Goal: Transaction & Acquisition: Purchase product/service

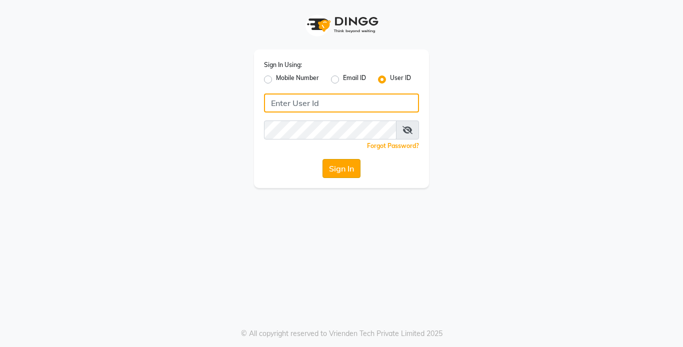
type input "styleplus"
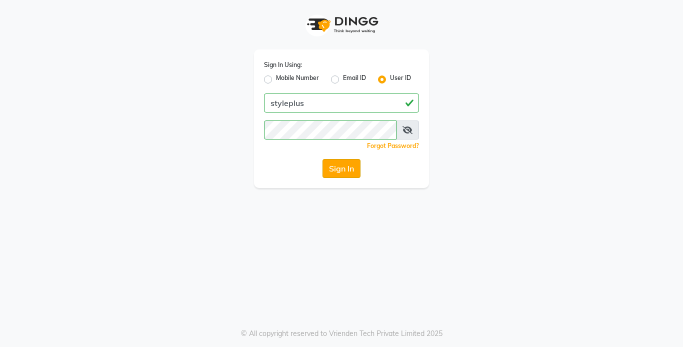
click at [331, 167] on button "Sign In" at bounding box center [341, 168] width 38 height 19
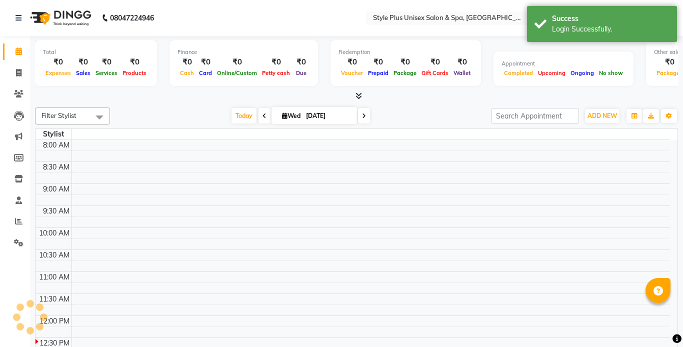
select select "en"
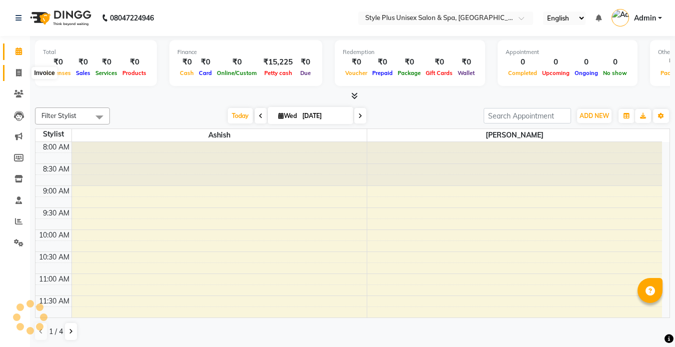
click at [16, 74] on icon at bounding box center [18, 72] width 5 height 7
select select "service"
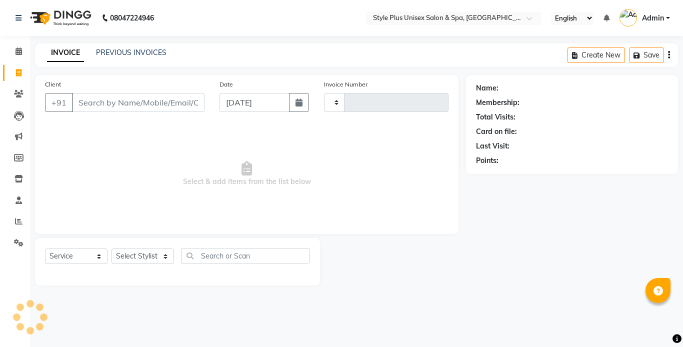
type input "1514"
select select "7084"
click at [117, 51] on link "PREVIOUS INVOICES" at bounding box center [131, 52] width 70 height 9
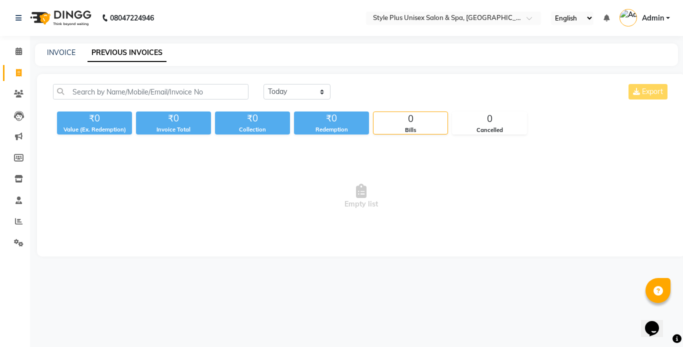
drag, startPoint x: 319, startPoint y: 100, endPoint x: 309, endPoint y: 91, distance: 12.7
click at [309, 91] on div "[DATE] [DATE] Custom Range Export" at bounding box center [466, 95] width 421 height 23
click at [309, 91] on select "[DATE] [DATE] Custom Range" at bounding box center [296, 91] width 67 height 15
select select "range"
click at [263, 84] on select "[DATE] [DATE] Custom Range" at bounding box center [296, 91] width 67 height 15
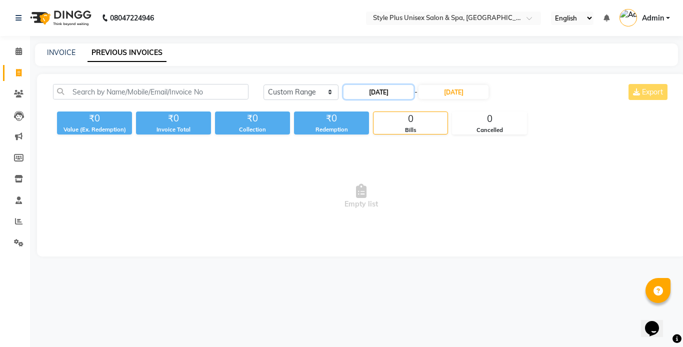
click at [402, 93] on input "[DATE]" at bounding box center [378, 92] width 70 height 14
select select "9"
select select "2025"
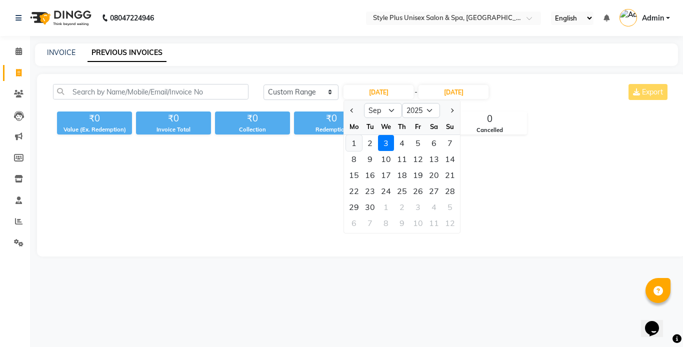
click at [351, 145] on div "1" at bounding box center [354, 143] width 16 height 16
type input "[DATE]"
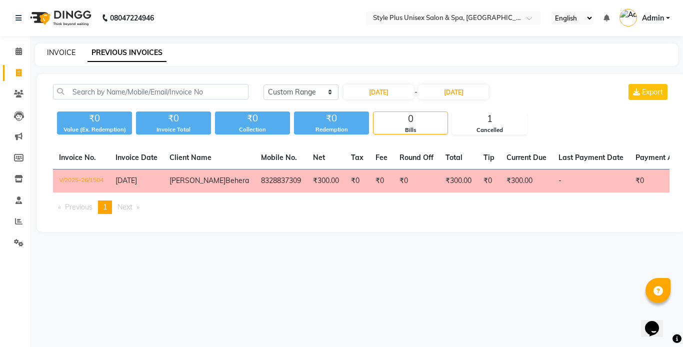
click at [56, 49] on link "INVOICE" at bounding box center [61, 52] width 28 height 9
select select "service"
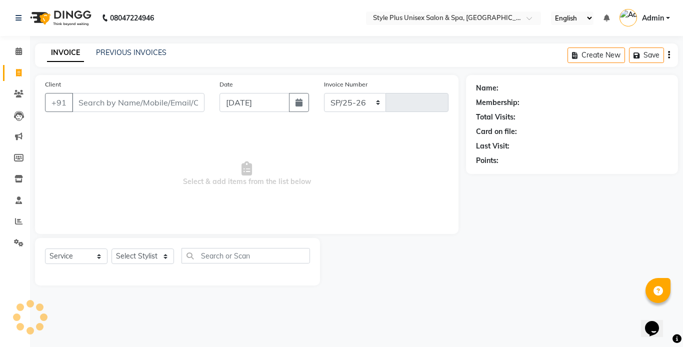
select select "7084"
type input "1514"
click at [115, 102] on input "Client" at bounding box center [138, 102] width 132 height 19
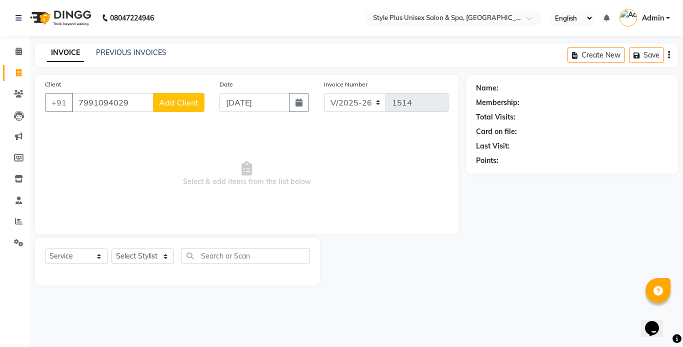
type input "7991094029"
click at [184, 105] on span "Add Client" at bounding box center [178, 102] width 39 height 10
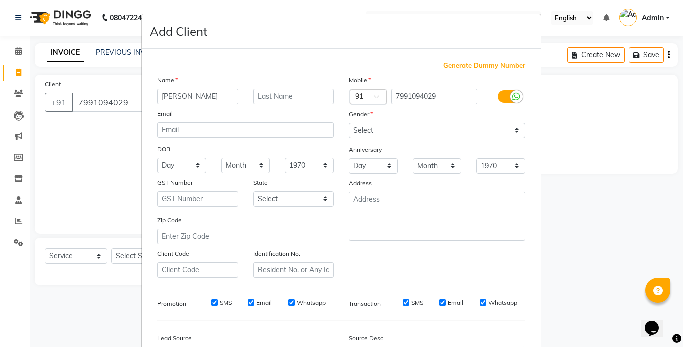
type input "[PERSON_NAME]"
click at [362, 130] on select "Select [DEMOGRAPHIC_DATA] [DEMOGRAPHIC_DATA] Other Prefer Not To Say" at bounding box center [437, 130] width 176 height 15
select select "[DEMOGRAPHIC_DATA]"
click at [349, 123] on select "Select [DEMOGRAPHIC_DATA] [DEMOGRAPHIC_DATA] Other Prefer Not To Say" at bounding box center [437, 130] width 176 height 15
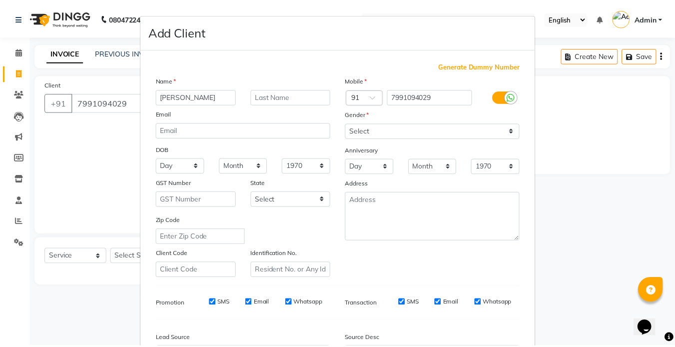
scroll to position [114, 0]
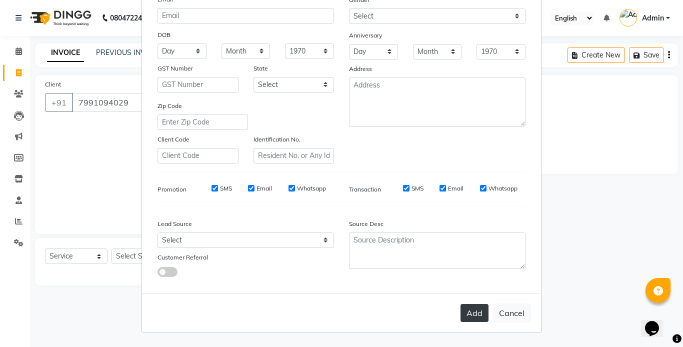
click at [471, 313] on button "Add" at bounding box center [474, 313] width 28 height 18
select select
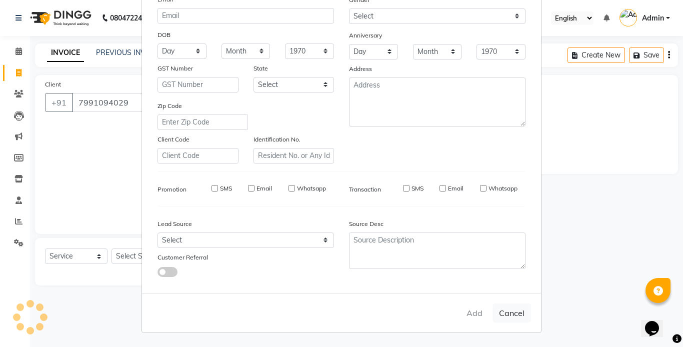
select select
checkbox input "false"
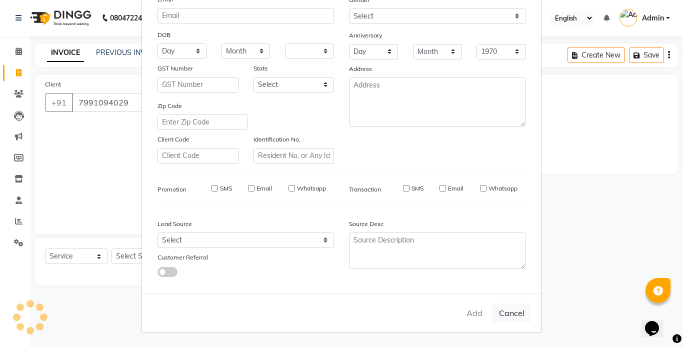
checkbox input "false"
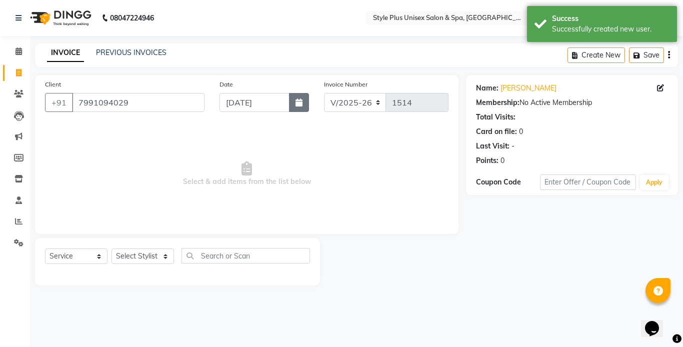
click at [298, 103] on icon "button" at bounding box center [298, 102] width 7 height 8
select select "9"
select select "2025"
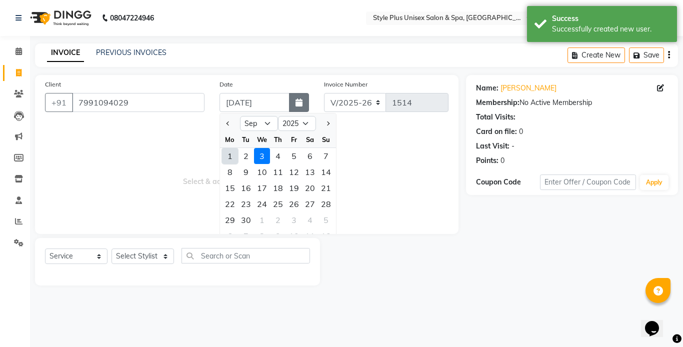
type input "[DATE]"
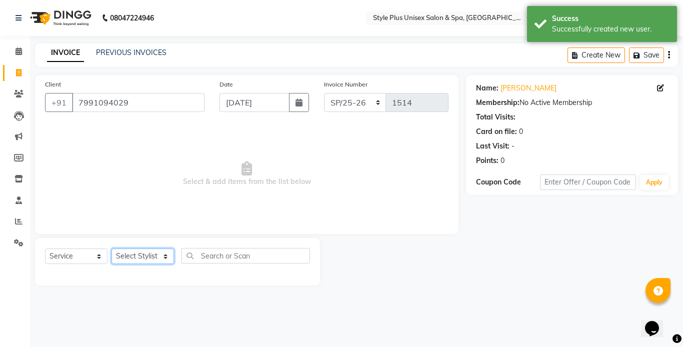
click at [146, 253] on select "Select Stylist [PERSON_NAME] [PERSON_NAME] J [PERSON_NAME] MD [PERSON_NAME] [PE…" at bounding box center [142, 255] width 62 height 15
select select "77119"
click at [111, 248] on select "Select Stylist [PERSON_NAME] [PERSON_NAME] J [PERSON_NAME] MD [PERSON_NAME] [PE…" at bounding box center [142, 255] width 62 height 15
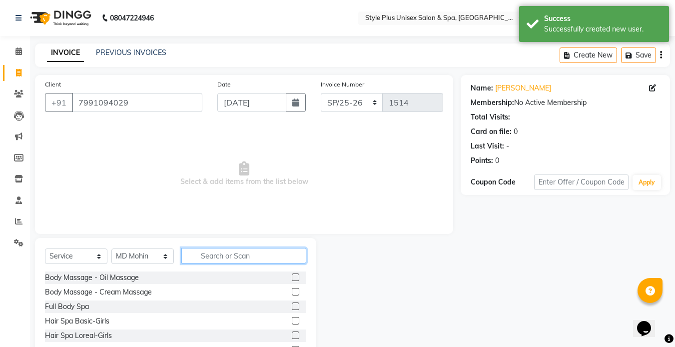
click at [217, 254] on input "text" at bounding box center [243, 255] width 125 height 15
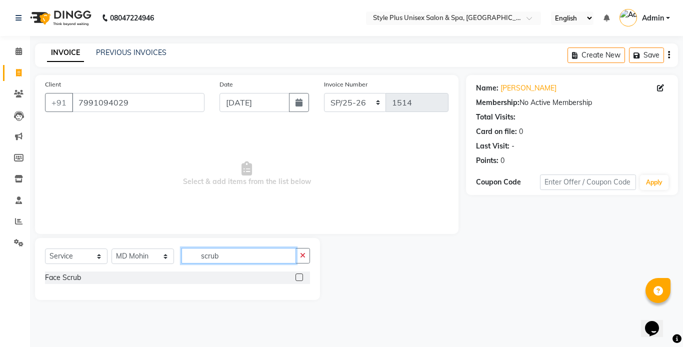
type input "scrub"
drag, startPoint x: 57, startPoint y: 285, endPoint x: 70, endPoint y: 280, distance: 13.9
click at [70, 280] on div "Face Scrub" at bounding box center [177, 278] width 265 height 14
click at [70, 280] on div "Face Scrub" at bounding box center [63, 277] width 36 height 10
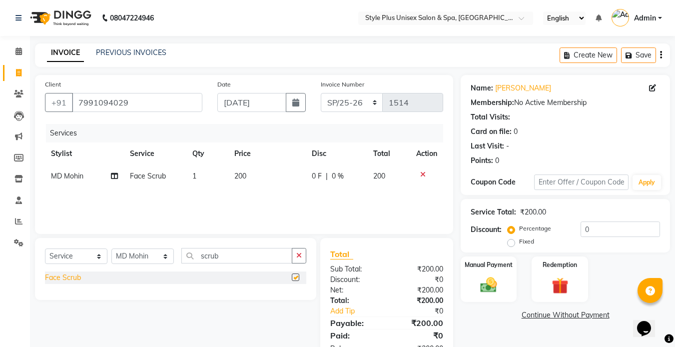
checkbox input "false"
click at [255, 258] on input "scrub" at bounding box center [236, 255] width 111 height 15
type input "s"
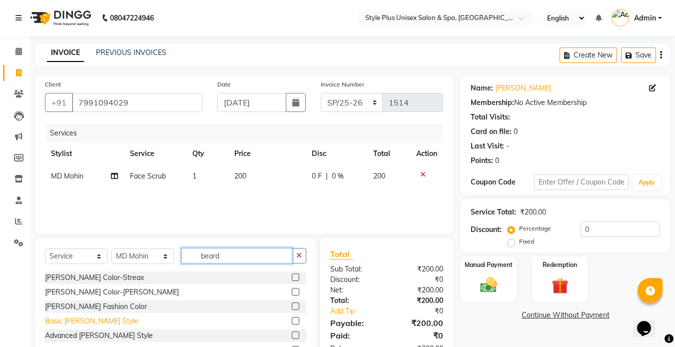
type input "beard"
click at [88, 321] on div "Basic [PERSON_NAME] Style" at bounding box center [91, 321] width 93 height 10
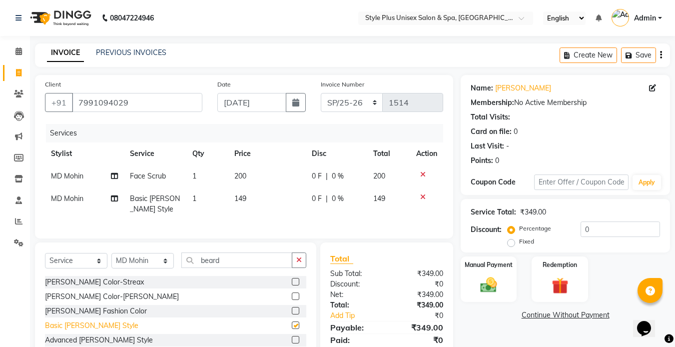
checkbox input "false"
click at [245, 169] on td "200" at bounding box center [266, 176] width 77 height 22
select select "77119"
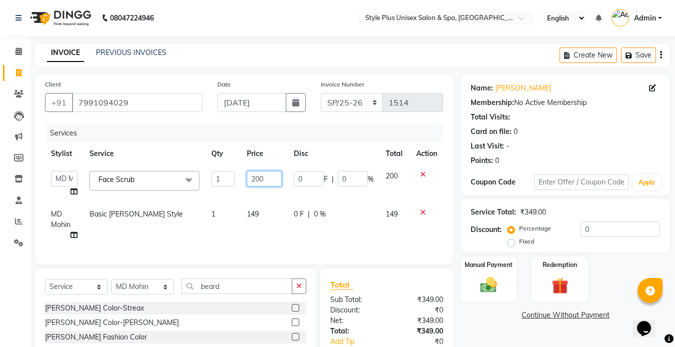
click at [265, 179] on input "200" at bounding box center [264, 178] width 34 height 15
type input "2"
type input "150"
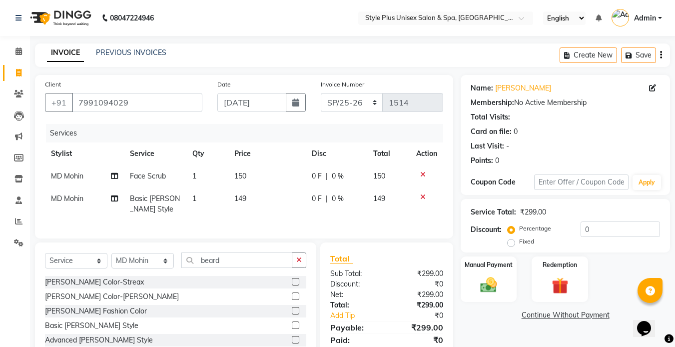
click at [258, 211] on td "149" at bounding box center [266, 203] width 77 height 33
select select "77119"
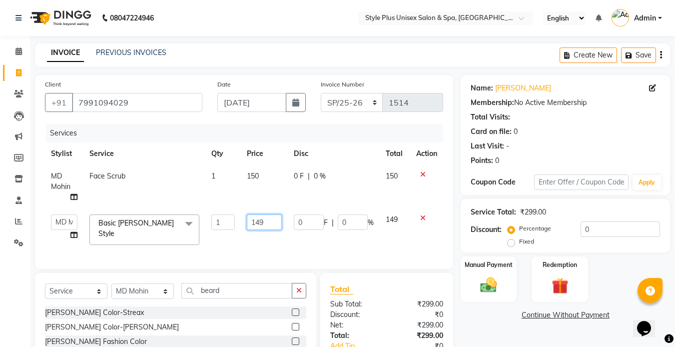
click at [269, 226] on input "149" at bounding box center [264, 221] width 34 height 15
type input "100"
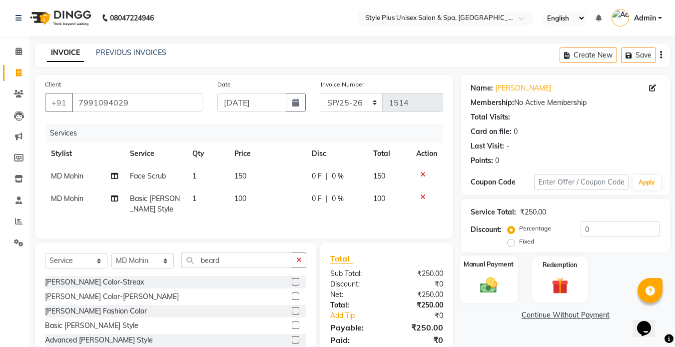
click at [473, 283] on div "Manual Payment" at bounding box center [489, 278] width 58 height 47
click at [626, 316] on span "UPI" at bounding box center [626, 315] width 15 height 11
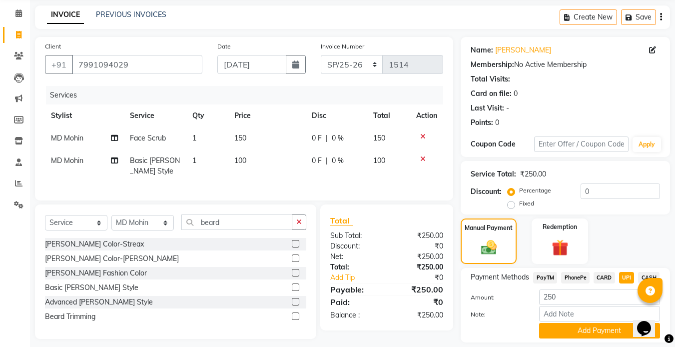
scroll to position [69, 0]
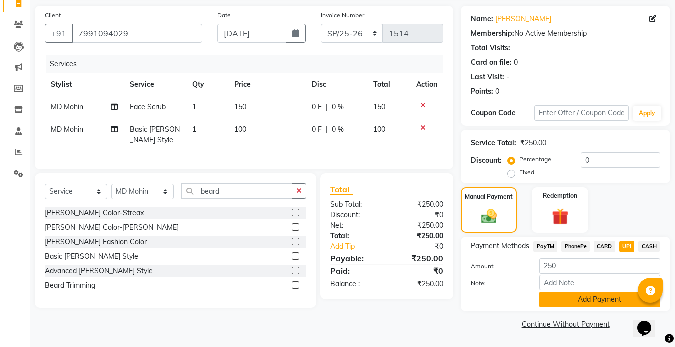
click at [597, 297] on button "Add Payment" at bounding box center [599, 299] width 121 height 15
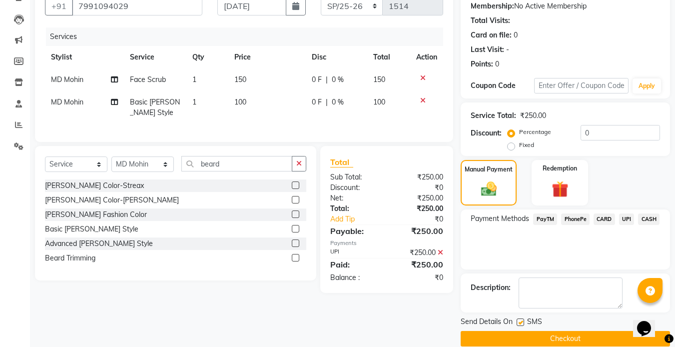
scroll to position [111, 0]
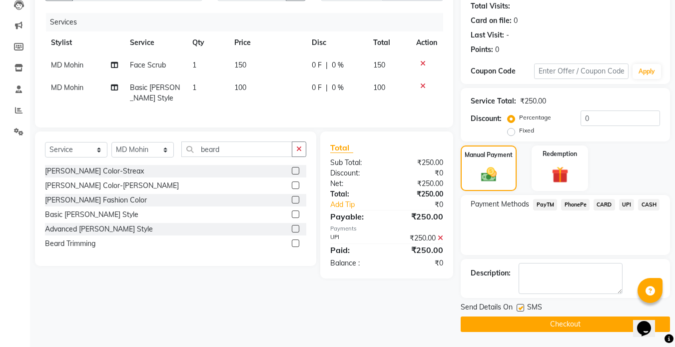
click at [521, 306] on label at bounding box center [520, 307] width 7 height 7
click at [521, 306] on input "checkbox" at bounding box center [520, 308] width 6 height 6
checkbox input "false"
click at [499, 325] on button "Checkout" at bounding box center [565, 323] width 209 height 15
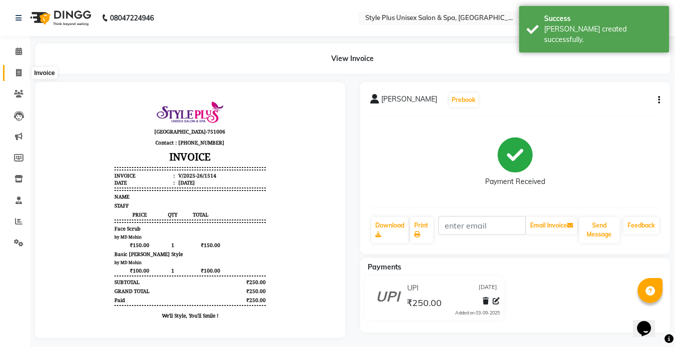
click at [14, 76] on span at bounding box center [18, 72] width 17 height 11
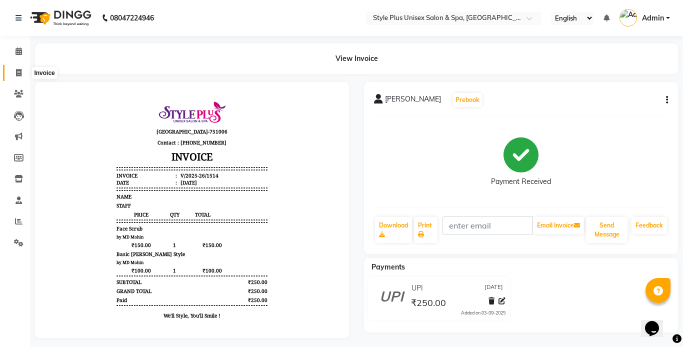
select select "service"
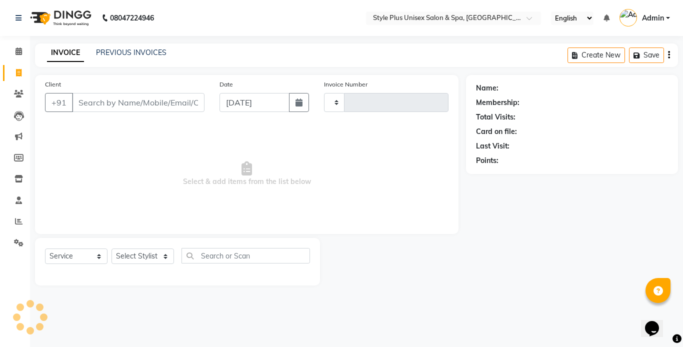
type input "1515"
select select "7084"
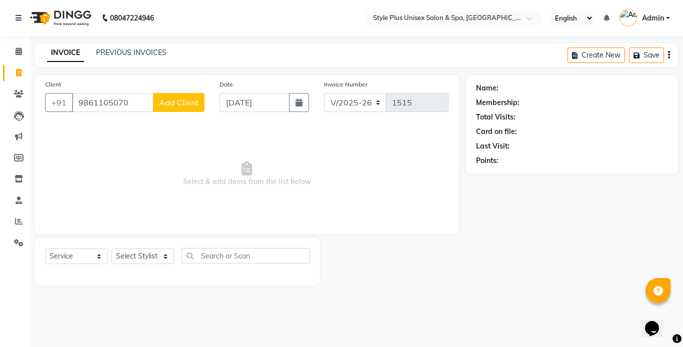
type input "9861105070"
click at [174, 108] on button "Add Client" at bounding box center [178, 102] width 51 height 19
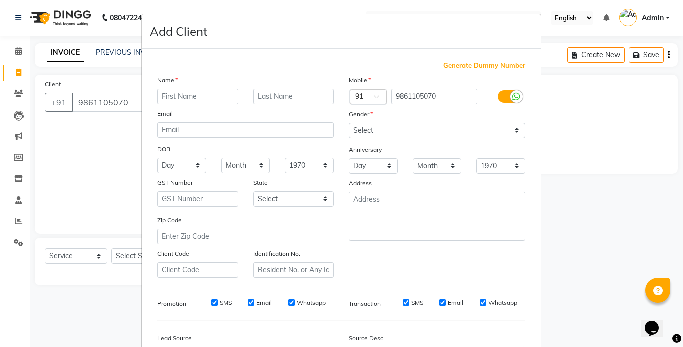
click at [181, 100] on input "text" at bounding box center [197, 96] width 81 height 15
type input "[PERSON_NAME]"
click at [369, 131] on select "Select [DEMOGRAPHIC_DATA] [DEMOGRAPHIC_DATA] Other Prefer Not To Say" at bounding box center [437, 130] width 176 height 15
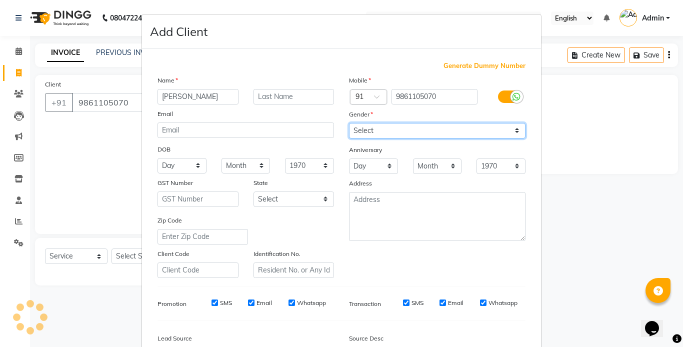
select select "[DEMOGRAPHIC_DATA]"
click at [349, 123] on select "Select [DEMOGRAPHIC_DATA] [DEMOGRAPHIC_DATA] Other Prefer Not To Say" at bounding box center [437, 130] width 176 height 15
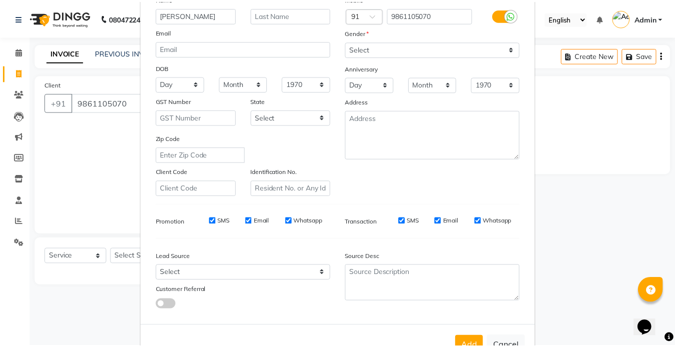
scroll to position [114, 0]
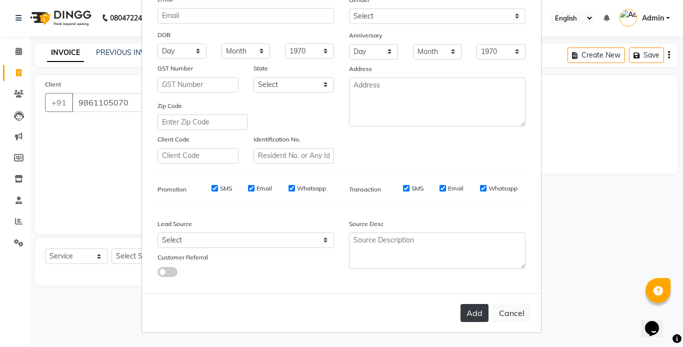
click at [468, 315] on button "Add" at bounding box center [474, 313] width 28 height 18
select select
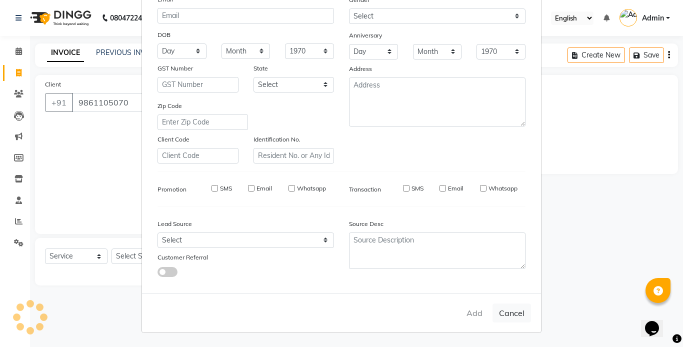
select select
checkbox input "false"
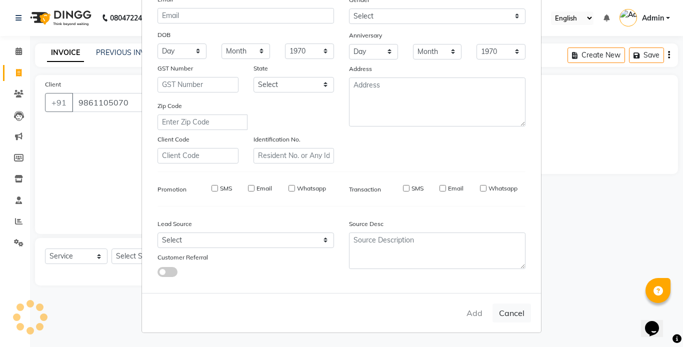
checkbox input "false"
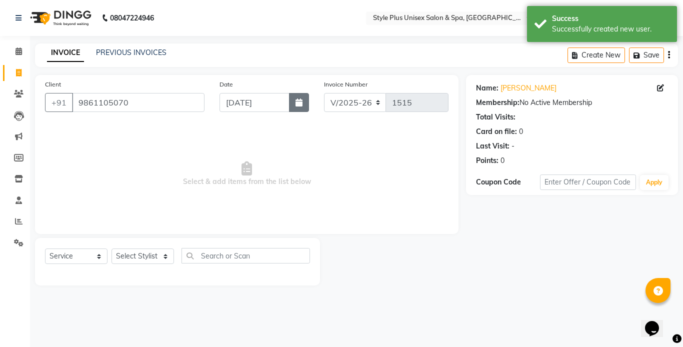
click at [300, 103] on icon "button" at bounding box center [298, 102] width 7 height 8
select select "9"
select select "2025"
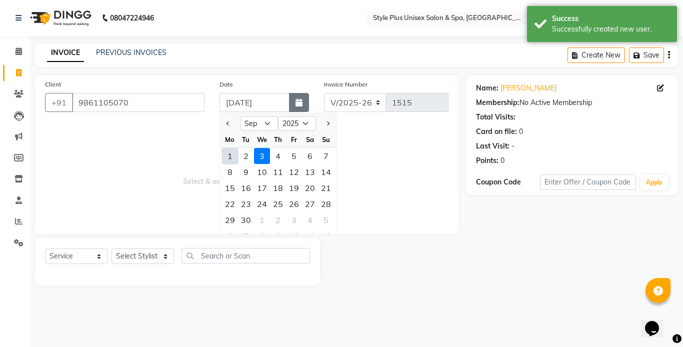
type input "[DATE]"
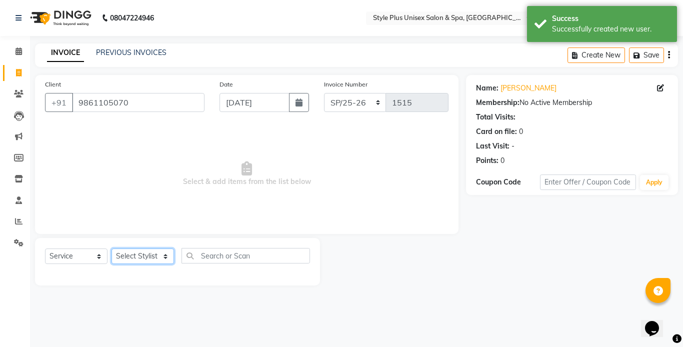
click at [152, 254] on select "Select Stylist [PERSON_NAME] [PERSON_NAME] J [PERSON_NAME] MD [PERSON_NAME] [PE…" at bounding box center [142, 255] width 62 height 15
select select "58991"
click at [111, 248] on select "Select Stylist [PERSON_NAME] [PERSON_NAME] J [PERSON_NAME] MD [PERSON_NAME] [PE…" at bounding box center [142, 255] width 62 height 15
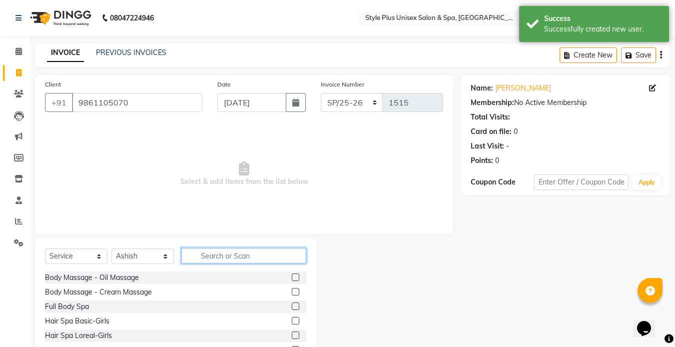
click at [249, 258] on input "text" at bounding box center [243, 255] width 125 height 15
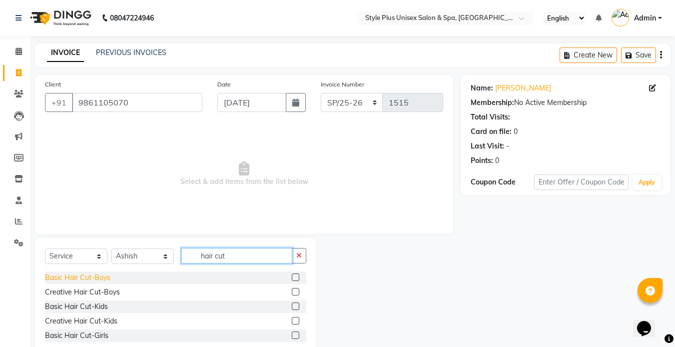
type input "hair cut"
click at [99, 278] on div "Basic Hair Cut-Boys" at bounding box center [77, 277] width 65 height 10
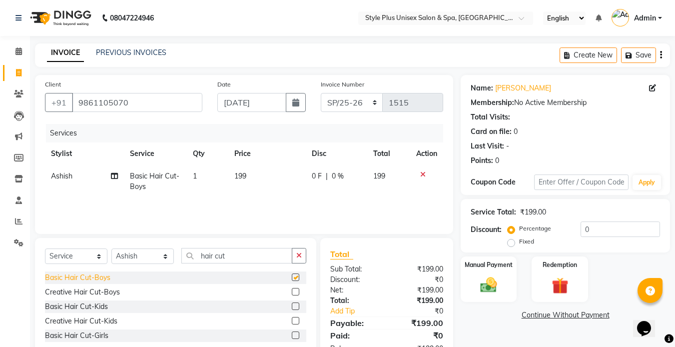
checkbox input "false"
click at [234, 252] on input "hair cut" at bounding box center [236, 255] width 111 height 15
type input "h"
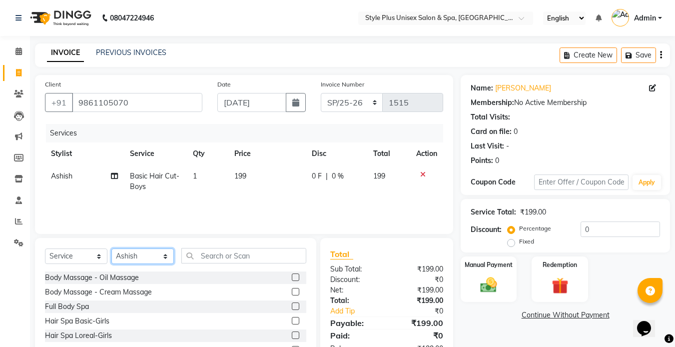
click at [122, 256] on select "Select Stylist [PERSON_NAME] [PERSON_NAME] J [PERSON_NAME] MD [PERSON_NAME] [PE…" at bounding box center [142, 255] width 62 height 15
select select "60152"
click at [111, 248] on select "Select Stylist [PERSON_NAME] [PERSON_NAME] J [PERSON_NAME] MD [PERSON_NAME] [PE…" at bounding box center [142, 255] width 62 height 15
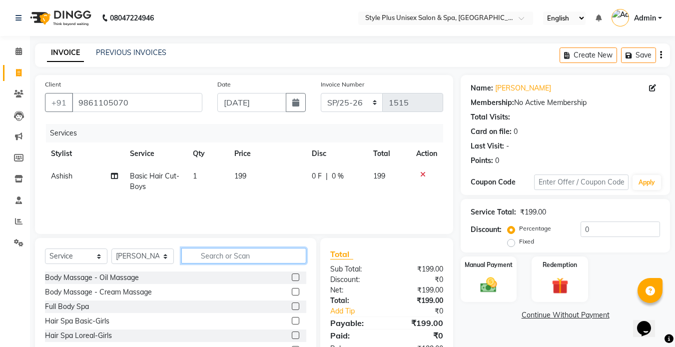
click at [221, 256] on input "text" at bounding box center [243, 255] width 125 height 15
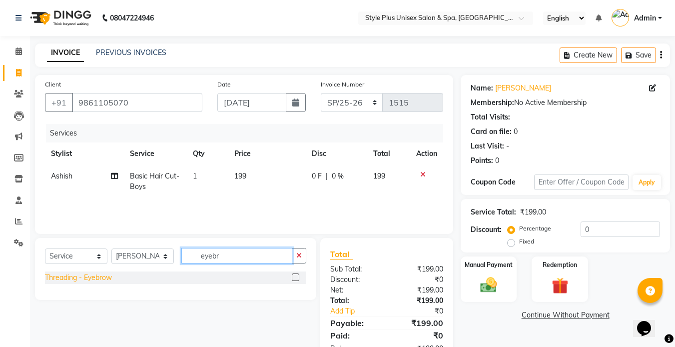
type input "eyebr"
click at [105, 279] on div "Threading - Eyebrow" at bounding box center [78, 277] width 67 height 10
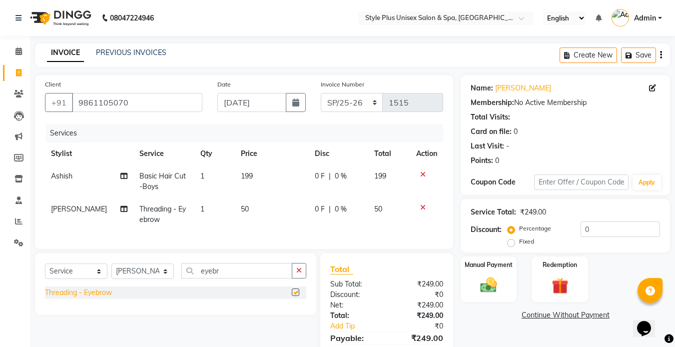
checkbox input "false"
click at [245, 176] on span "199" at bounding box center [247, 175] width 12 height 9
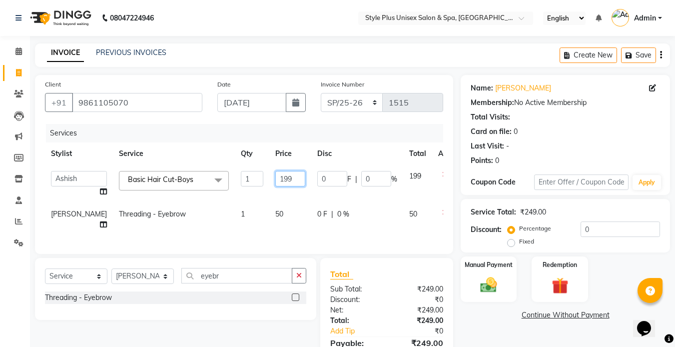
click at [275, 177] on input "199" at bounding box center [290, 178] width 30 height 15
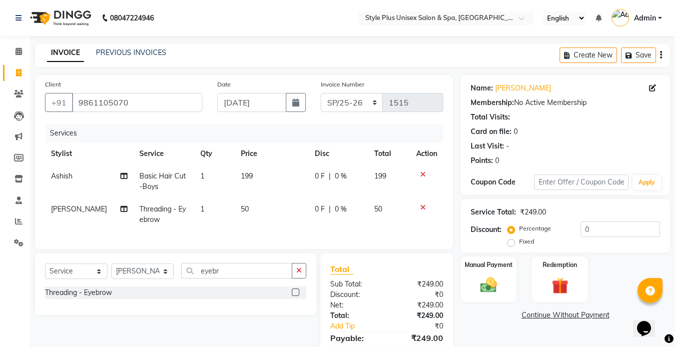
click at [423, 174] on icon at bounding box center [422, 174] width 5 height 7
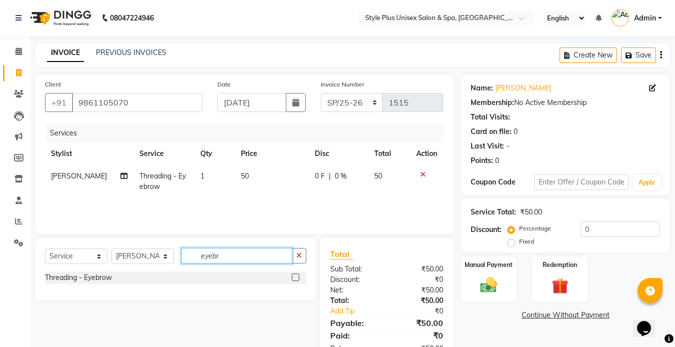
click at [233, 252] on input "eyebr" at bounding box center [236, 255] width 111 height 15
click at [147, 249] on select "Select Stylist [PERSON_NAME] [PERSON_NAME] J [PERSON_NAME] MD [PERSON_NAME] [PE…" at bounding box center [142, 255] width 62 height 15
select select "58991"
click at [111, 248] on select "Select Stylist [PERSON_NAME] [PERSON_NAME] J [PERSON_NAME] MD [PERSON_NAME] [PE…" at bounding box center [142, 255] width 62 height 15
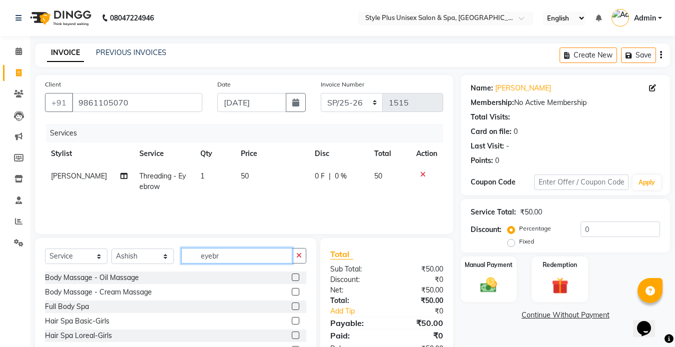
click at [231, 257] on input "eyebr" at bounding box center [236, 255] width 111 height 15
type input "e"
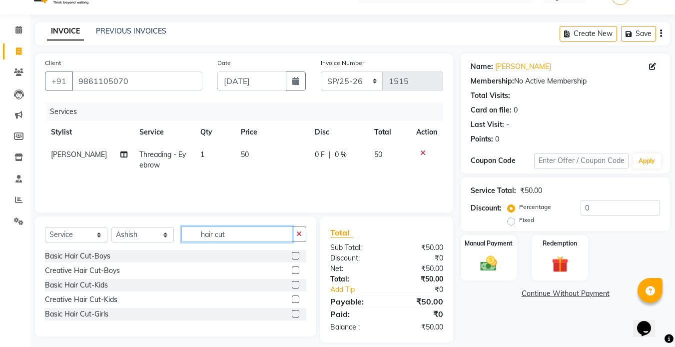
scroll to position [32, 0]
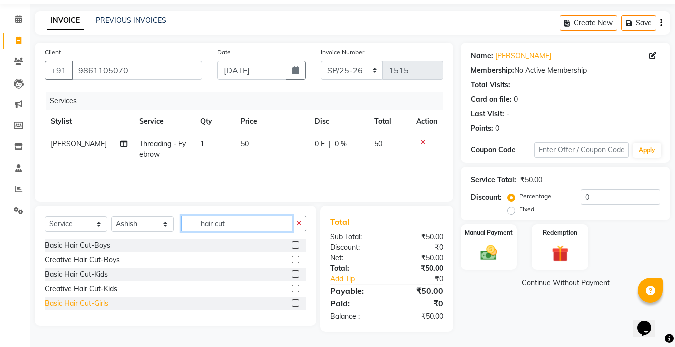
type input "hair cut"
click at [103, 300] on div "Basic Hair Cut-Girls" at bounding box center [76, 303] width 63 height 10
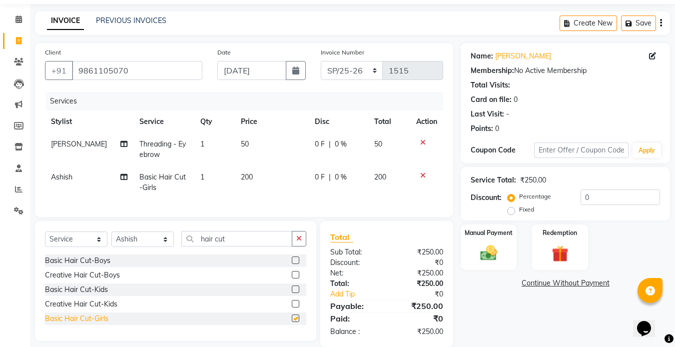
checkbox input "false"
click at [244, 181] on span "200" at bounding box center [247, 176] width 12 height 9
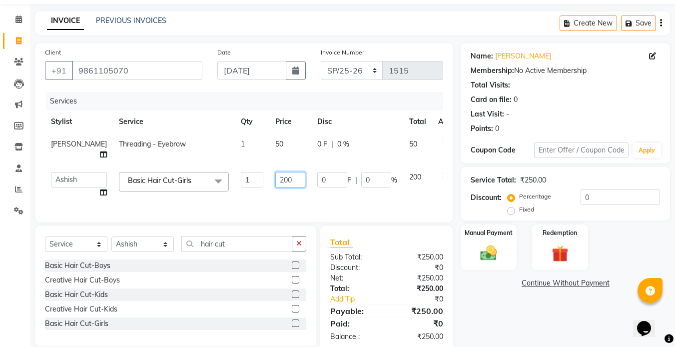
click at [275, 187] on input "200" at bounding box center [290, 179] width 30 height 15
type input "2"
type input "400"
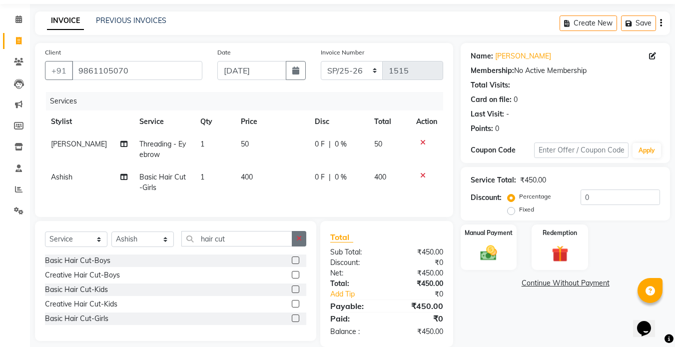
click at [297, 263] on div "Select Service Product Membership Package Voucher Prepaid Gift Card Select Styl…" at bounding box center [175, 281] width 281 height 120
click at [245, 145] on td "50" at bounding box center [272, 149] width 74 height 33
select select "60152"
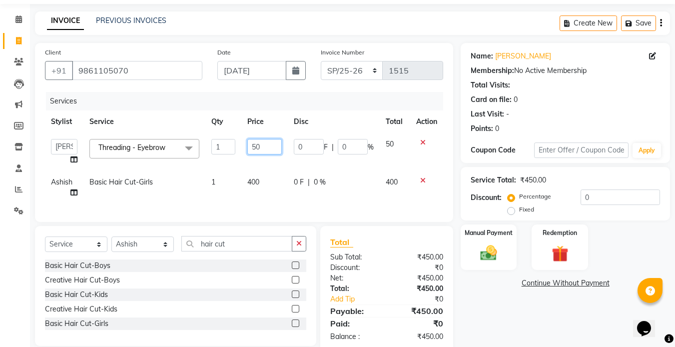
click at [265, 149] on input "50" at bounding box center [264, 146] width 34 height 15
type input "5"
type input "40"
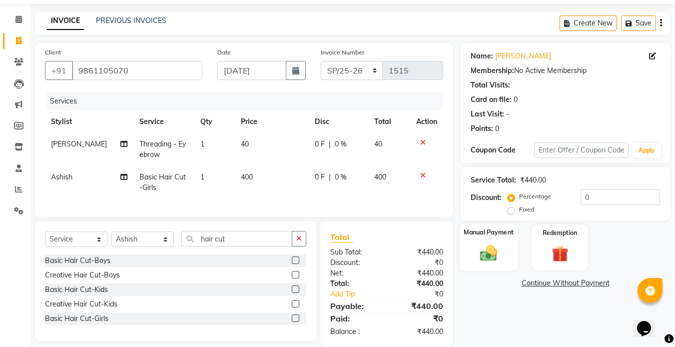
click at [483, 251] on img at bounding box center [489, 253] width 28 height 20
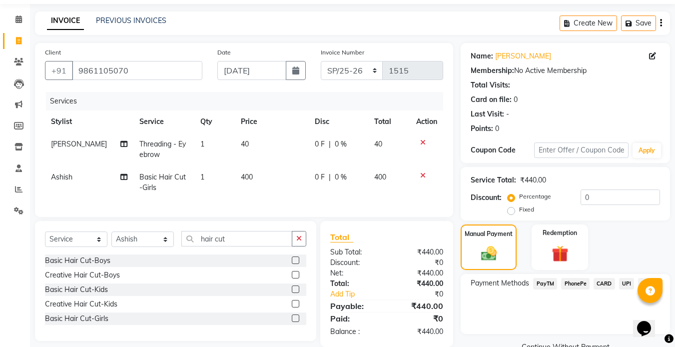
click at [625, 282] on span "UPI" at bounding box center [626, 283] width 15 height 11
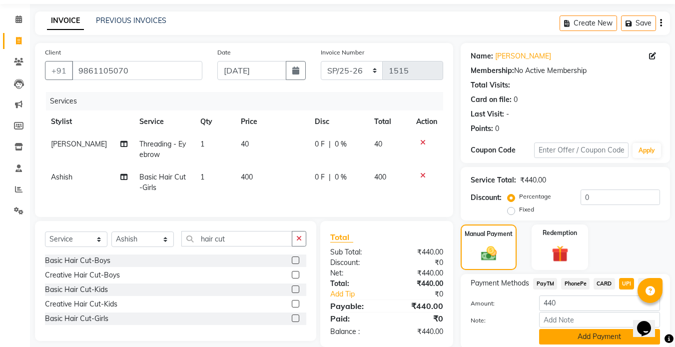
click at [619, 338] on button "Add Payment" at bounding box center [599, 336] width 121 height 15
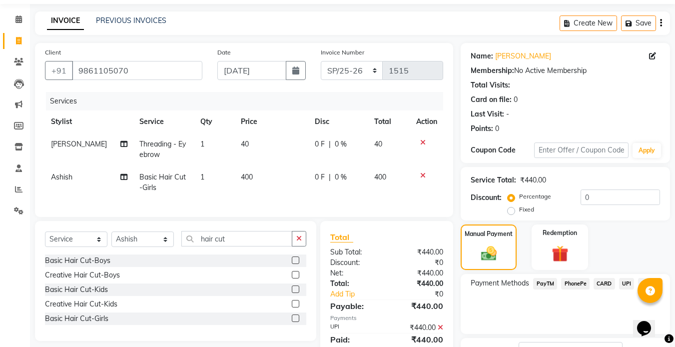
scroll to position [111, 0]
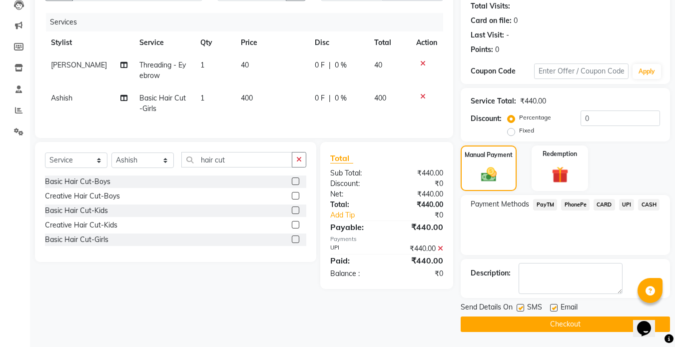
click at [520, 305] on label at bounding box center [520, 307] width 7 height 7
click at [520, 305] on input "checkbox" at bounding box center [520, 308] width 6 height 6
checkbox input "false"
click at [554, 308] on label at bounding box center [553, 307] width 7 height 7
click at [554, 308] on input "checkbox" at bounding box center [553, 308] width 6 height 6
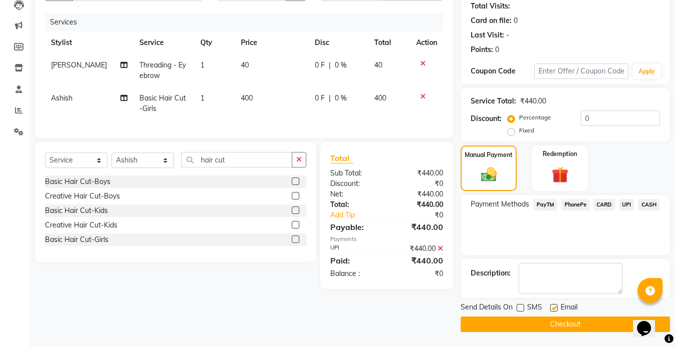
checkbox input "false"
click at [533, 325] on button "Checkout" at bounding box center [565, 323] width 209 height 15
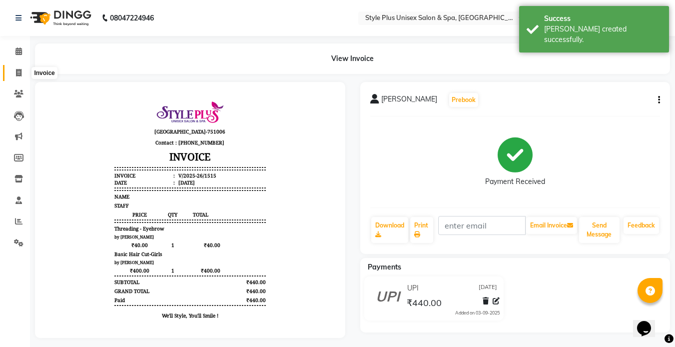
click at [21, 71] on icon at bounding box center [18, 72] width 5 height 7
select select "service"
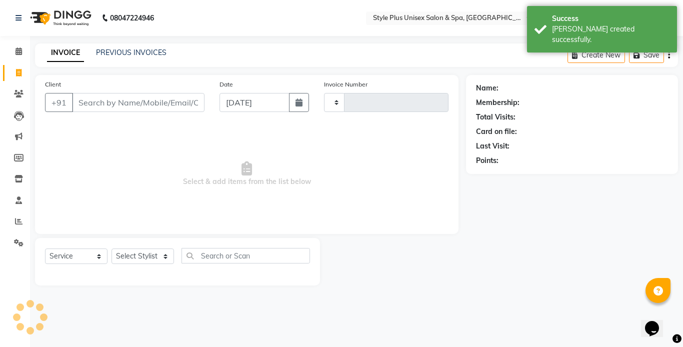
type input "1516"
select select "7084"
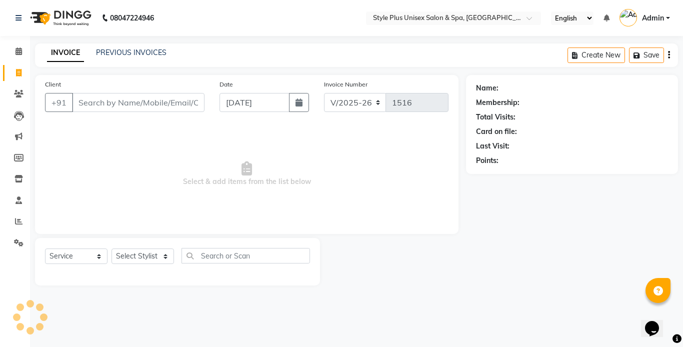
click at [87, 107] on input "Client" at bounding box center [138, 102] width 132 height 19
type input "9692854933"
click at [168, 108] on button "Add Client" at bounding box center [178, 102] width 51 height 19
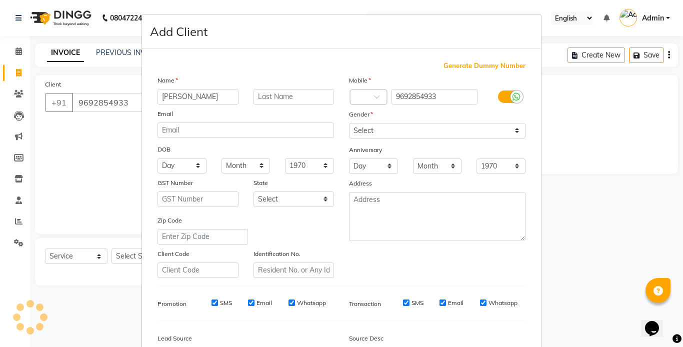
type input "[PERSON_NAME]"
click at [455, 128] on select "Select [DEMOGRAPHIC_DATA] [DEMOGRAPHIC_DATA] Other Prefer Not To Say" at bounding box center [437, 130] width 176 height 15
select select "[DEMOGRAPHIC_DATA]"
click at [349, 123] on select "Select [DEMOGRAPHIC_DATA] [DEMOGRAPHIC_DATA] Other Prefer Not To Say" at bounding box center [437, 130] width 176 height 15
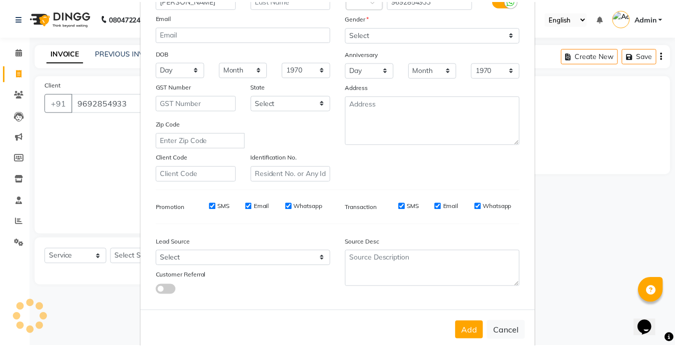
scroll to position [114, 0]
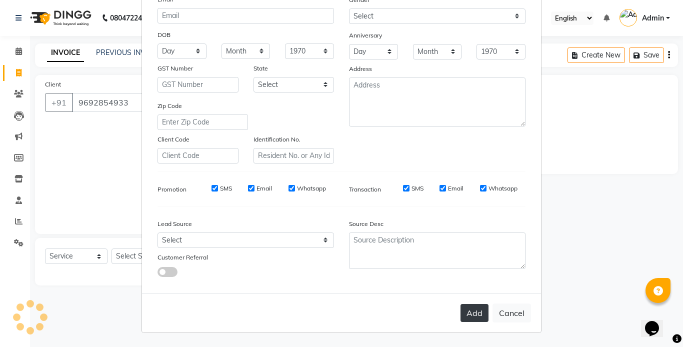
click at [466, 310] on button "Add" at bounding box center [474, 313] width 28 height 18
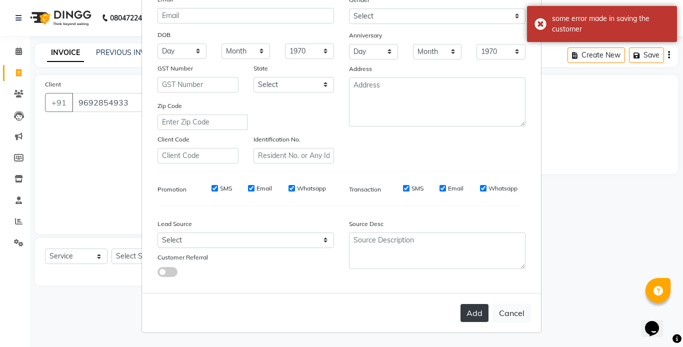
click at [466, 310] on button "Add" at bounding box center [474, 313] width 28 height 18
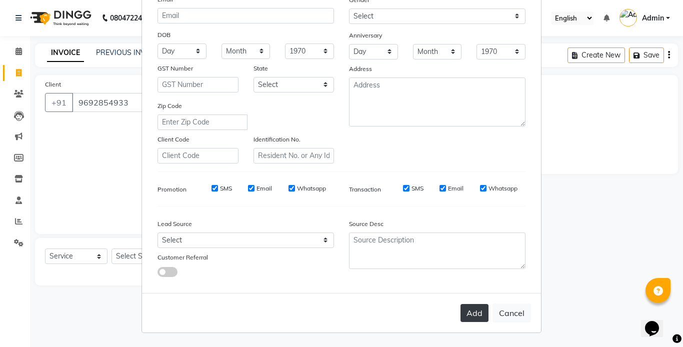
click at [466, 310] on button "Add" at bounding box center [474, 313] width 28 height 18
click at [515, 307] on button "Cancel" at bounding box center [511, 312] width 38 height 19
select select
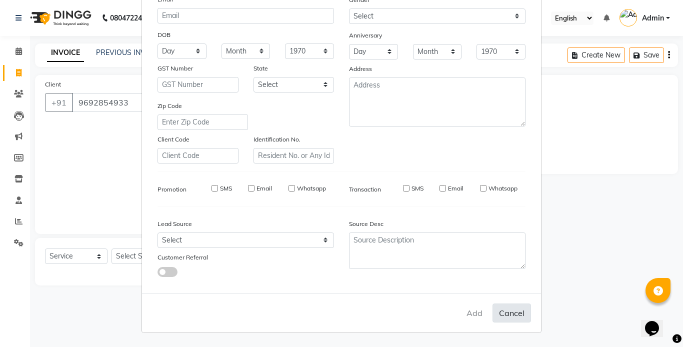
select select
checkbox input "false"
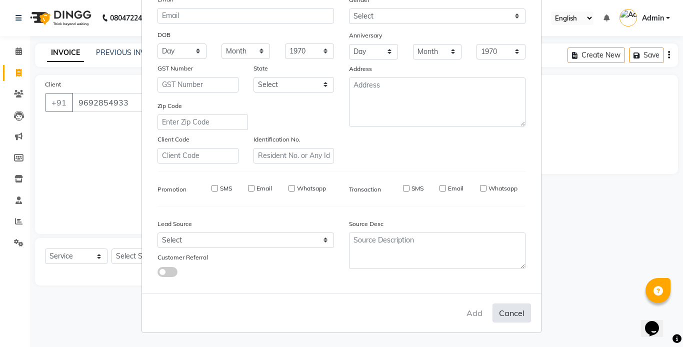
checkbox input "false"
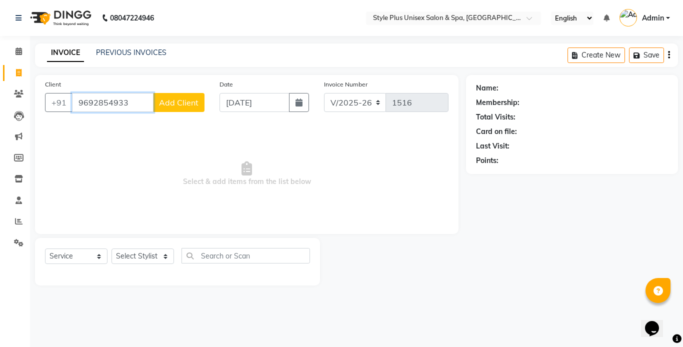
click at [131, 104] on input "9692854933" at bounding box center [112, 102] width 81 height 19
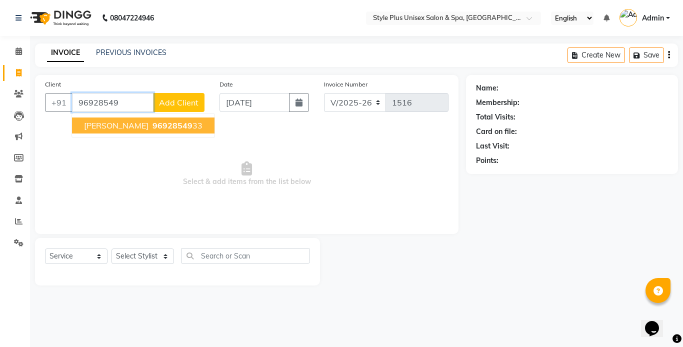
click at [152, 126] on span "96928549" at bounding box center [172, 125] width 40 height 10
type input "9692854933"
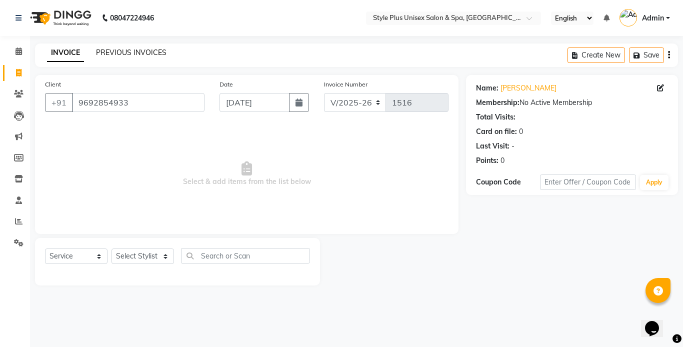
click at [120, 53] on link "PREVIOUS INVOICES" at bounding box center [131, 52] width 70 height 9
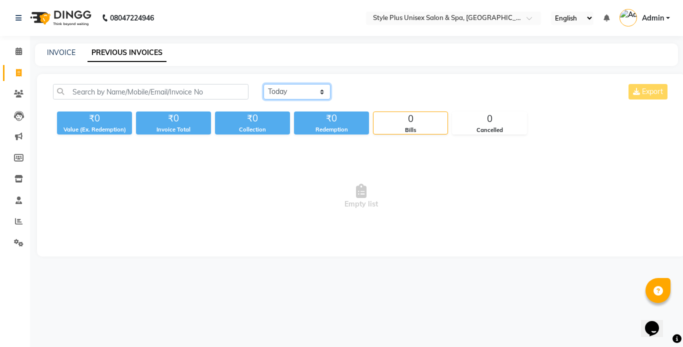
click at [314, 90] on select "[DATE] [DATE] Custom Range" at bounding box center [296, 91] width 67 height 15
click at [263, 84] on select "[DATE] [DATE] Custom Range" at bounding box center [296, 91] width 67 height 15
click at [314, 90] on select "[DATE] [DATE] Custom Range" at bounding box center [296, 91] width 67 height 15
select select "range"
click at [263, 84] on select "[DATE] [DATE] Custom Range" at bounding box center [296, 91] width 67 height 15
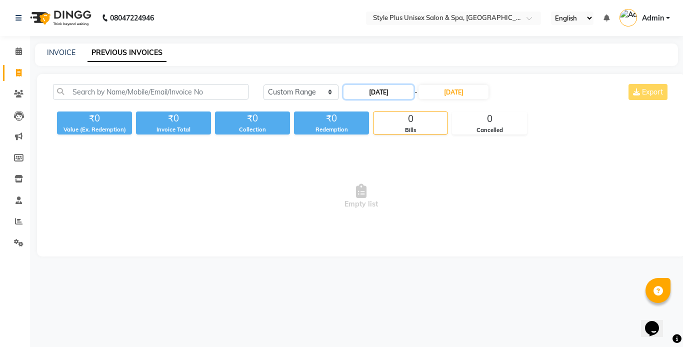
click at [386, 92] on input "[DATE]" at bounding box center [378, 92] width 70 height 14
select select "9"
select select "2025"
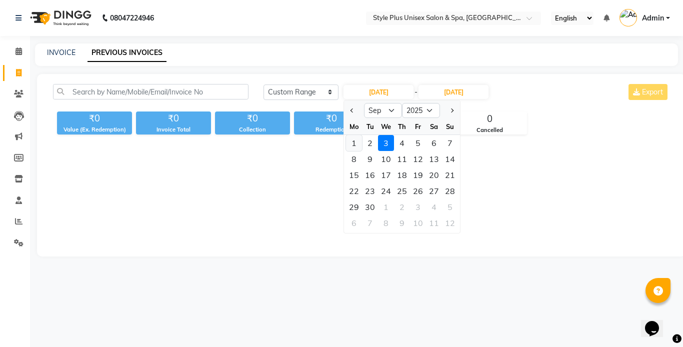
click at [354, 148] on div "1" at bounding box center [354, 143] width 16 height 16
type input "[DATE]"
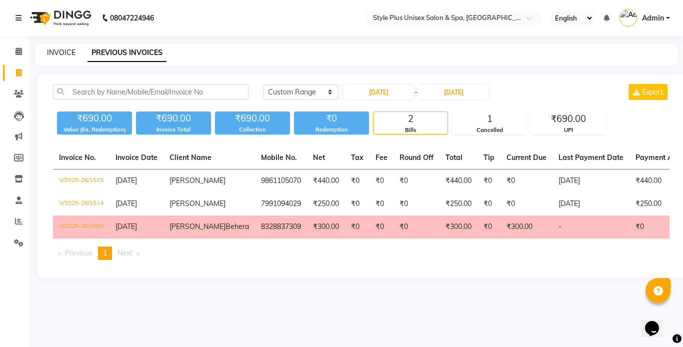
click at [64, 49] on link "INVOICE" at bounding box center [61, 52] width 28 height 9
select select "service"
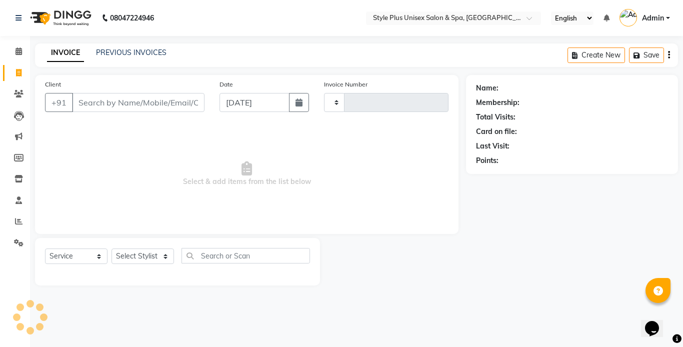
type input "1516"
select select "7084"
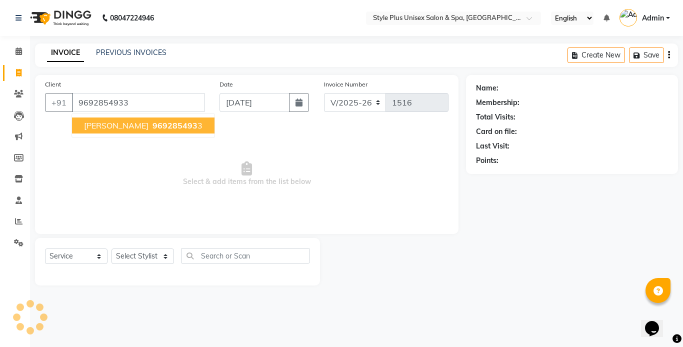
type input "9692854933"
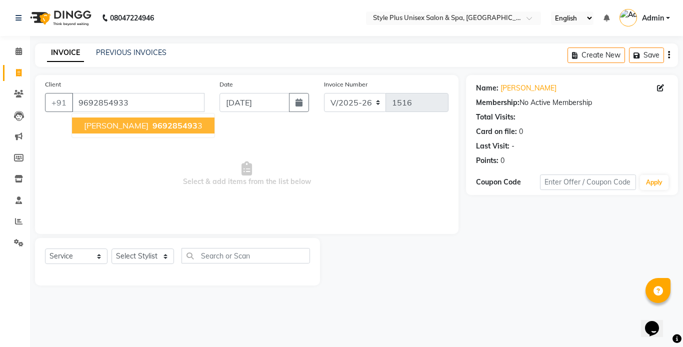
click at [152, 129] on span "969285493" at bounding box center [174, 125] width 45 height 10
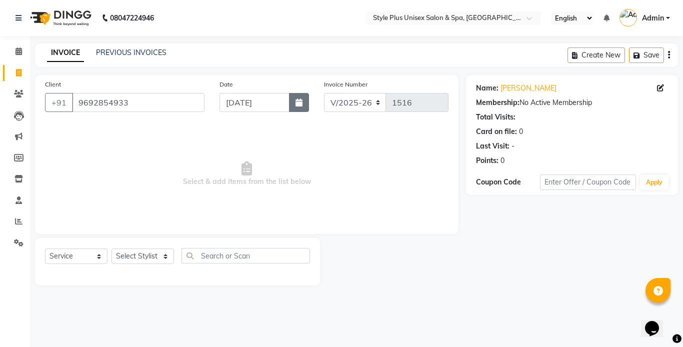
click at [293, 102] on button "button" at bounding box center [299, 102] width 20 height 19
select select "9"
select select "2025"
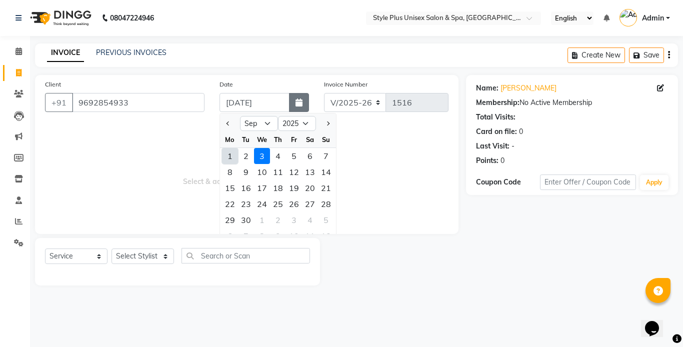
type input "[DATE]"
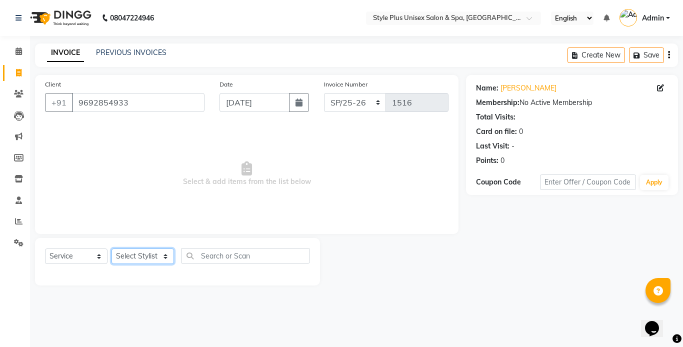
click at [160, 252] on select "Select Stylist [PERSON_NAME] [PERSON_NAME] J [PERSON_NAME] MD [PERSON_NAME] [PE…" at bounding box center [142, 255] width 62 height 15
select select "61813"
click at [111, 248] on select "Select Stylist [PERSON_NAME] [PERSON_NAME] J [PERSON_NAME] MD [PERSON_NAME] [PE…" at bounding box center [142, 255] width 62 height 15
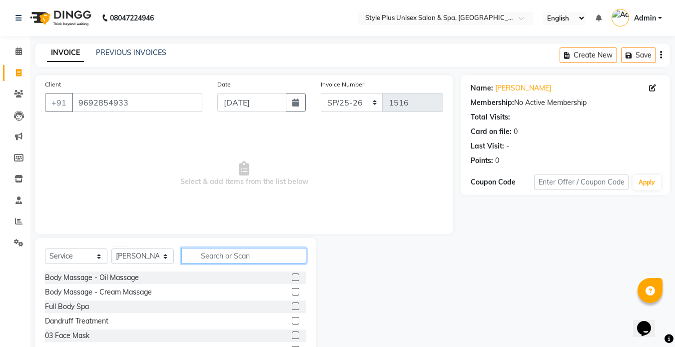
click at [209, 258] on input "text" at bounding box center [243, 255] width 125 height 15
click at [114, 278] on div "Body Massage - Oil Massage" at bounding box center [92, 277] width 94 height 10
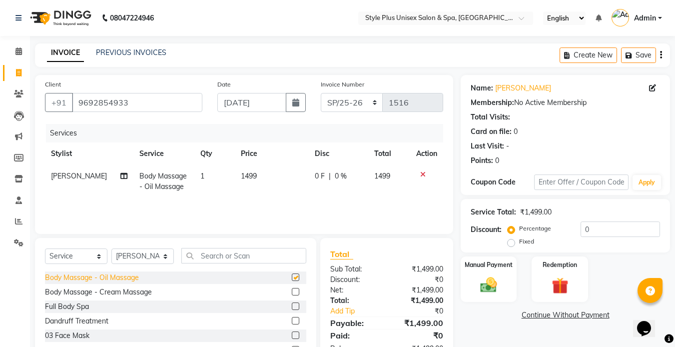
checkbox input "false"
click at [246, 181] on td "1499" at bounding box center [272, 181] width 74 height 33
select select "61813"
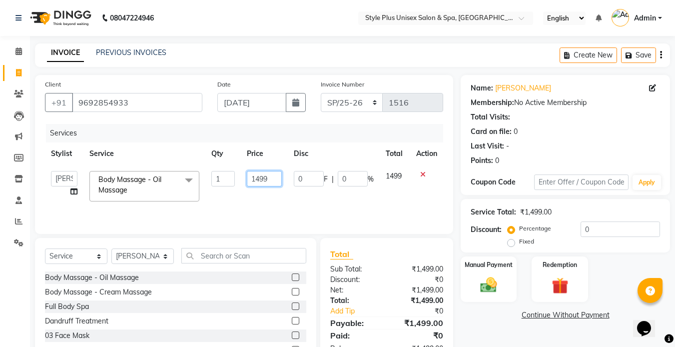
click at [272, 178] on input "1499" at bounding box center [264, 178] width 34 height 15
type input "1000"
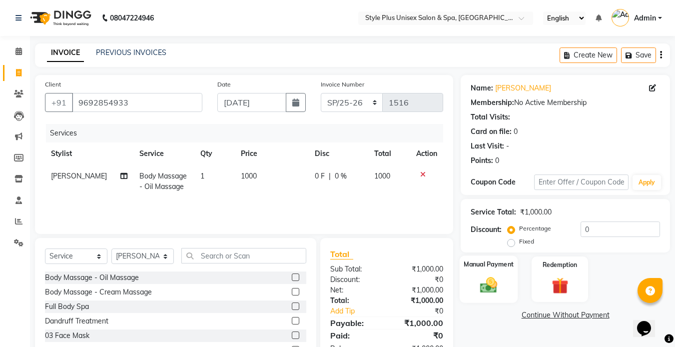
click at [494, 281] on img at bounding box center [489, 285] width 28 height 20
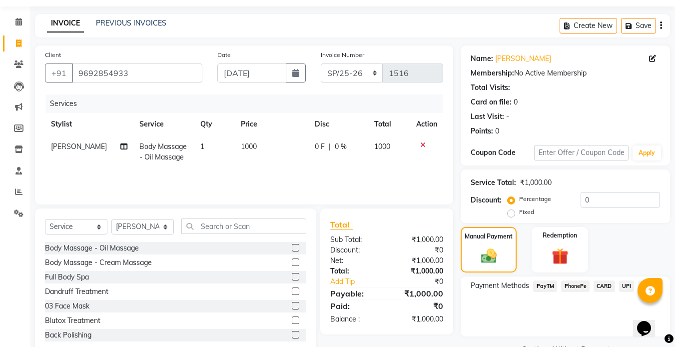
scroll to position [54, 0]
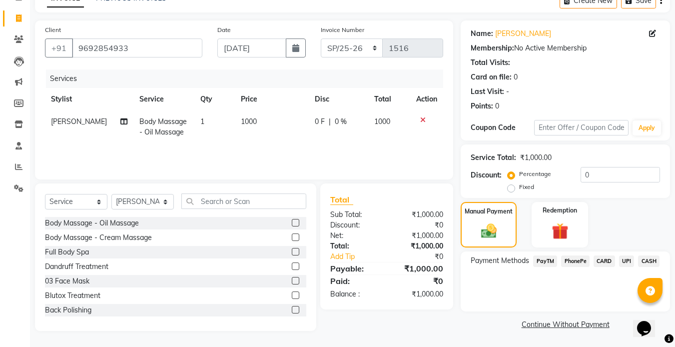
click at [545, 261] on span "PayTM" at bounding box center [545, 260] width 24 height 11
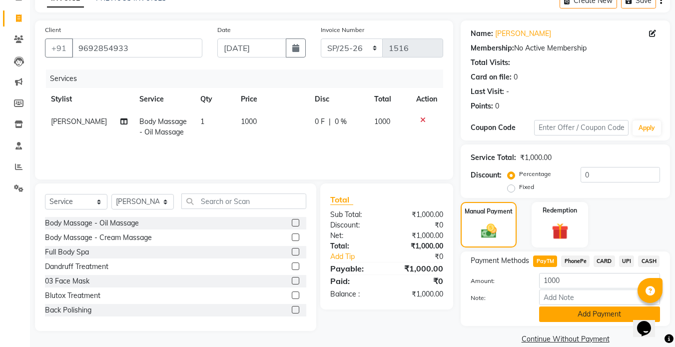
click at [566, 316] on button "Add Payment" at bounding box center [599, 313] width 121 height 15
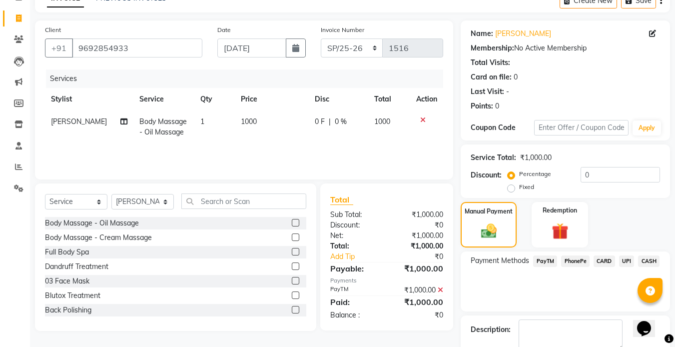
scroll to position [111, 0]
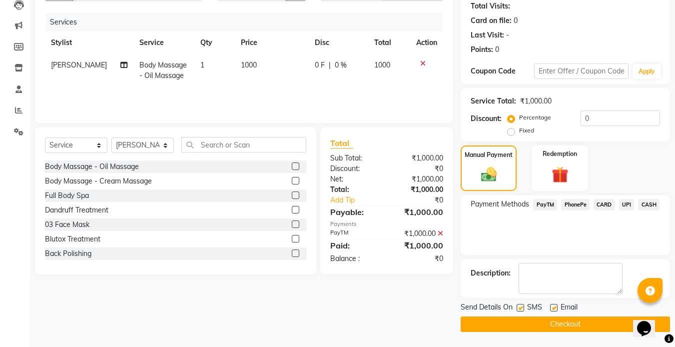
click at [520, 306] on label at bounding box center [520, 307] width 7 height 7
click at [520, 306] on input "checkbox" at bounding box center [520, 308] width 6 height 6
checkbox input "false"
click at [555, 306] on label at bounding box center [553, 307] width 7 height 7
click at [555, 306] on input "checkbox" at bounding box center [553, 308] width 6 height 6
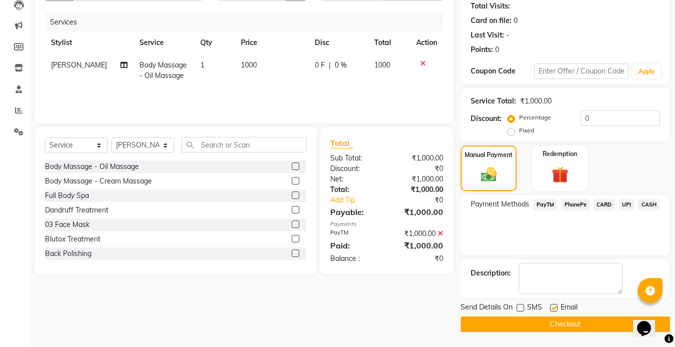
checkbox input "false"
click at [534, 326] on button "Checkout" at bounding box center [565, 323] width 209 height 15
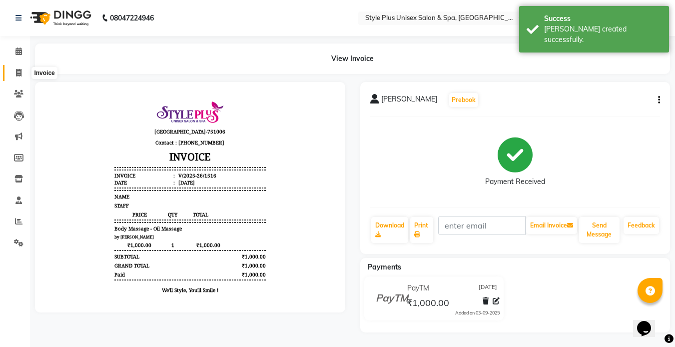
click at [18, 73] on icon at bounding box center [18, 72] width 5 height 7
select select "service"
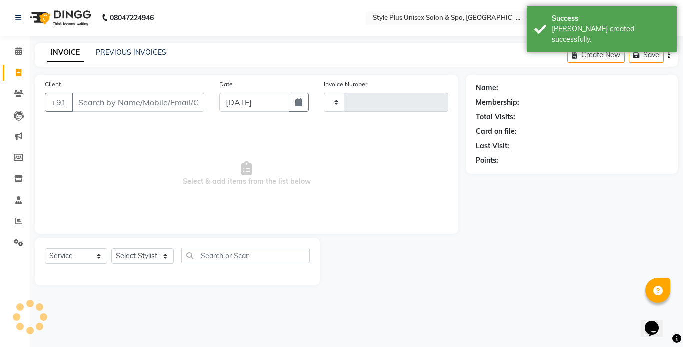
type input "1517"
select select "7084"
click at [114, 108] on input "Client" at bounding box center [138, 102] width 132 height 19
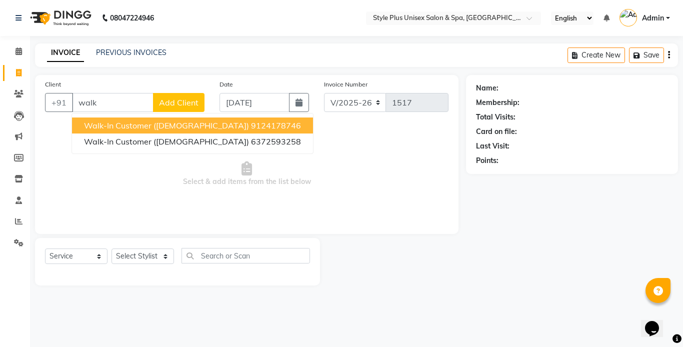
click at [251, 123] on ngb-highlight "9124178746" at bounding box center [276, 125] width 50 height 10
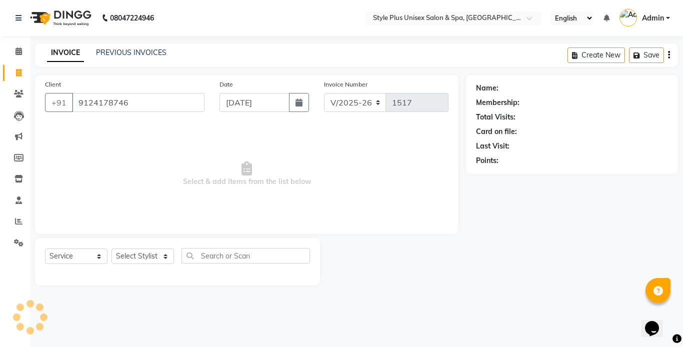
type input "9124178746"
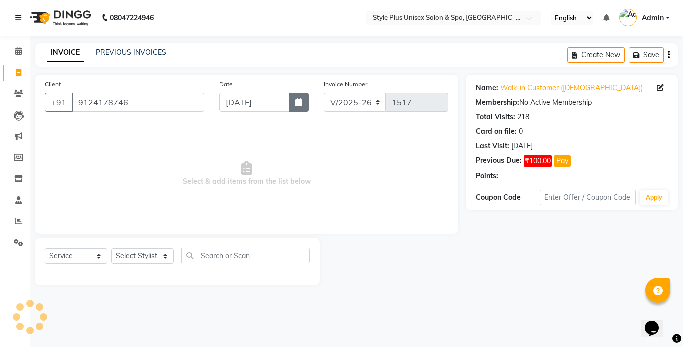
click at [300, 95] on button "button" at bounding box center [299, 102] width 20 height 19
select select "9"
select select "2025"
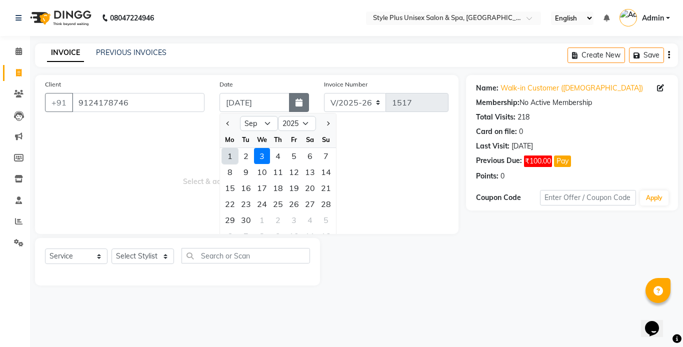
type input "[DATE]"
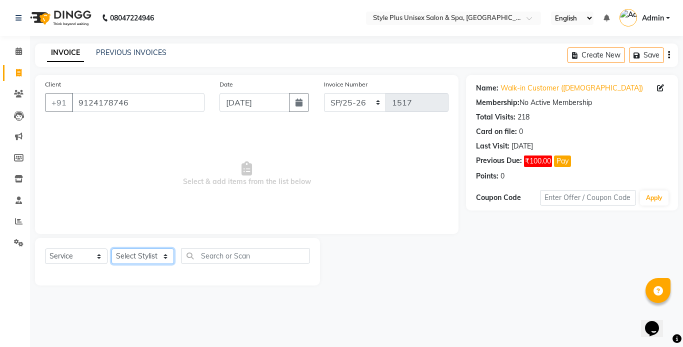
click at [148, 252] on select "Select Stylist [PERSON_NAME] [PERSON_NAME] J [PERSON_NAME] MD [PERSON_NAME] [PE…" at bounding box center [142, 255] width 62 height 15
select select "77119"
click at [111, 248] on select "Select Stylist [PERSON_NAME] [PERSON_NAME] J [PERSON_NAME] MD [PERSON_NAME] [PE…" at bounding box center [142, 255] width 62 height 15
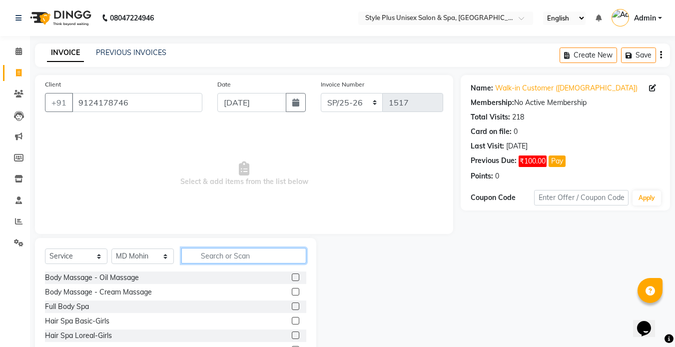
click at [197, 256] on input "text" at bounding box center [243, 255] width 125 height 15
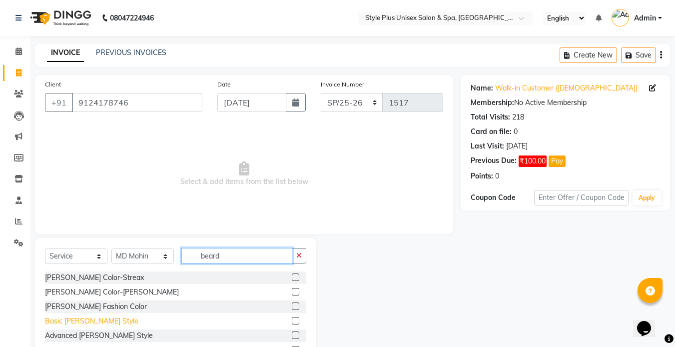
type input "beard"
click at [90, 319] on div "Basic [PERSON_NAME] Style" at bounding box center [91, 321] width 93 height 10
checkbox input "false"
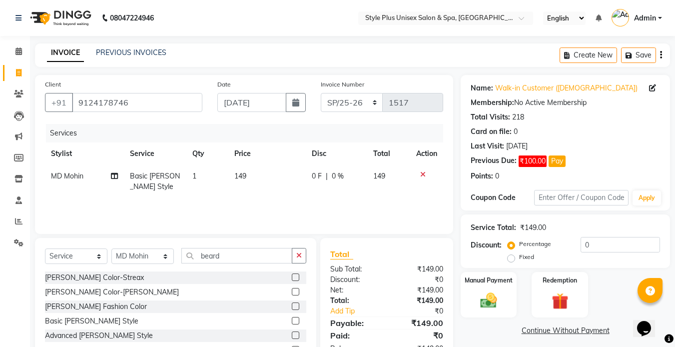
click at [248, 176] on td "149" at bounding box center [266, 181] width 77 height 33
select select "77119"
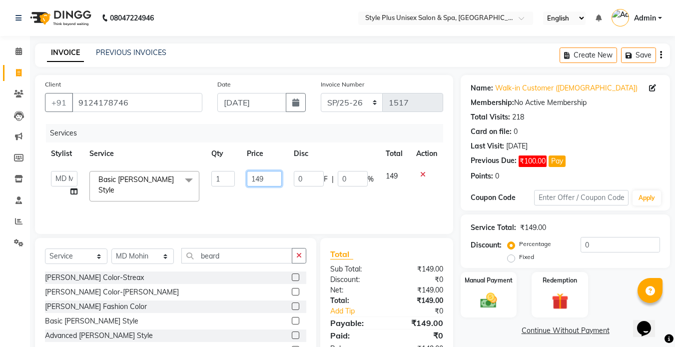
click at [269, 184] on input "149" at bounding box center [264, 178] width 34 height 15
type input "1"
type input "50"
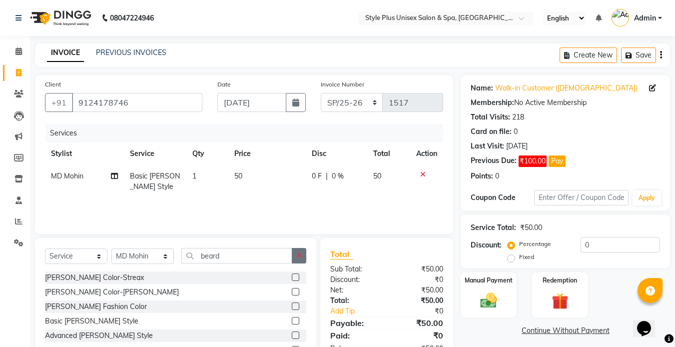
click at [301, 257] on icon "button" at bounding box center [298, 255] width 5 height 7
click at [481, 298] on img at bounding box center [489, 300] width 28 height 20
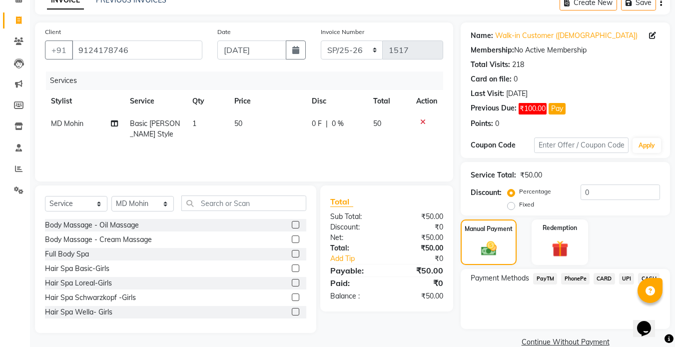
scroll to position [70, 0]
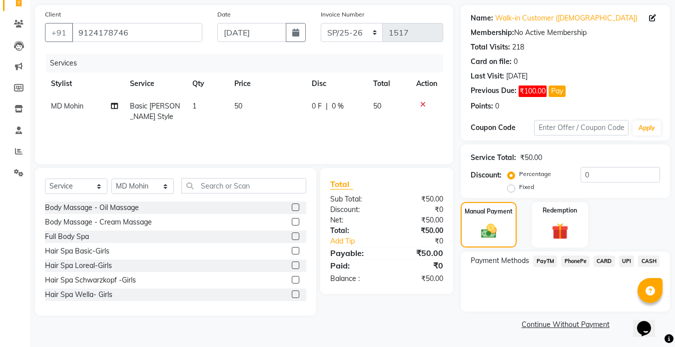
click at [646, 263] on span "CASH" at bounding box center [648, 260] width 21 height 11
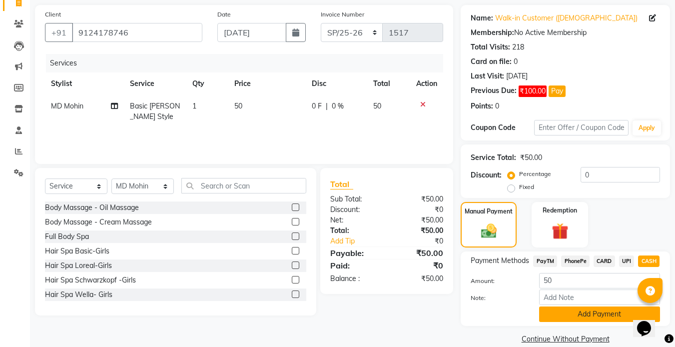
click at [588, 319] on button "Add Payment" at bounding box center [599, 313] width 121 height 15
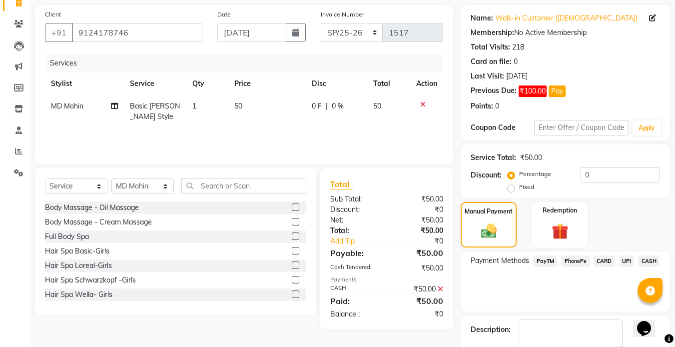
scroll to position [126, 0]
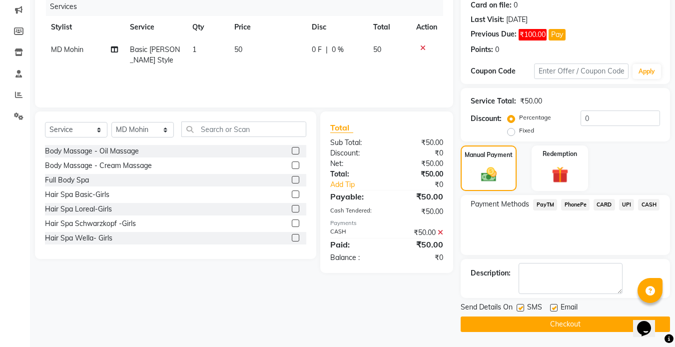
click at [520, 306] on label at bounding box center [520, 307] width 7 height 7
click at [520, 306] on input "checkbox" at bounding box center [520, 308] width 6 height 6
checkbox input "false"
click at [549, 305] on div "SMS" at bounding box center [533, 308] width 33 height 12
click at [556, 307] on label at bounding box center [553, 307] width 7 height 7
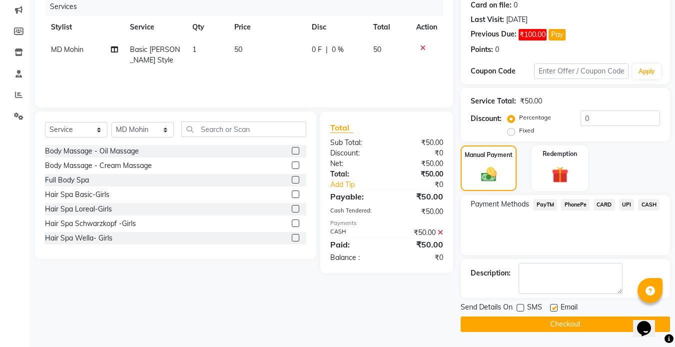
click at [556, 307] on input "checkbox" at bounding box center [553, 308] width 6 height 6
checkbox input "false"
click at [532, 324] on button "Checkout" at bounding box center [565, 323] width 209 height 15
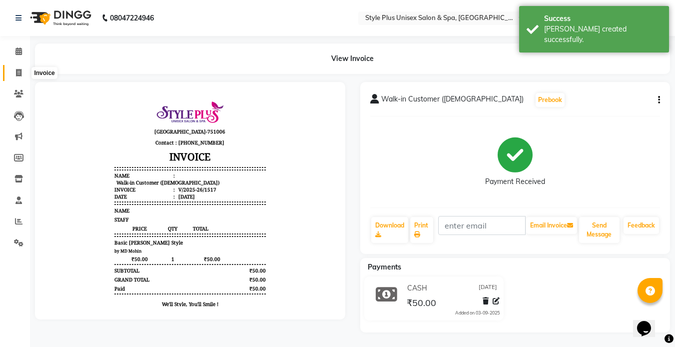
click at [20, 74] on icon at bounding box center [18, 72] width 5 height 7
select select "service"
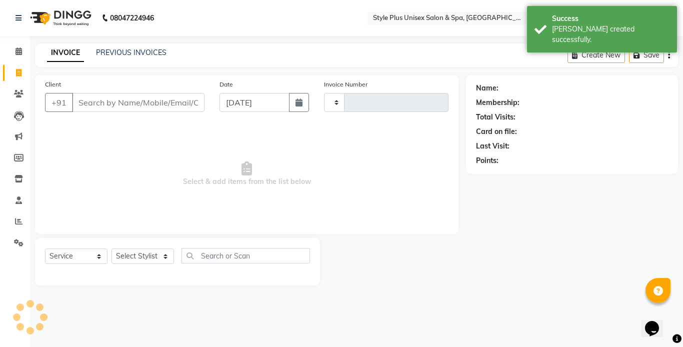
type input "1518"
select select "7084"
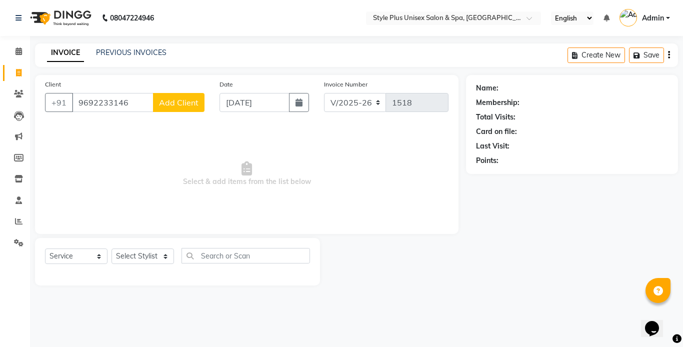
type input "9692233146"
click at [178, 104] on span "Add Client" at bounding box center [178, 102] width 39 height 10
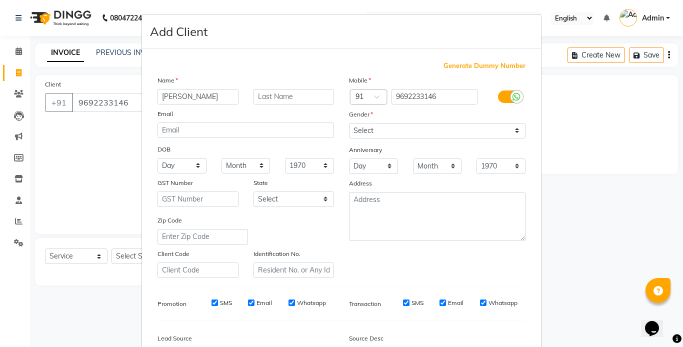
type input "[PERSON_NAME]"
click at [393, 134] on select "Select [DEMOGRAPHIC_DATA] [DEMOGRAPHIC_DATA] Other Prefer Not To Say" at bounding box center [437, 130] width 176 height 15
select select "[DEMOGRAPHIC_DATA]"
click at [349, 123] on select "Select [DEMOGRAPHIC_DATA] [DEMOGRAPHIC_DATA] Other Prefer Not To Say" at bounding box center [437, 130] width 176 height 15
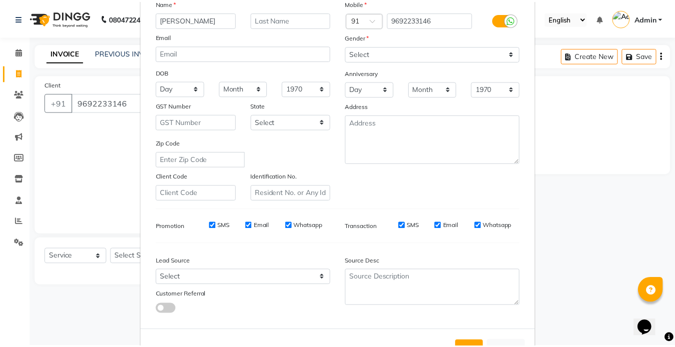
scroll to position [114, 0]
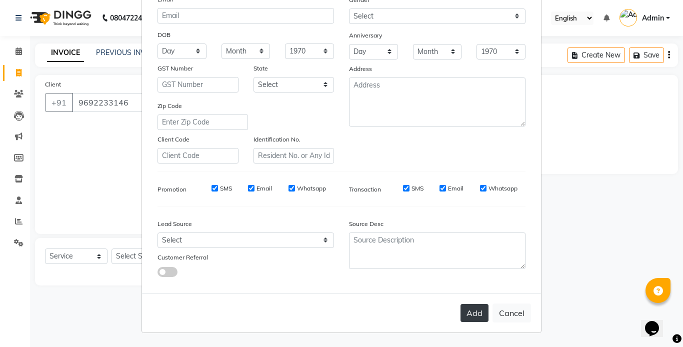
click at [474, 311] on button "Add" at bounding box center [474, 313] width 28 height 18
select select
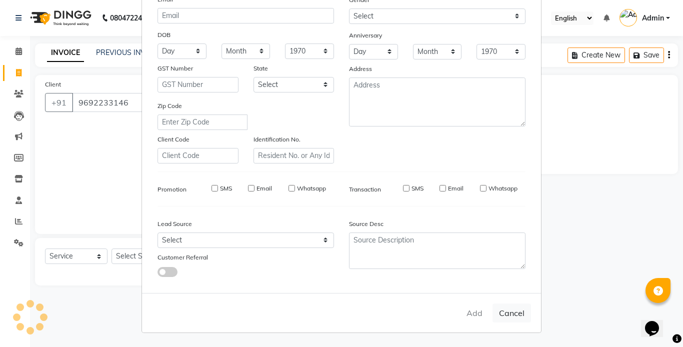
select select
checkbox input "false"
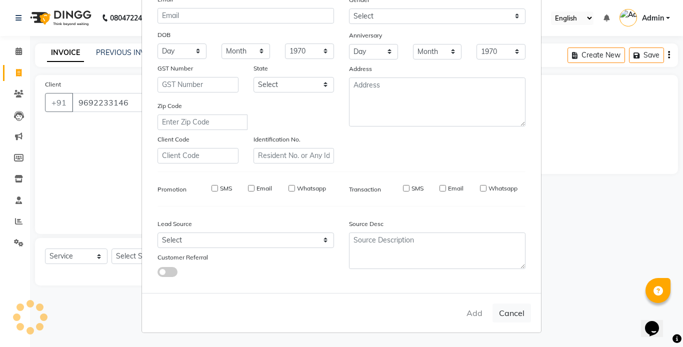
checkbox input "false"
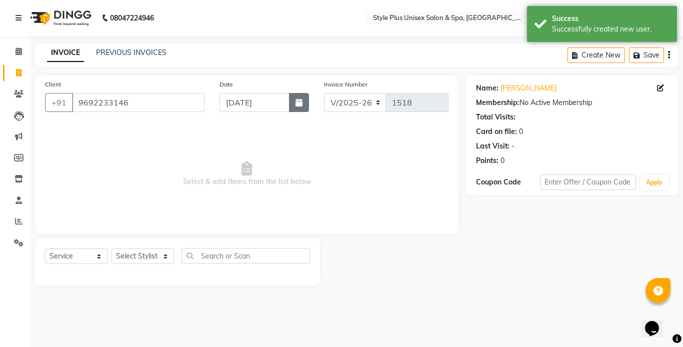
click at [304, 102] on button "button" at bounding box center [299, 102] width 20 height 19
select select "9"
select select "2025"
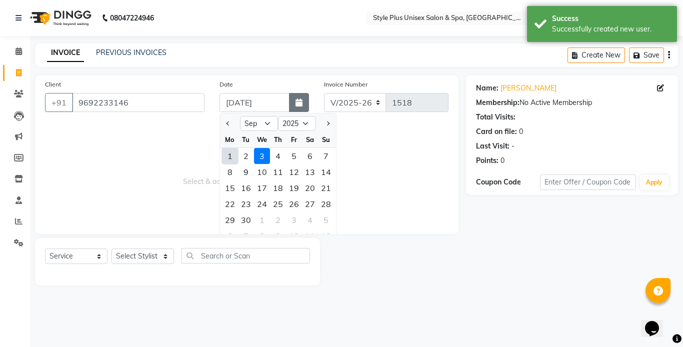
type input "[DATE]"
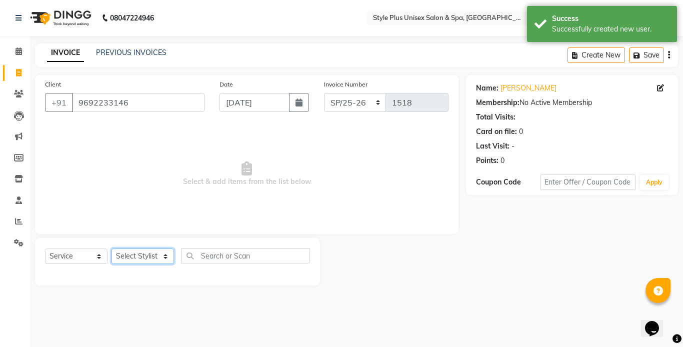
click at [163, 254] on select "Select Stylist [PERSON_NAME] [PERSON_NAME] J [PERSON_NAME] MD [PERSON_NAME] [PE…" at bounding box center [142, 255] width 62 height 15
select select "58991"
click at [111, 248] on select "Select Stylist [PERSON_NAME] [PERSON_NAME] J [PERSON_NAME] MD [PERSON_NAME] [PE…" at bounding box center [142, 255] width 62 height 15
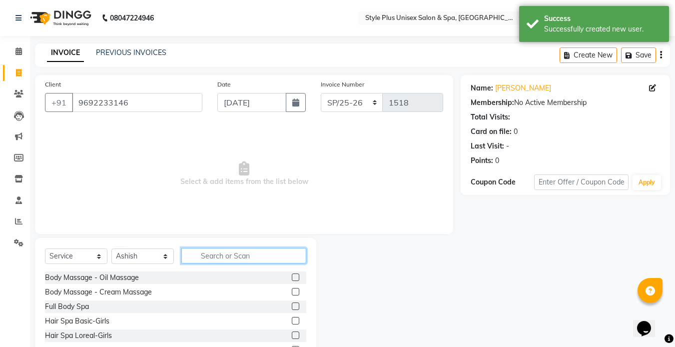
click at [205, 256] on input "text" at bounding box center [243, 255] width 125 height 15
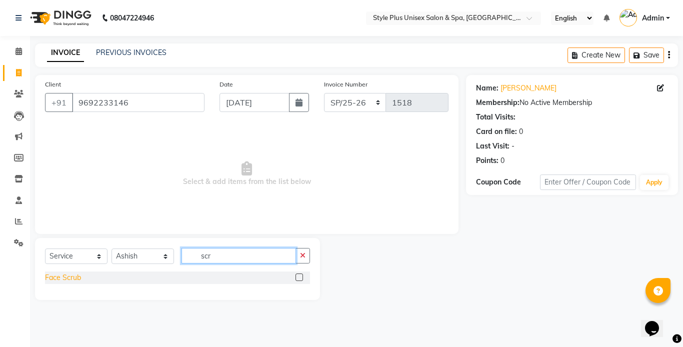
type input "scr"
click at [61, 274] on div "Face Scrub" at bounding box center [63, 277] width 36 height 10
checkbox input "false"
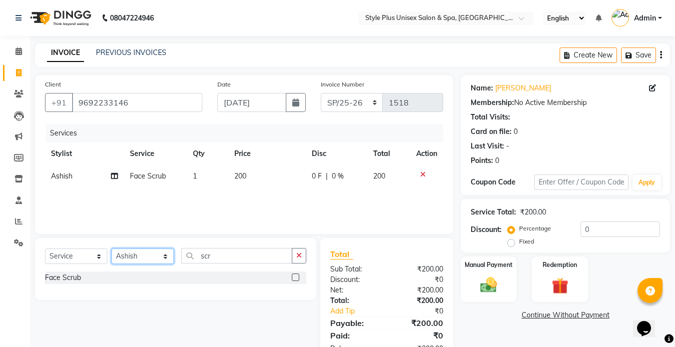
click at [156, 254] on select "Select Stylist [PERSON_NAME] [PERSON_NAME] J [PERSON_NAME] MD [PERSON_NAME] [PE…" at bounding box center [142, 255] width 62 height 15
select select "61813"
click at [111, 248] on select "Select Stylist [PERSON_NAME] [PERSON_NAME] J [PERSON_NAME] MD [PERSON_NAME] [PE…" at bounding box center [142, 255] width 62 height 15
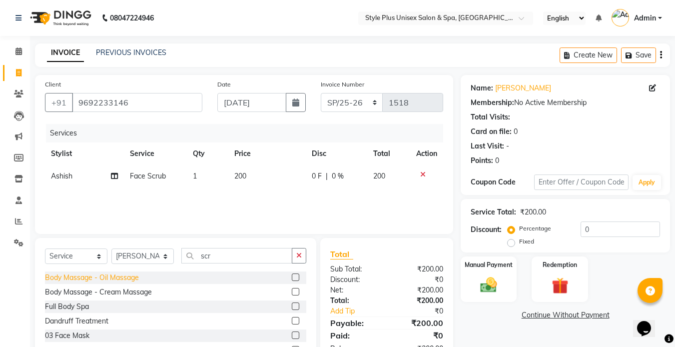
click at [131, 277] on div "Body Massage - Oil Massage" at bounding box center [92, 277] width 94 height 10
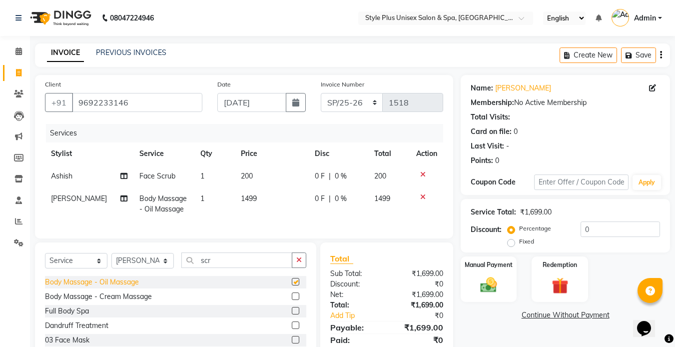
checkbox input "false"
click at [252, 177] on td "200" at bounding box center [272, 176] width 74 height 22
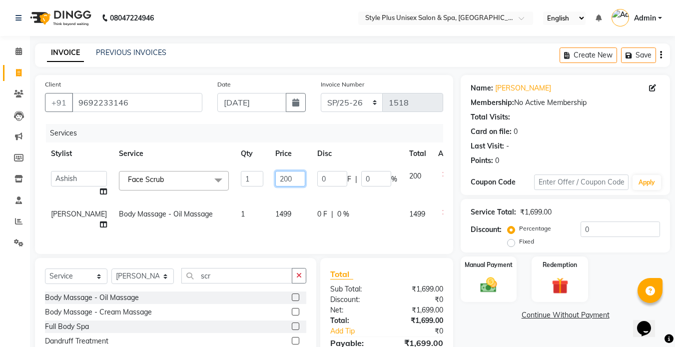
click at [275, 178] on input "200" at bounding box center [290, 178] width 30 height 15
type input "250"
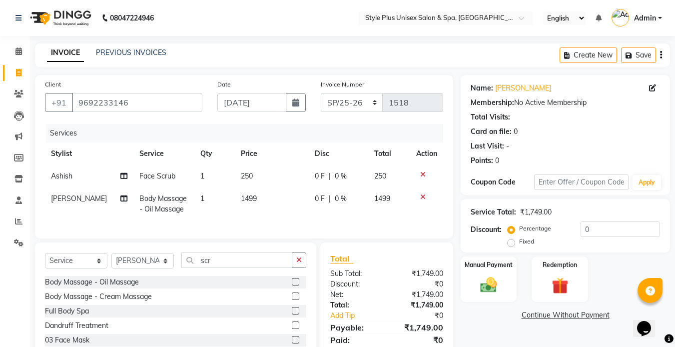
click at [269, 209] on td "1499" at bounding box center [272, 203] width 74 height 33
select select "61813"
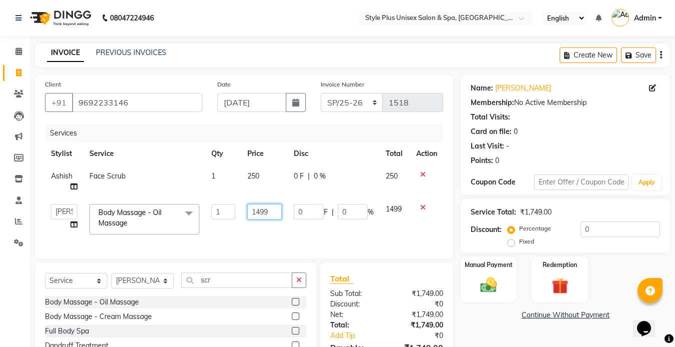
click at [273, 213] on input "1499" at bounding box center [264, 211] width 34 height 15
type input "1000"
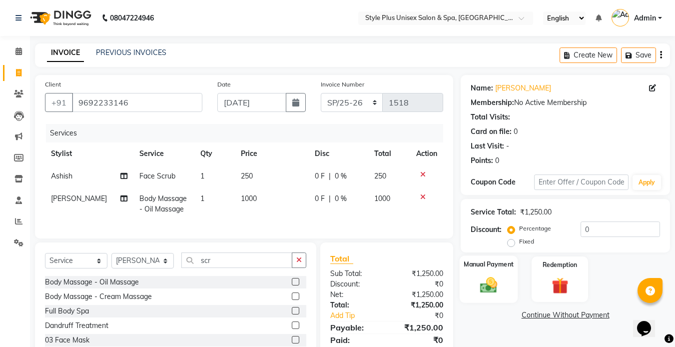
click at [473, 275] on div "Manual Payment" at bounding box center [489, 278] width 58 height 47
click at [546, 316] on span "PayTM" at bounding box center [545, 315] width 24 height 11
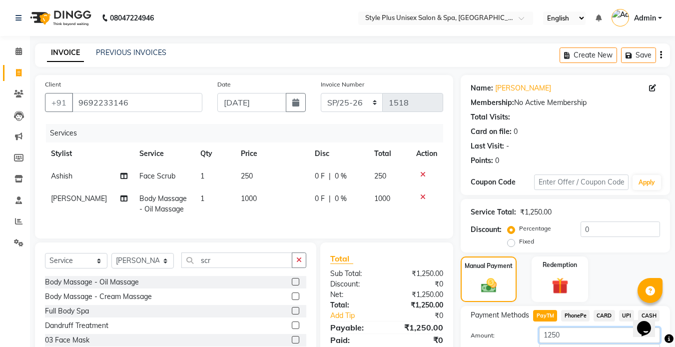
click at [579, 328] on input "1250" at bounding box center [599, 334] width 121 height 15
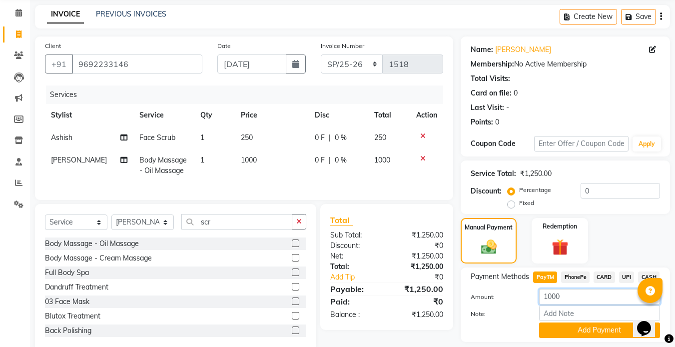
scroll to position [69, 0]
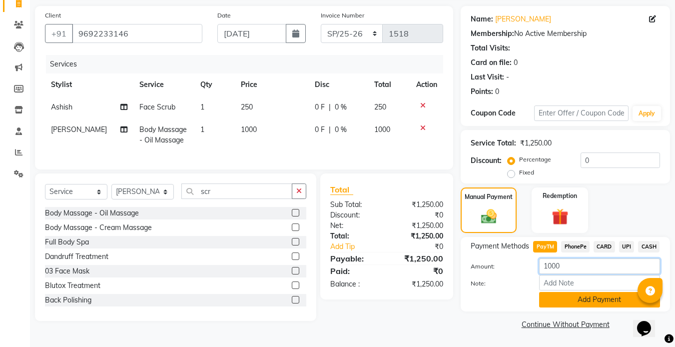
type input "1000"
click at [604, 298] on button "Add Payment" at bounding box center [599, 299] width 121 height 15
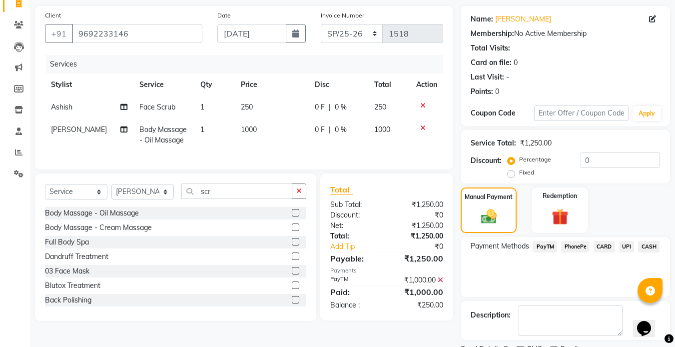
click at [627, 244] on span "UPI" at bounding box center [626, 246] width 15 height 11
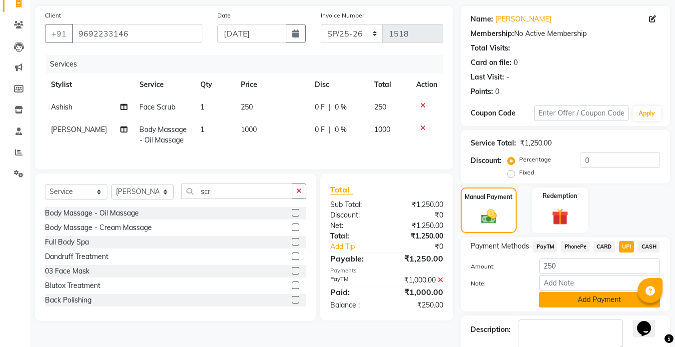
click at [593, 303] on button "Add Payment" at bounding box center [599, 299] width 121 height 15
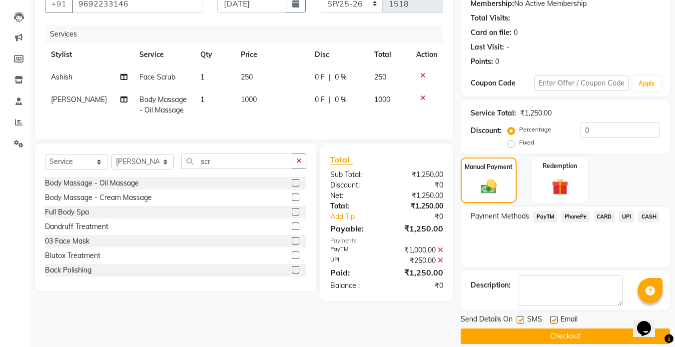
scroll to position [111, 0]
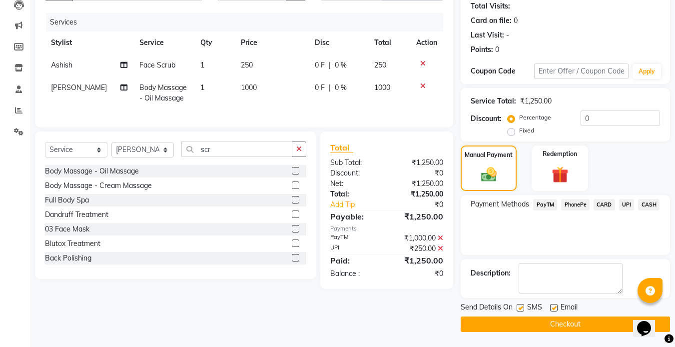
click at [519, 308] on label at bounding box center [520, 307] width 7 height 7
click at [519, 308] on input "checkbox" at bounding box center [520, 308] width 6 height 6
checkbox input "false"
click at [557, 309] on label at bounding box center [553, 307] width 7 height 7
click at [557, 309] on input "checkbox" at bounding box center [553, 308] width 6 height 6
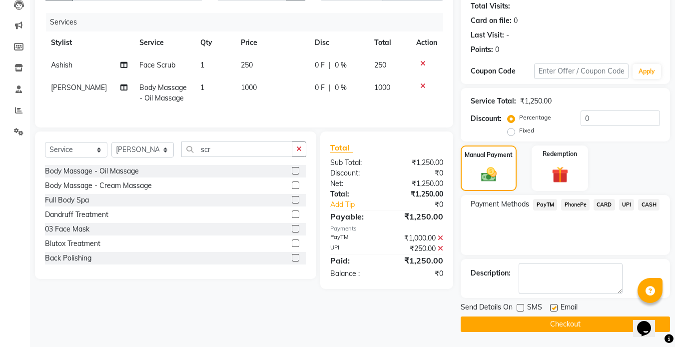
checkbox input "false"
click at [541, 320] on button "Checkout" at bounding box center [565, 323] width 209 height 15
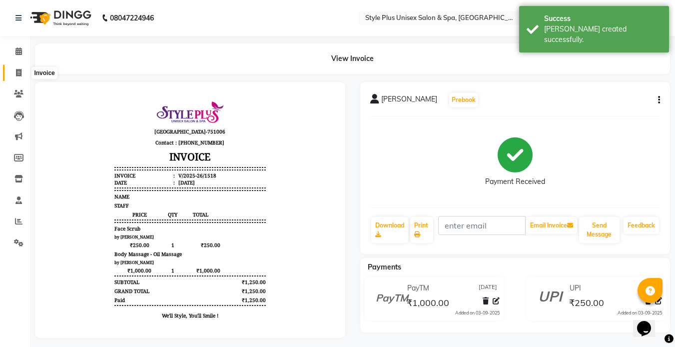
click at [19, 67] on span at bounding box center [18, 72] width 17 height 11
select select "service"
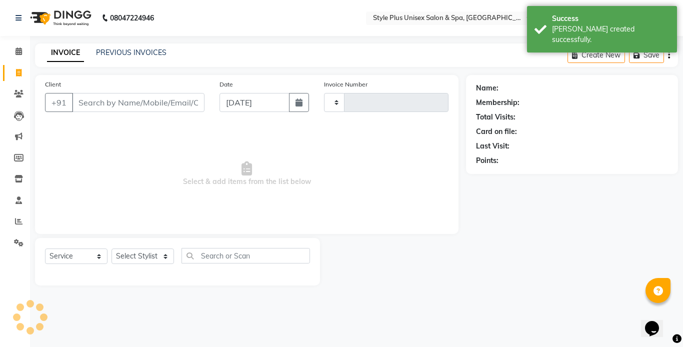
type input "1519"
select select "7084"
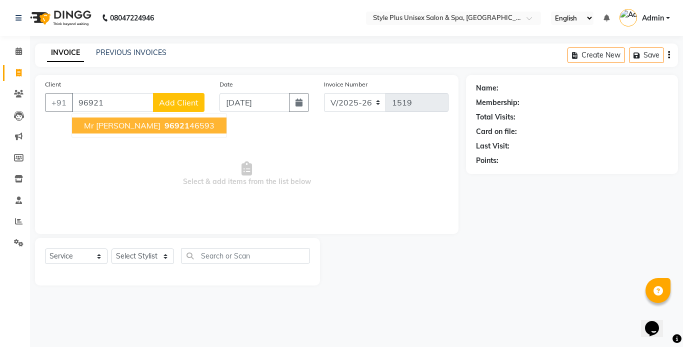
click at [164, 128] on span "96921" at bounding box center [176, 125] width 25 height 10
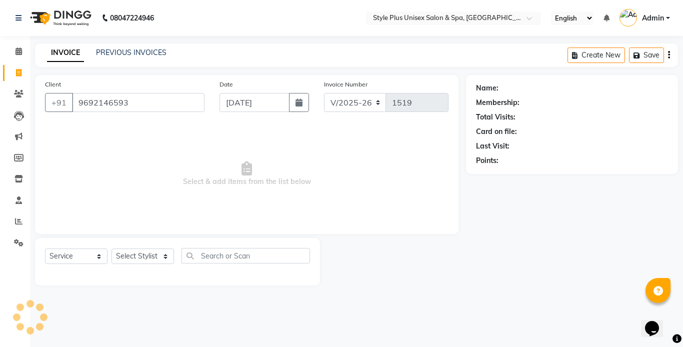
type input "9692146593"
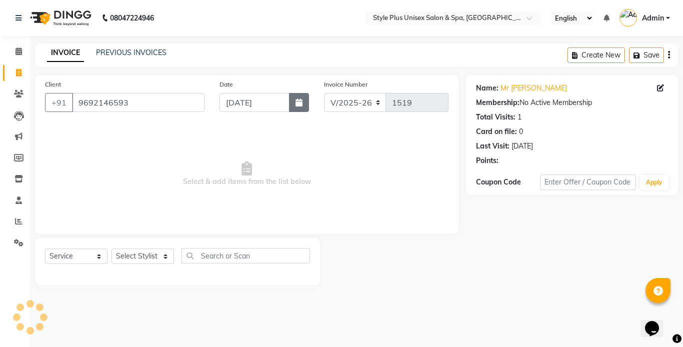
click at [292, 100] on button "button" at bounding box center [299, 102] width 20 height 19
select select "9"
select select "2025"
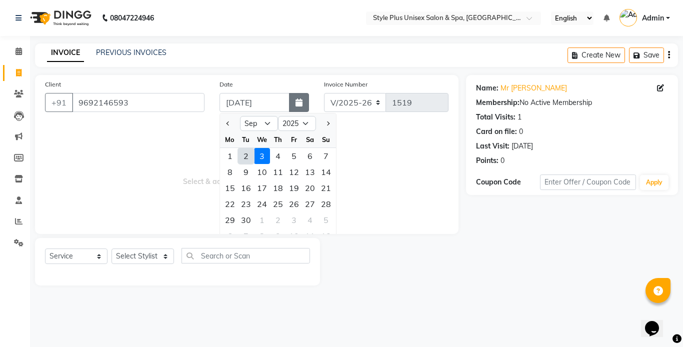
type input "02-09-2025"
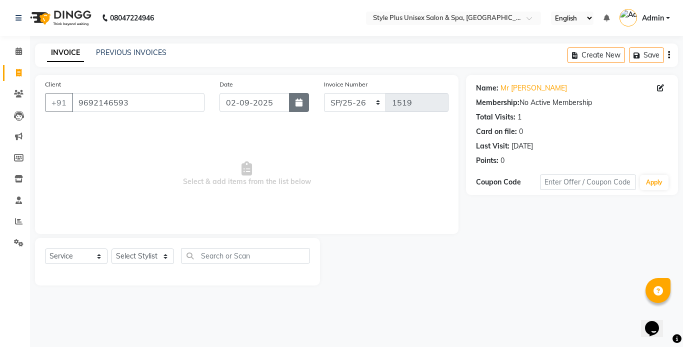
click at [292, 100] on button "button" at bounding box center [299, 102] width 20 height 19
select select "9"
select select "2025"
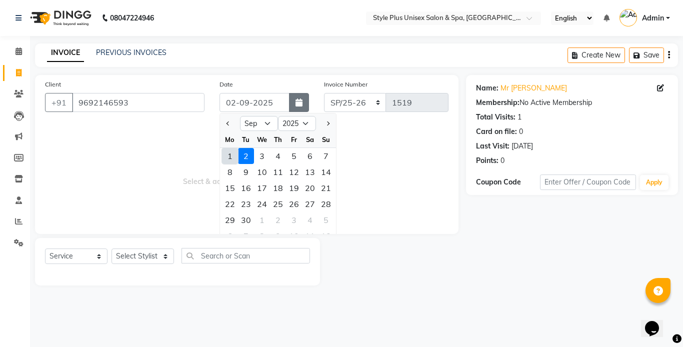
type input "[DATE]"
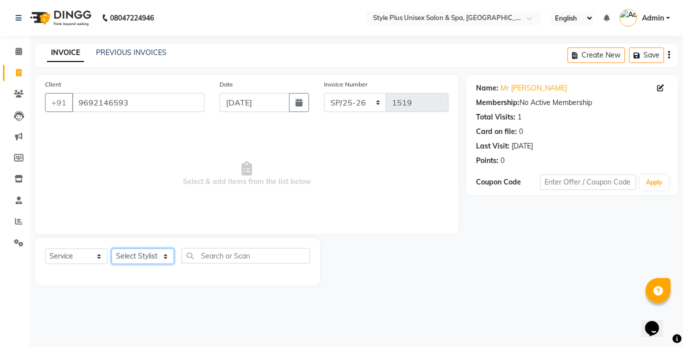
click at [158, 254] on select "Select Stylist [PERSON_NAME] [PERSON_NAME] J [PERSON_NAME] MD [PERSON_NAME] [PE…" at bounding box center [142, 255] width 62 height 15
select select "61813"
click at [111, 248] on select "Select Stylist [PERSON_NAME] [PERSON_NAME] J [PERSON_NAME] MD [PERSON_NAME] [PE…" at bounding box center [142, 255] width 62 height 15
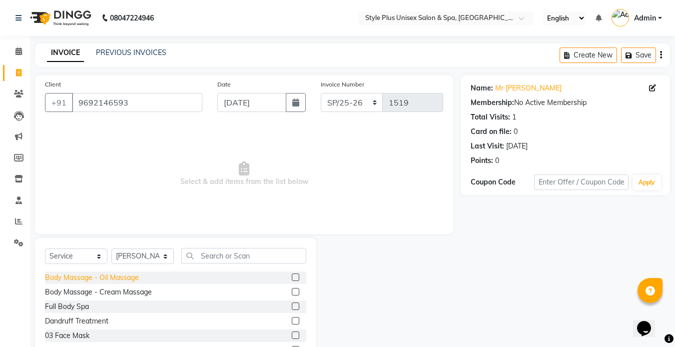
click at [114, 277] on div "Body Massage - Oil Massage" at bounding box center [92, 277] width 94 height 10
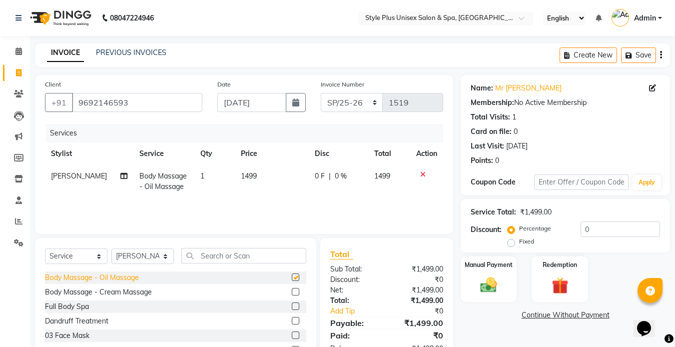
checkbox input "false"
click at [247, 175] on span "1499" at bounding box center [249, 175] width 16 height 9
select select "61813"
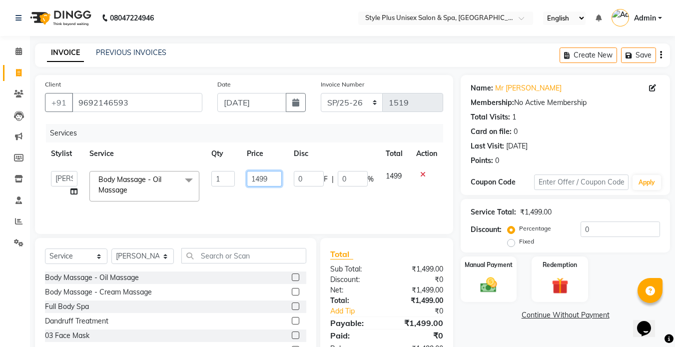
click at [269, 182] on input "1499" at bounding box center [264, 178] width 34 height 15
type input "1000"
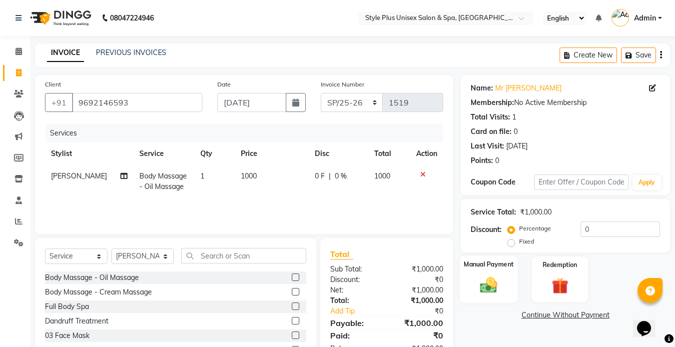
click at [482, 292] on img at bounding box center [489, 285] width 28 height 20
click at [541, 317] on span "PayTM" at bounding box center [545, 315] width 24 height 11
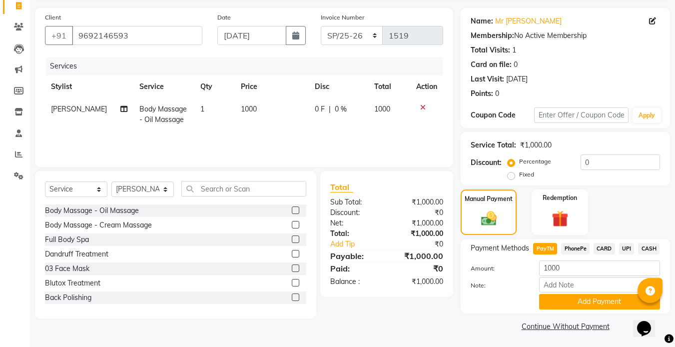
scroll to position [69, 0]
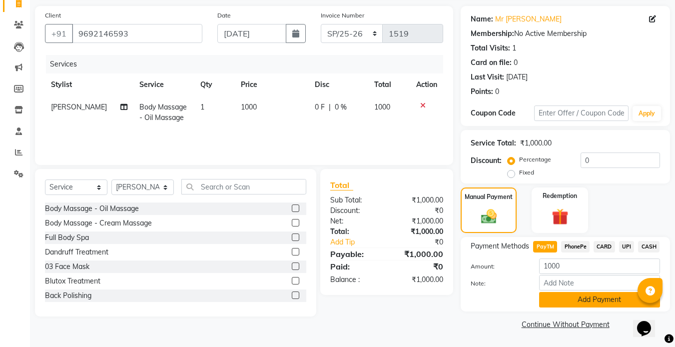
click at [616, 294] on button "Add Payment" at bounding box center [599, 299] width 121 height 15
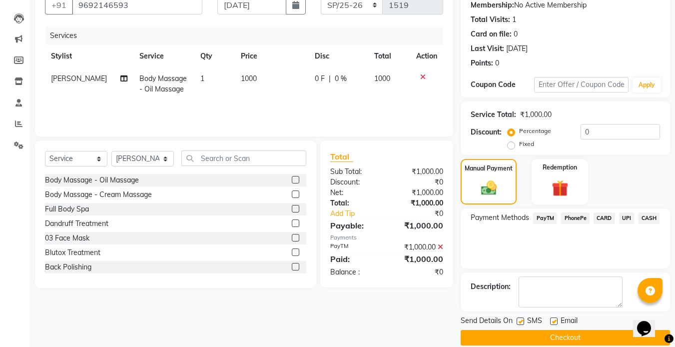
scroll to position [111, 0]
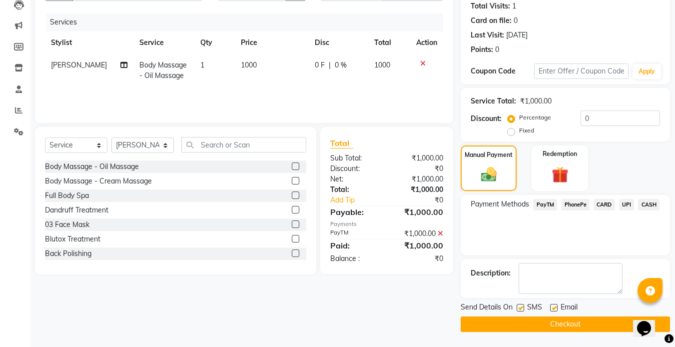
click at [520, 304] on label at bounding box center [520, 307] width 7 height 7
click at [520, 305] on input "checkbox" at bounding box center [520, 308] width 6 height 6
checkbox input "false"
click at [552, 307] on label at bounding box center [553, 307] width 7 height 7
click at [552, 307] on input "checkbox" at bounding box center [553, 308] width 6 height 6
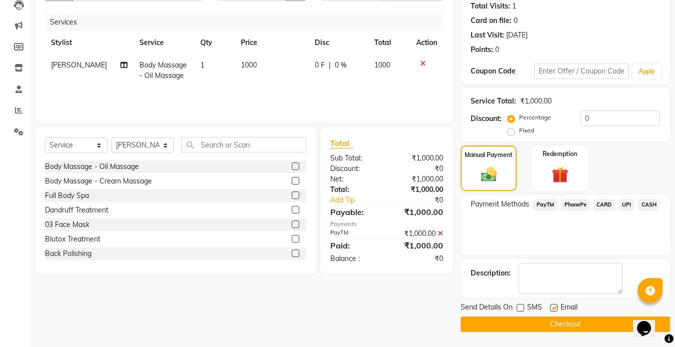
checkbox input "false"
click at [520, 328] on button "Checkout" at bounding box center [565, 323] width 209 height 15
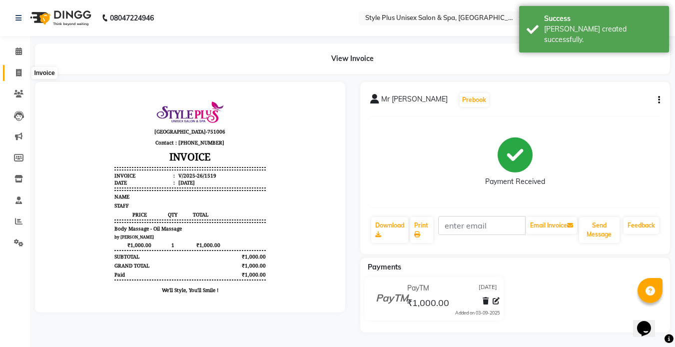
click at [22, 72] on span at bounding box center [18, 72] width 17 height 11
select select "service"
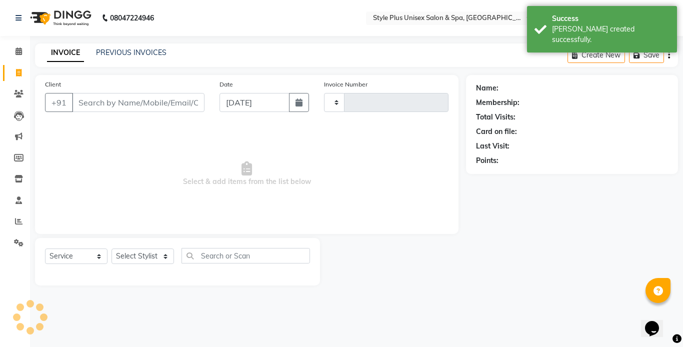
type input "1520"
select select "7084"
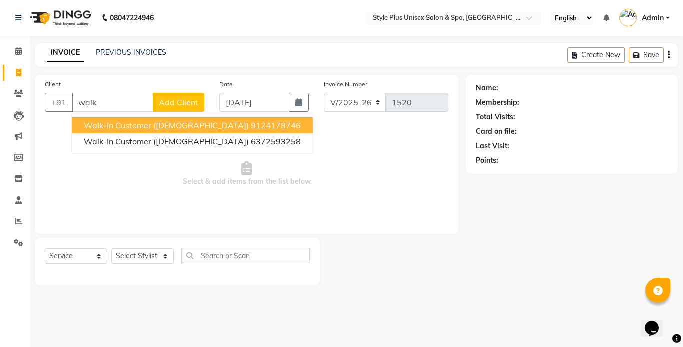
click at [124, 128] on span "Walk-in Customer ([DEMOGRAPHIC_DATA])" at bounding box center [166, 125] width 165 height 10
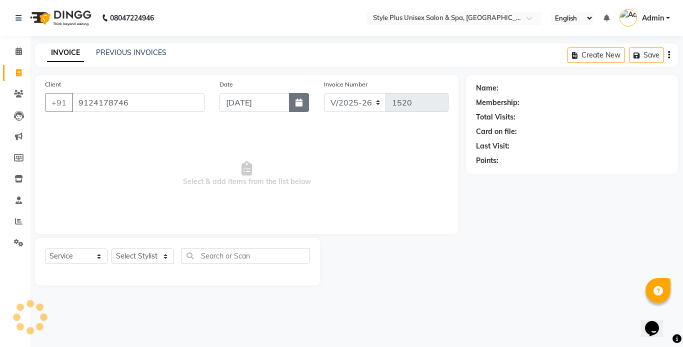
type input "9124178746"
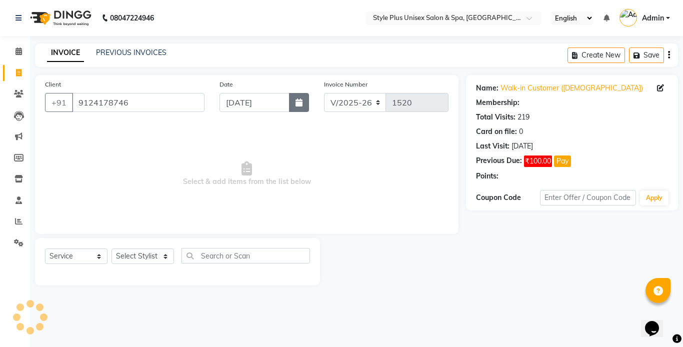
click at [307, 105] on button "button" at bounding box center [299, 102] width 20 height 19
select select "9"
select select "2025"
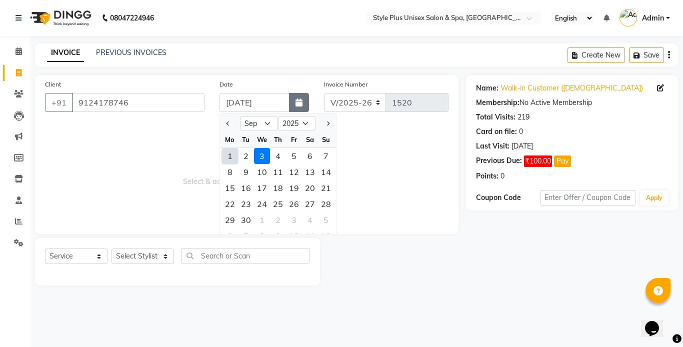
type input "[DATE]"
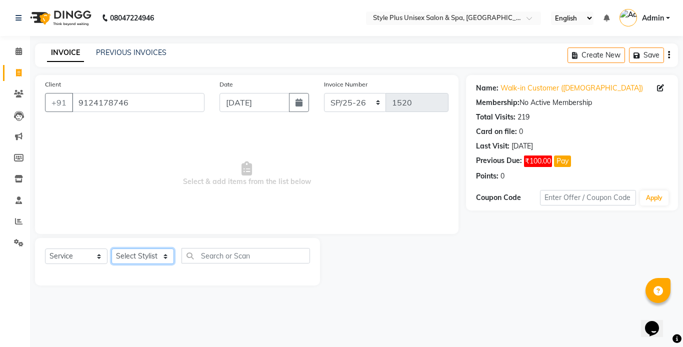
click at [157, 252] on select "Select Stylist [PERSON_NAME] [PERSON_NAME] J [PERSON_NAME] MD [PERSON_NAME] [PE…" at bounding box center [142, 255] width 62 height 15
click at [111, 248] on select "Select Stylist [PERSON_NAME] [PERSON_NAME] J [PERSON_NAME] MD [PERSON_NAME] [PE…" at bounding box center [142, 255] width 62 height 15
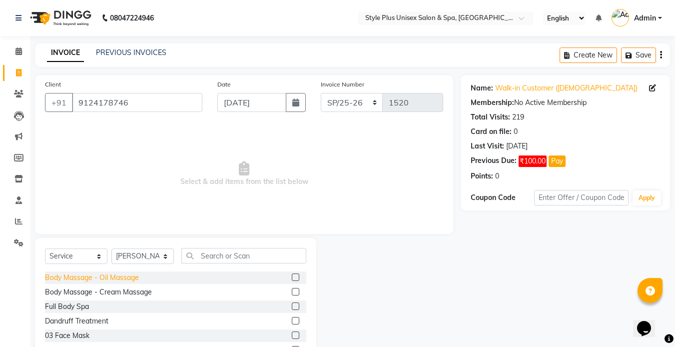
click at [128, 277] on div "Body Massage - Oil Massage" at bounding box center [92, 277] width 94 height 10
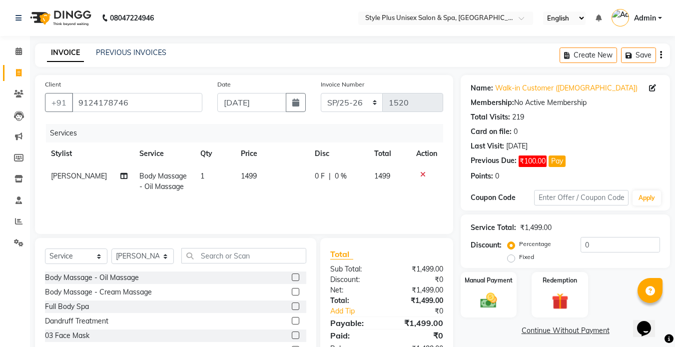
click at [246, 180] on span "1499" at bounding box center [249, 175] width 16 height 9
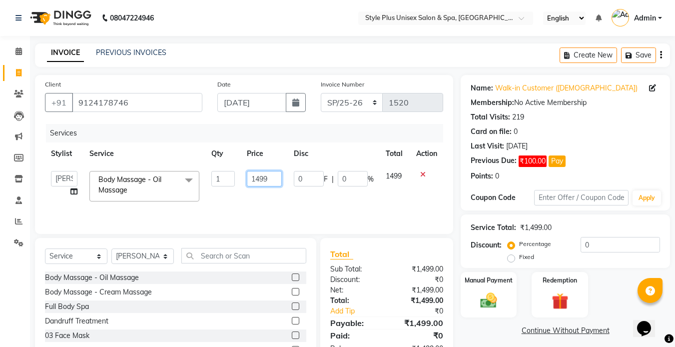
click at [276, 180] on input "1499" at bounding box center [264, 178] width 34 height 15
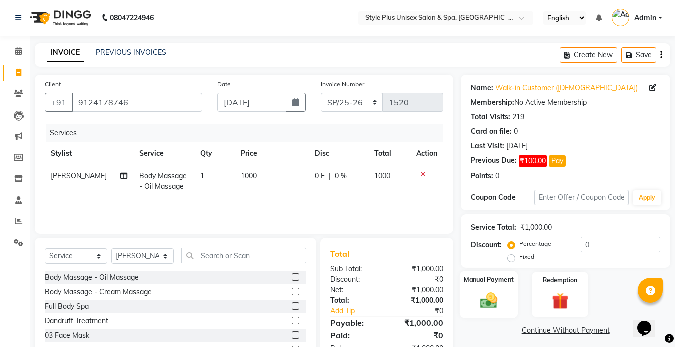
click at [476, 290] on div "Manual Payment" at bounding box center [489, 294] width 58 height 47
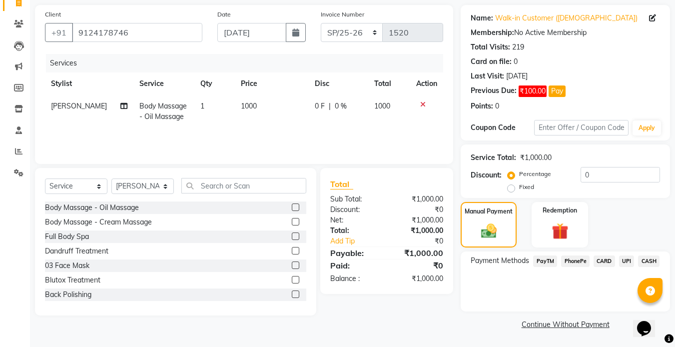
click at [655, 259] on span "CASH" at bounding box center [648, 260] width 21 height 11
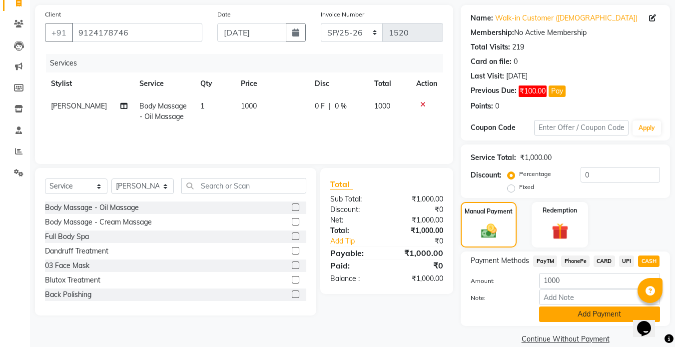
click at [588, 321] on button "Add Payment" at bounding box center [599, 313] width 121 height 15
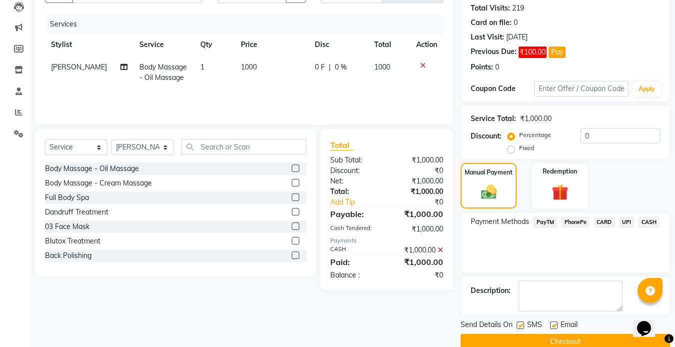
scroll to position [126, 0]
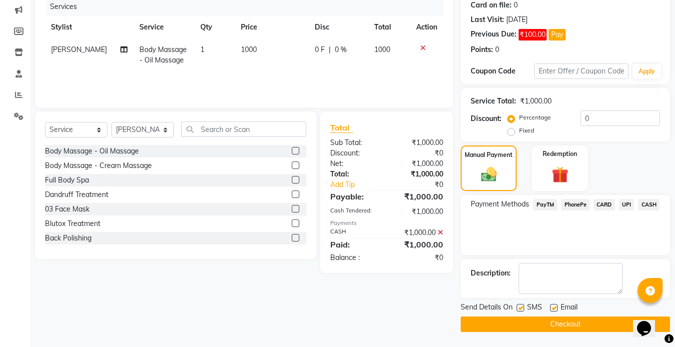
click at [518, 308] on label at bounding box center [520, 307] width 7 height 7
click at [518, 308] on input "checkbox" at bounding box center [520, 308] width 6 height 6
click at [553, 308] on label at bounding box center [553, 307] width 7 height 7
click at [553, 308] on input "checkbox" at bounding box center [553, 308] width 6 height 6
click at [525, 327] on button "Checkout" at bounding box center [565, 323] width 209 height 15
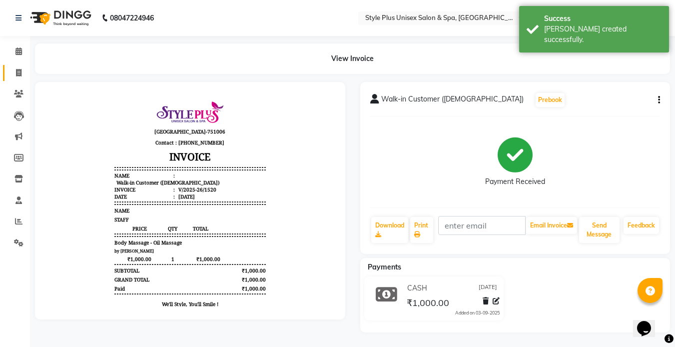
click at [14, 68] on span at bounding box center [18, 72] width 17 height 11
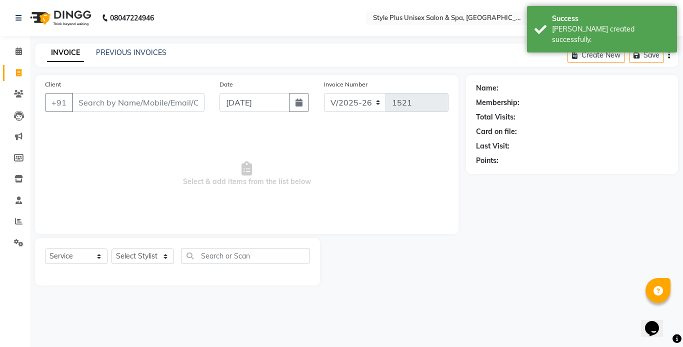
click at [111, 110] on input "Client" at bounding box center [138, 102] width 132 height 19
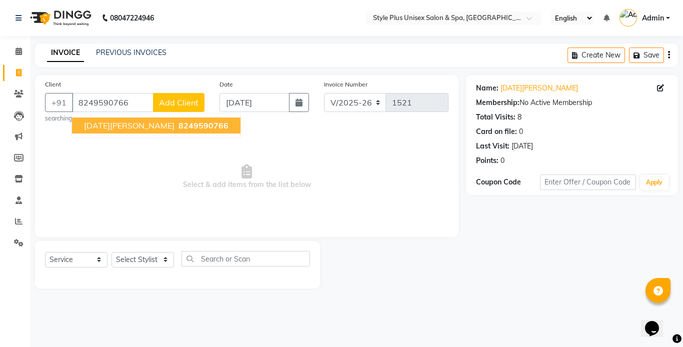
click at [138, 130] on button "[DATE] Sir 8249590766" at bounding box center [156, 125] width 168 height 16
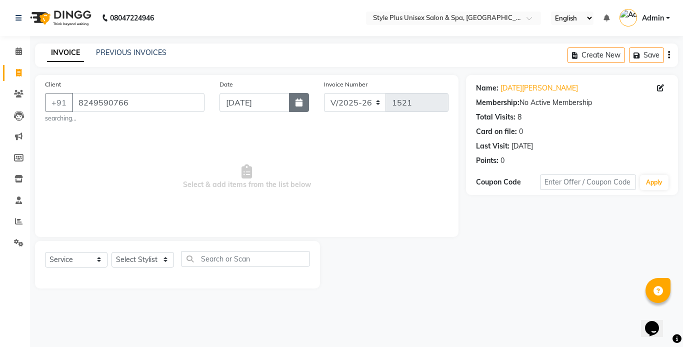
click at [300, 103] on icon "button" at bounding box center [298, 102] width 7 height 8
click at [151, 264] on select "Select Stylist [PERSON_NAME] [PERSON_NAME] J [PERSON_NAME] MD [PERSON_NAME] [PE…" at bounding box center [142, 259] width 62 height 15
click at [111, 252] on select "Select Stylist [PERSON_NAME] [PERSON_NAME] J [PERSON_NAME] MD [PERSON_NAME] [PE…" at bounding box center [142, 259] width 62 height 15
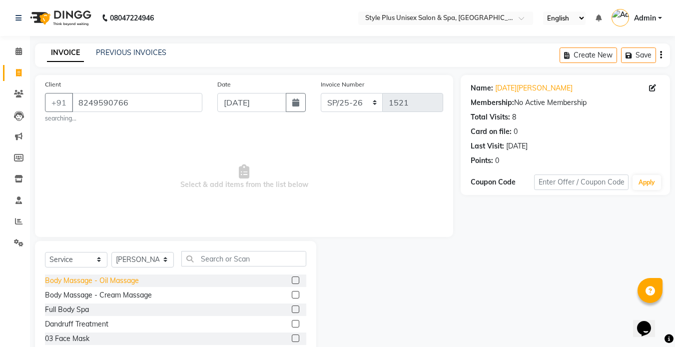
click at [124, 280] on div "Body Massage - Oil Massage" at bounding box center [92, 280] width 94 height 10
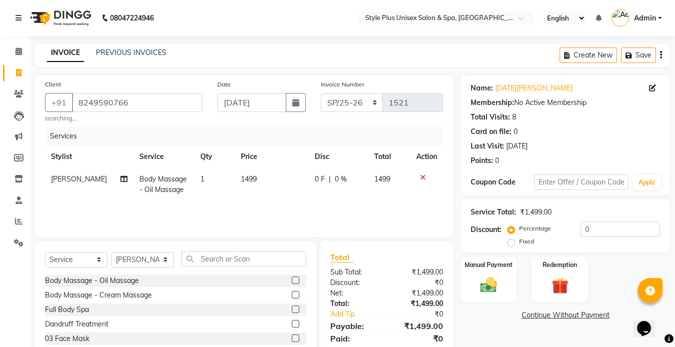
click at [258, 181] on td "1499" at bounding box center [272, 184] width 74 height 33
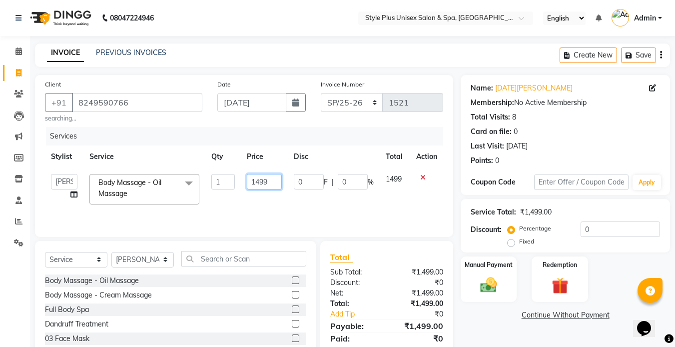
click at [276, 183] on input "1499" at bounding box center [264, 181] width 34 height 15
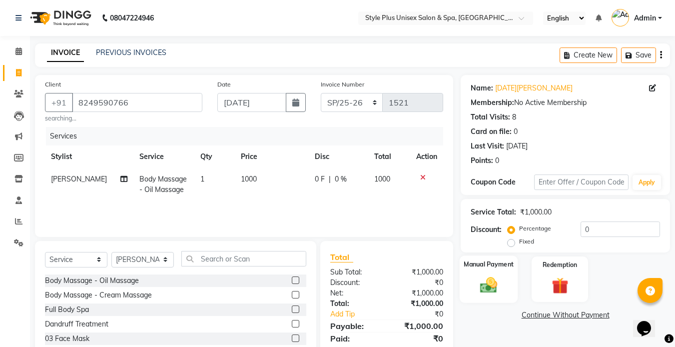
click at [485, 299] on div "Manual Payment" at bounding box center [489, 278] width 58 height 47
click at [541, 316] on span "PayTM" at bounding box center [545, 315] width 24 height 11
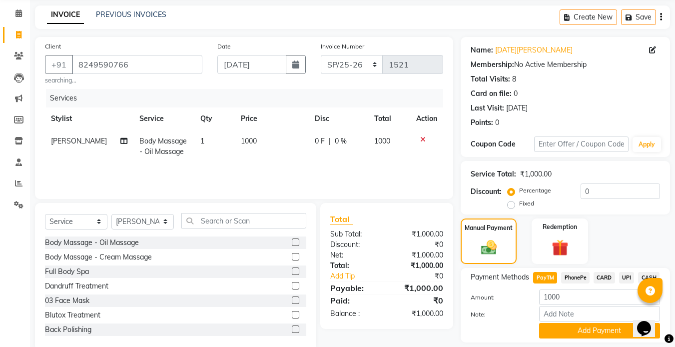
scroll to position [69, 0]
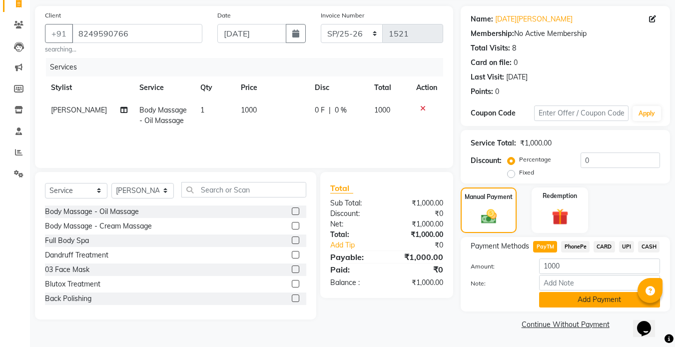
click at [613, 301] on button "Add Payment" at bounding box center [599, 299] width 121 height 15
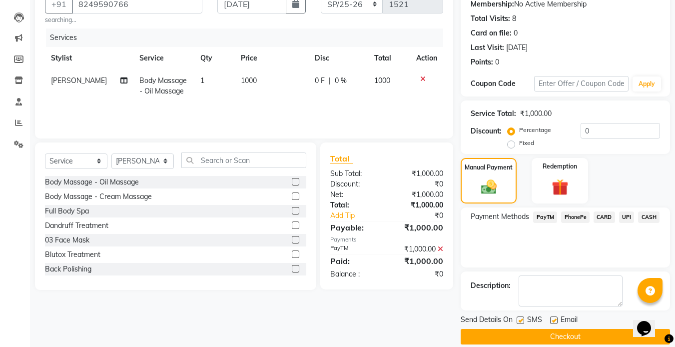
scroll to position [111, 0]
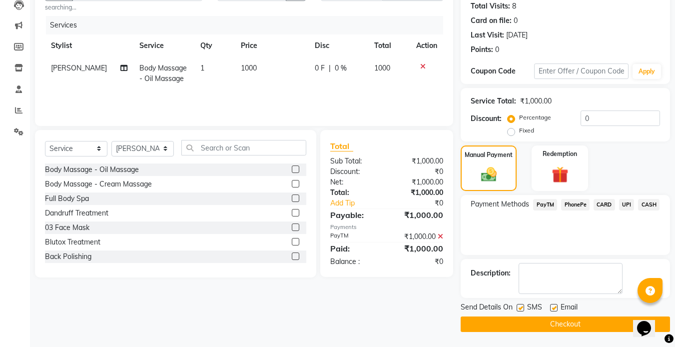
click at [521, 306] on label at bounding box center [520, 307] width 7 height 7
click at [521, 306] on input "checkbox" at bounding box center [520, 308] width 6 height 6
click at [556, 307] on label at bounding box center [553, 307] width 7 height 7
click at [556, 307] on input "checkbox" at bounding box center [553, 308] width 6 height 6
click at [543, 318] on button "Checkout" at bounding box center [565, 323] width 209 height 15
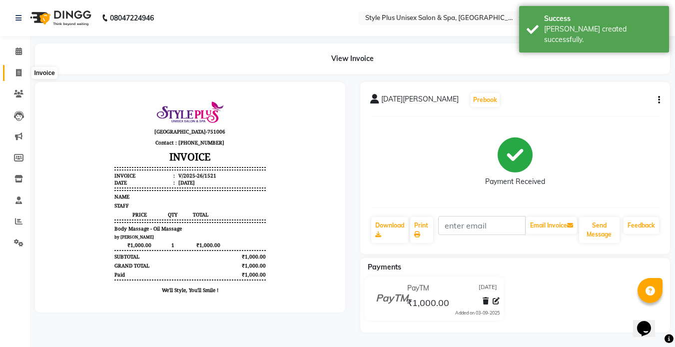
click at [16, 72] on icon at bounding box center [18, 72] width 5 height 7
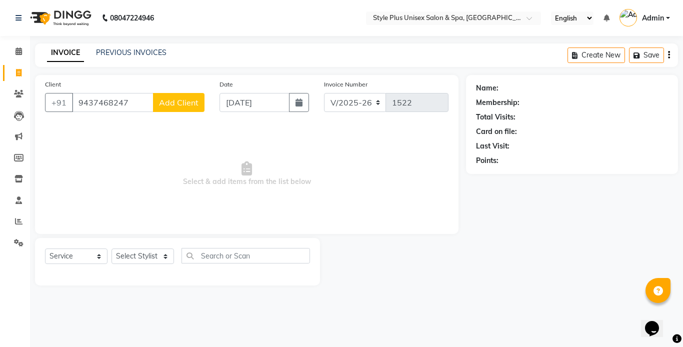
click at [175, 107] on button "Add Client" at bounding box center [178, 102] width 51 height 19
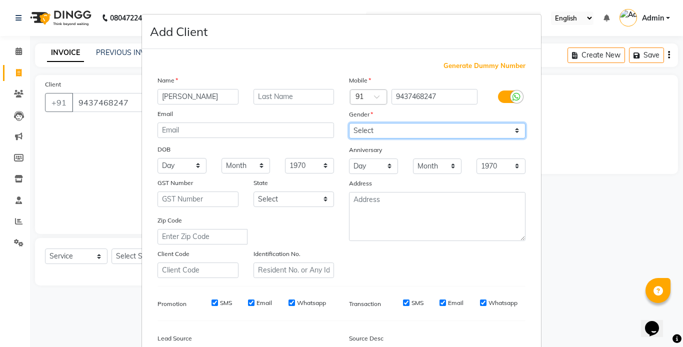
click at [422, 129] on select "Select [DEMOGRAPHIC_DATA] [DEMOGRAPHIC_DATA] Other Prefer Not To Say" at bounding box center [437, 130] width 176 height 15
click at [349, 123] on select "Select [DEMOGRAPHIC_DATA] [DEMOGRAPHIC_DATA] Other Prefer Not To Say" at bounding box center [437, 130] width 176 height 15
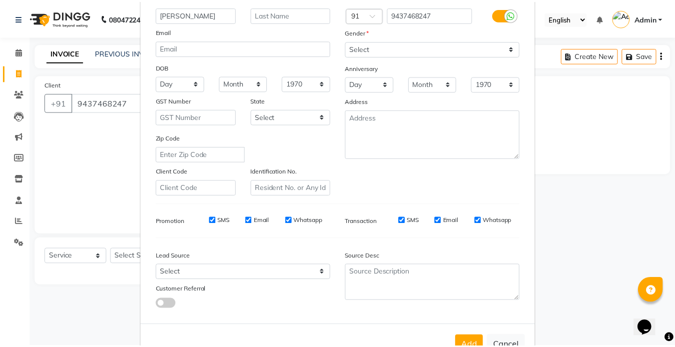
scroll to position [114, 0]
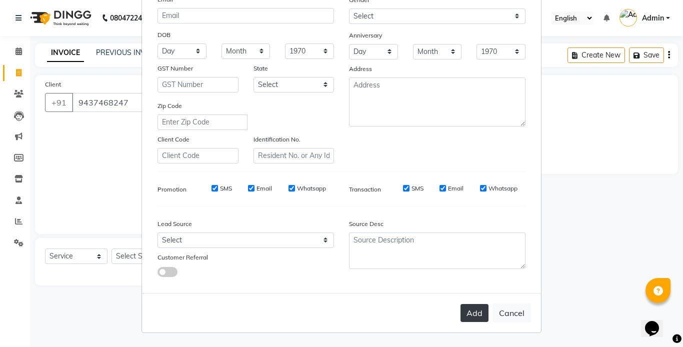
click at [474, 304] on button "Add" at bounding box center [474, 313] width 28 height 18
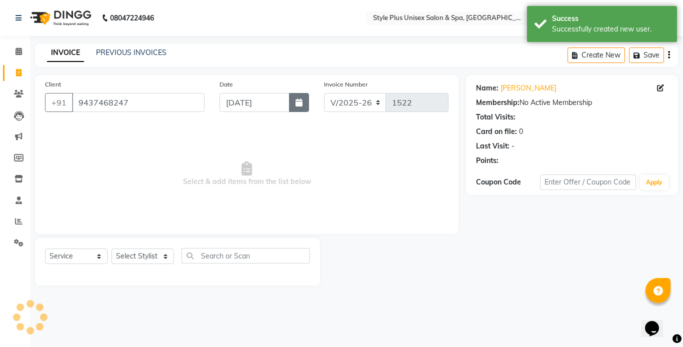
click at [301, 97] on button "button" at bounding box center [299, 102] width 20 height 19
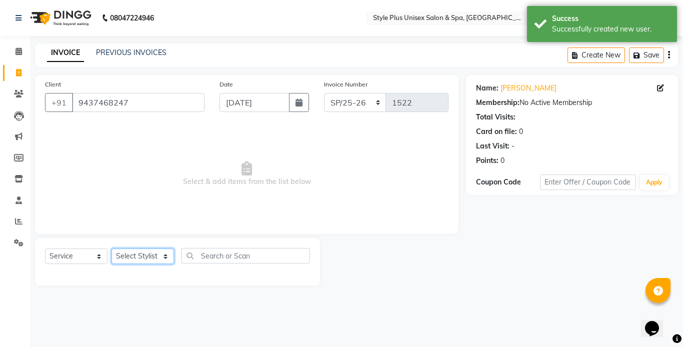
click at [153, 252] on select "Select Stylist [PERSON_NAME] [PERSON_NAME] J [PERSON_NAME] MD [PERSON_NAME] [PE…" at bounding box center [142, 255] width 62 height 15
click at [111, 248] on select "Select Stylist [PERSON_NAME] [PERSON_NAME] J [PERSON_NAME] MD [PERSON_NAME] [PE…" at bounding box center [142, 255] width 62 height 15
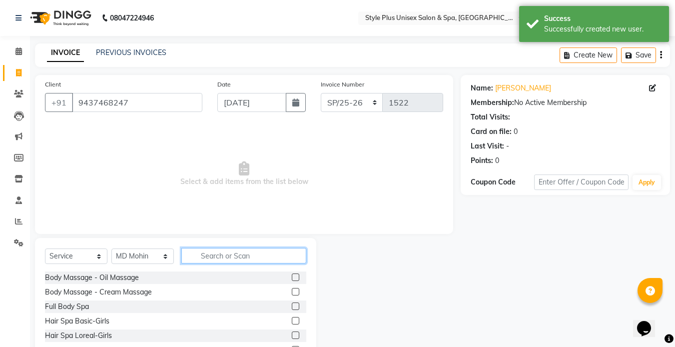
click at [219, 257] on input "text" at bounding box center [243, 255] width 125 height 15
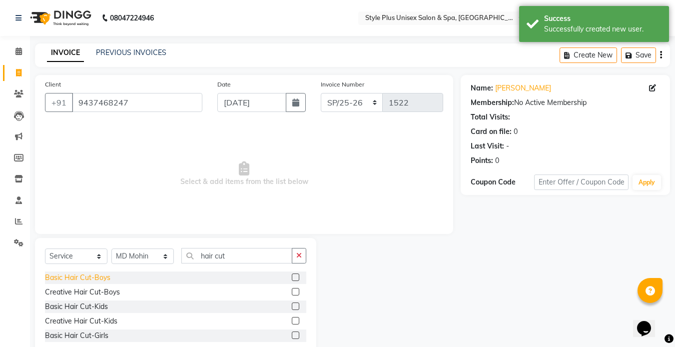
click at [101, 273] on div "Basic Hair Cut-Boys" at bounding box center [77, 277] width 65 height 10
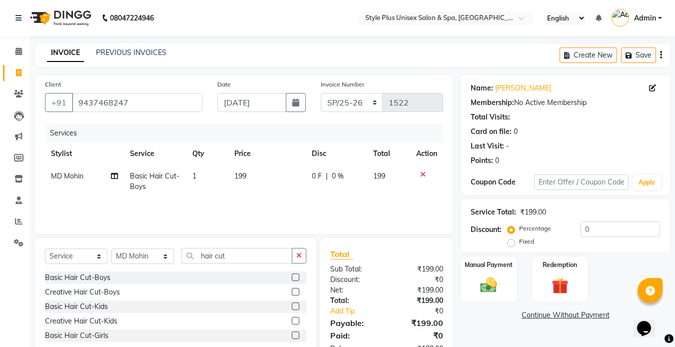
click at [249, 176] on td "199" at bounding box center [266, 181] width 77 height 33
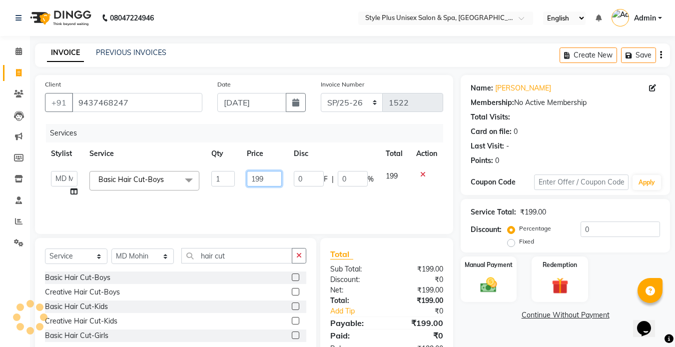
click at [274, 180] on input "199" at bounding box center [264, 178] width 34 height 15
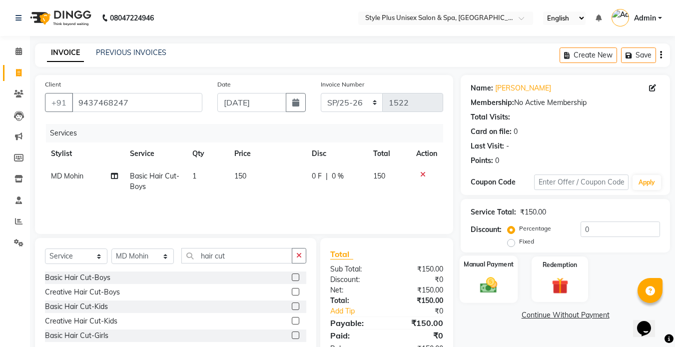
click at [482, 271] on div "Manual Payment" at bounding box center [489, 278] width 58 height 47
click at [626, 317] on span "UPI" at bounding box center [626, 315] width 15 height 11
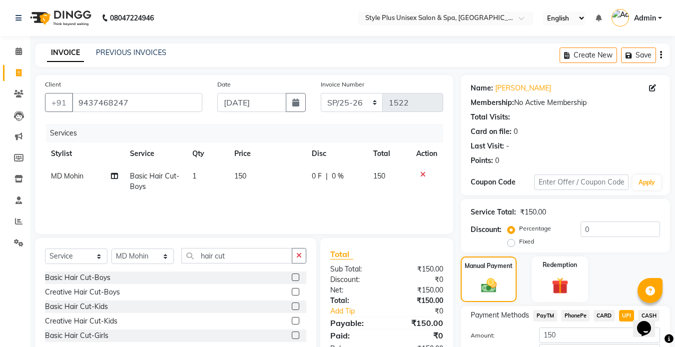
scroll to position [69, 0]
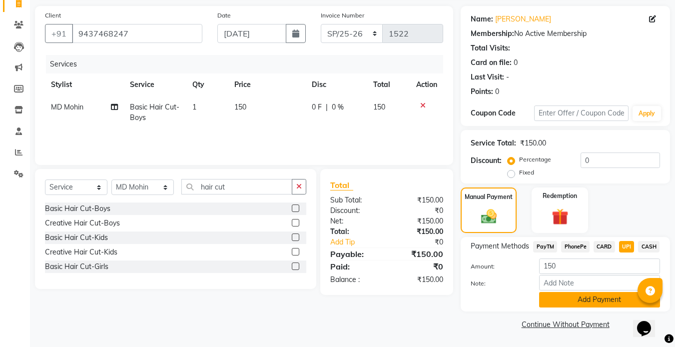
click at [606, 301] on button "Add Payment" at bounding box center [599, 299] width 121 height 15
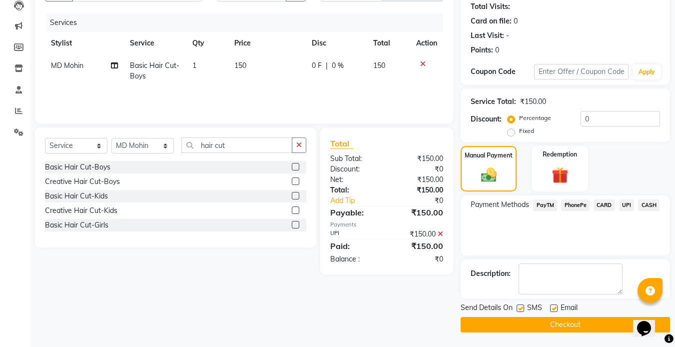
scroll to position [111, 0]
click at [522, 308] on label at bounding box center [520, 307] width 7 height 7
click at [522, 308] on input "checkbox" at bounding box center [520, 308] width 6 height 6
click at [554, 310] on label at bounding box center [553, 307] width 7 height 7
click at [554, 310] on input "checkbox" at bounding box center [553, 308] width 6 height 6
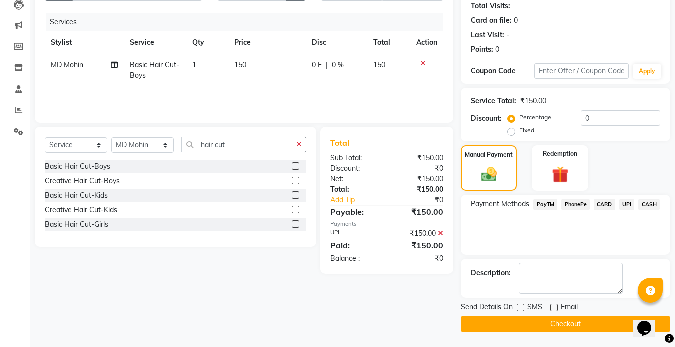
click at [534, 323] on button "Checkout" at bounding box center [565, 323] width 209 height 15
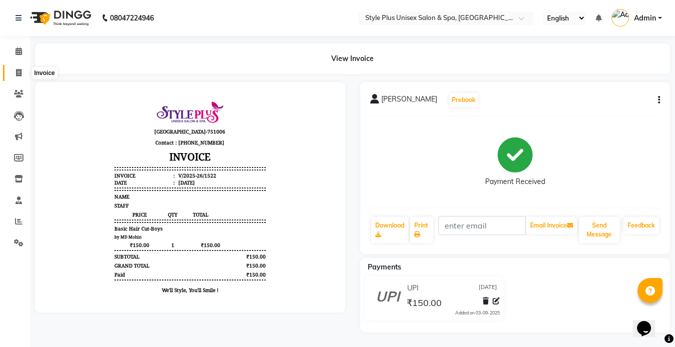
click at [16, 71] on icon at bounding box center [18, 72] width 5 height 7
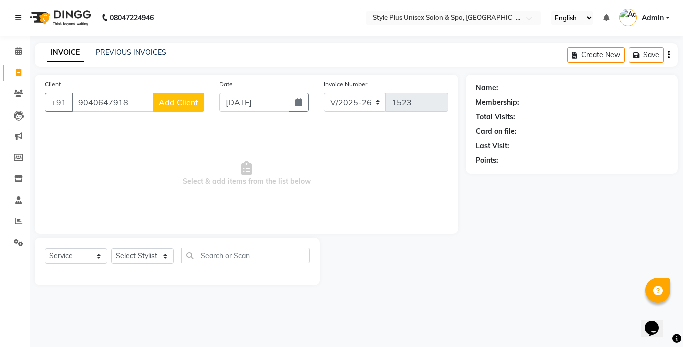
click at [191, 102] on span "Add Client" at bounding box center [178, 102] width 39 height 10
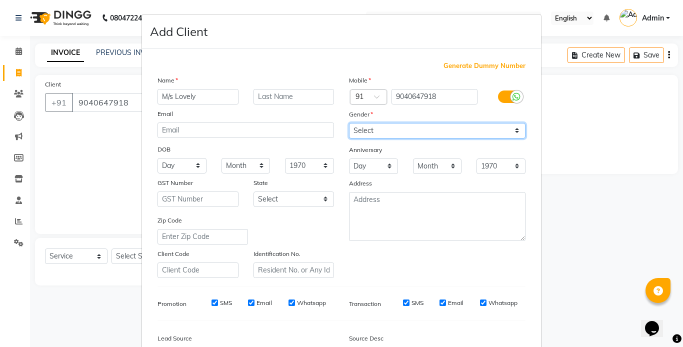
click at [361, 133] on select "Select [DEMOGRAPHIC_DATA] [DEMOGRAPHIC_DATA] Other Prefer Not To Say" at bounding box center [437, 130] width 176 height 15
click at [349, 123] on select "Select [DEMOGRAPHIC_DATA] [DEMOGRAPHIC_DATA] Other Prefer Not To Say" at bounding box center [437, 130] width 176 height 15
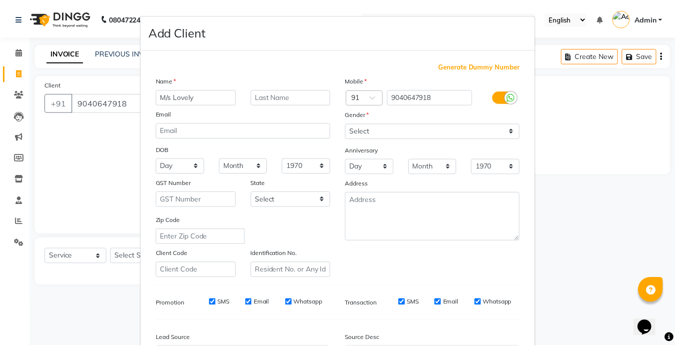
scroll to position [114, 0]
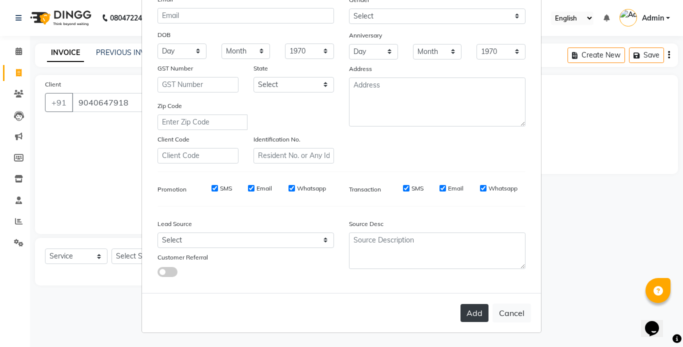
click at [475, 304] on button "Add" at bounding box center [474, 313] width 28 height 18
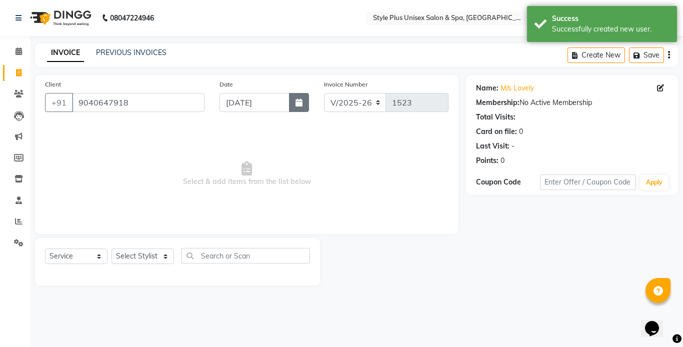
click at [296, 98] on icon "button" at bounding box center [298, 102] width 7 height 8
click at [164, 259] on select "Select Stylist [PERSON_NAME] [PERSON_NAME] J [PERSON_NAME] MD [PERSON_NAME] [PE…" at bounding box center [142, 255] width 62 height 15
click at [111, 248] on select "Select Stylist [PERSON_NAME] [PERSON_NAME] J [PERSON_NAME] MD [PERSON_NAME] [PE…" at bounding box center [142, 255] width 62 height 15
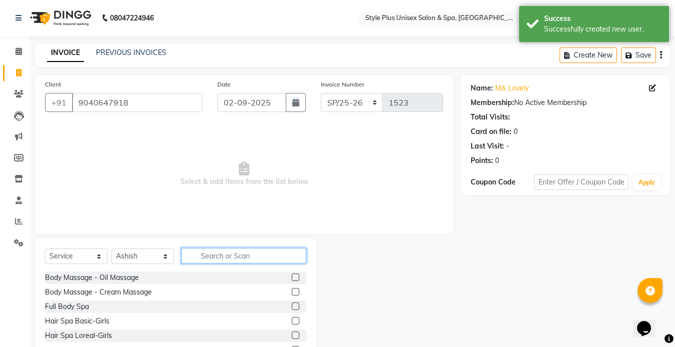
click at [227, 261] on input "text" at bounding box center [243, 255] width 125 height 15
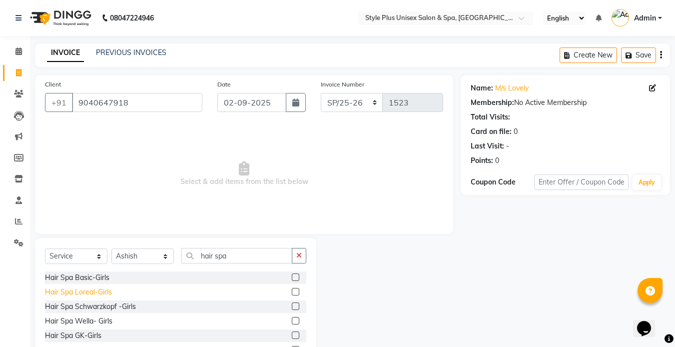
click at [92, 294] on div "Hair Spa Loreal-Girls" at bounding box center [78, 292] width 67 height 10
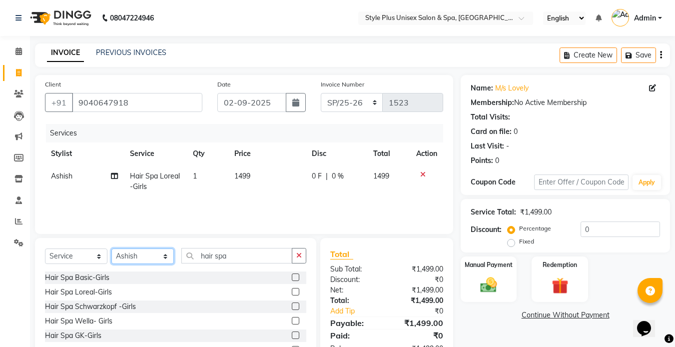
click at [156, 261] on select "Select Stylist [PERSON_NAME] [PERSON_NAME] J [PERSON_NAME] MD [PERSON_NAME] [PE…" at bounding box center [142, 255] width 62 height 15
click at [111, 248] on select "Select Stylist [PERSON_NAME] [PERSON_NAME] J [PERSON_NAME] MD [PERSON_NAME] [PE…" at bounding box center [142, 255] width 62 height 15
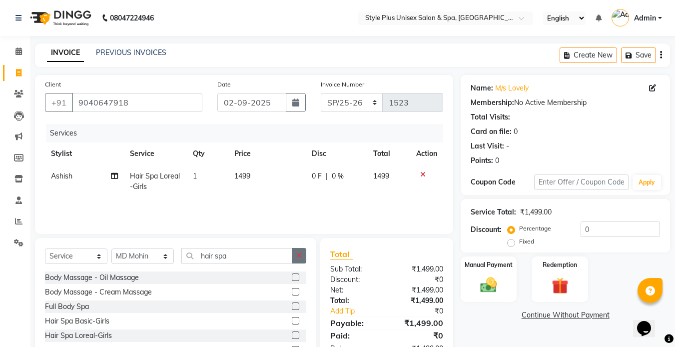
click at [306, 255] on button "button" at bounding box center [299, 255] width 14 height 15
click at [120, 325] on div "Head Massage-Coco oil-Boys" at bounding box center [93, 321] width 96 height 10
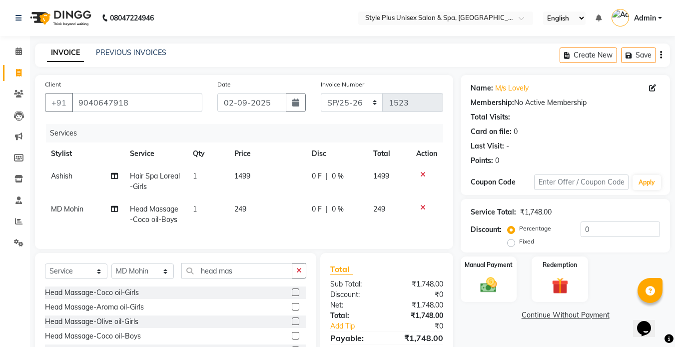
click at [247, 180] on span "1499" at bounding box center [242, 175] width 16 height 9
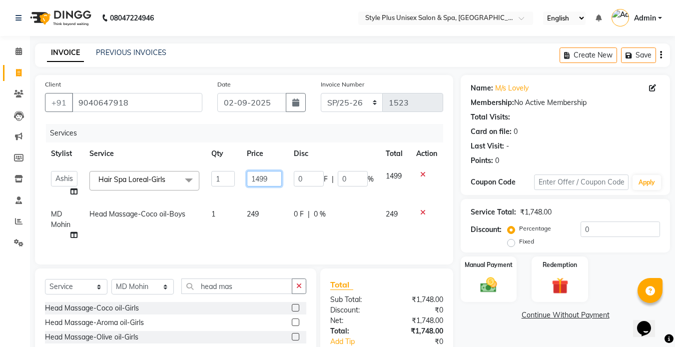
click at [272, 176] on input "1499" at bounding box center [264, 178] width 34 height 15
click at [260, 224] on td "249" at bounding box center [264, 224] width 46 height 43
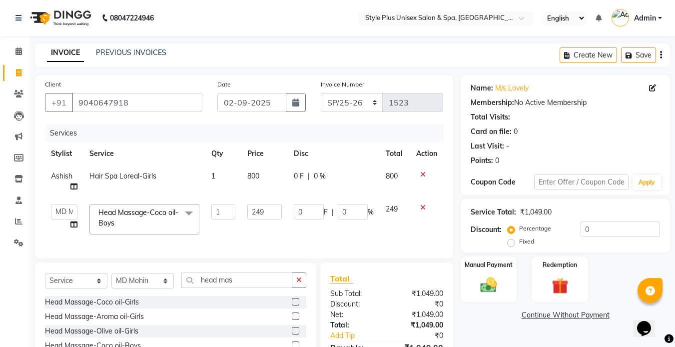
click at [260, 224] on td "249" at bounding box center [264, 219] width 46 height 42
click at [267, 215] on input "249" at bounding box center [264, 211] width 34 height 15
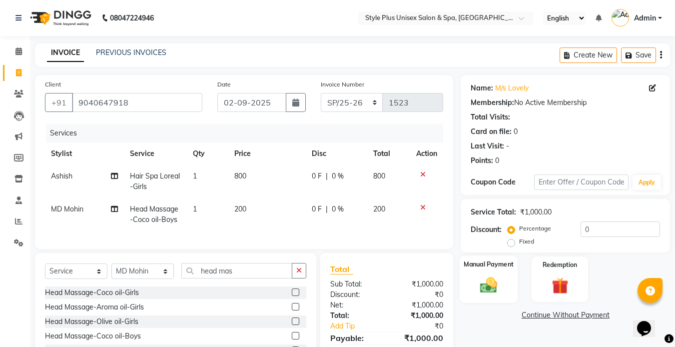
click at [497, 284] on img at bounding box center [489, 285] width 28 height 20
drag, startPoint x: 635, startPoint y: 317, endPoint x: 1262, endPoint y: 624, distance: 698.3
click at [633, 317] on html "Opens Chat This icon Opens the chat window." at bounding box center [649, 322] width 32 height 30
click at [629, 317] on span "UPI" at bounding box center [626, 315] width 15 height 11
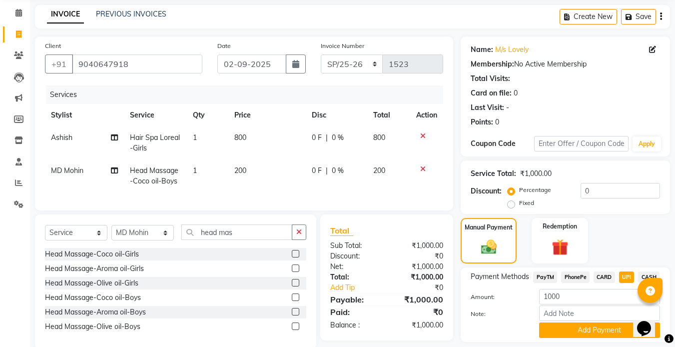
scroll to position [69, 0]
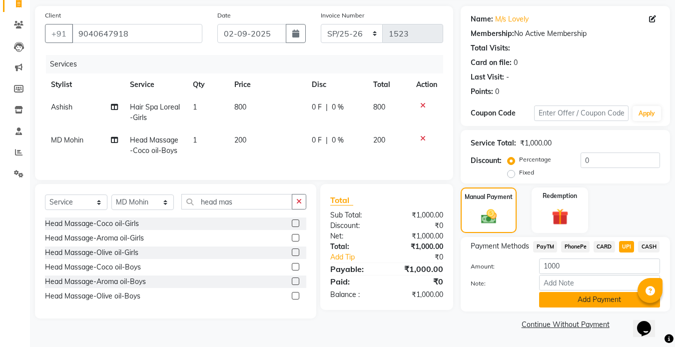
click at [570, 302] on button "Add Payment" at bounding box center [599, 299] width 121 height 15
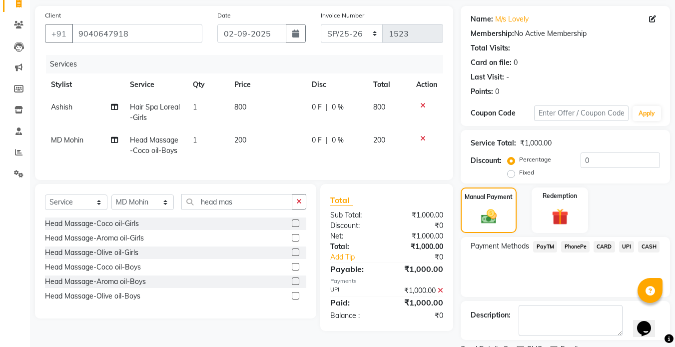
scroll to position [111, 0]
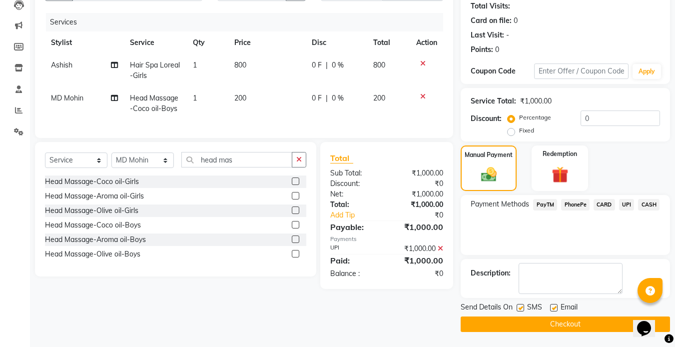
click at [520, 312] on div at bounding box center [520, 309] width 6 height 10
click at [520, 308] on label at bounding box center [520, 307] width 7 height 7
click at [520, 308] on input "checkbox" at bounding box center [520, 308] width 6 height 6
click at [555, 309] on label at bounding box center [553, 307] width 7 height 7
click at [555, 309] on input "checkbox" at bounding box center [553, 308] width 6 height 6
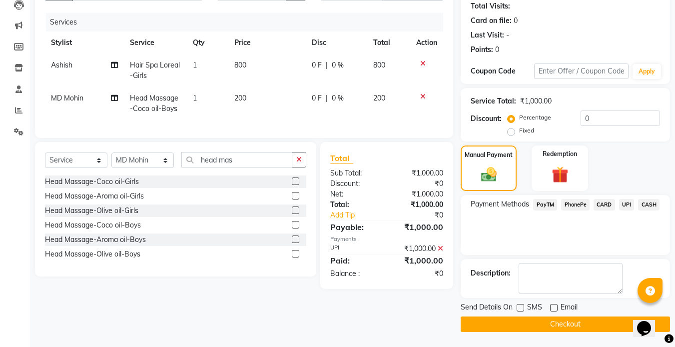
click at [533, 323] on button "Checkout" at bounding box center [565, 323] width 209 height 15
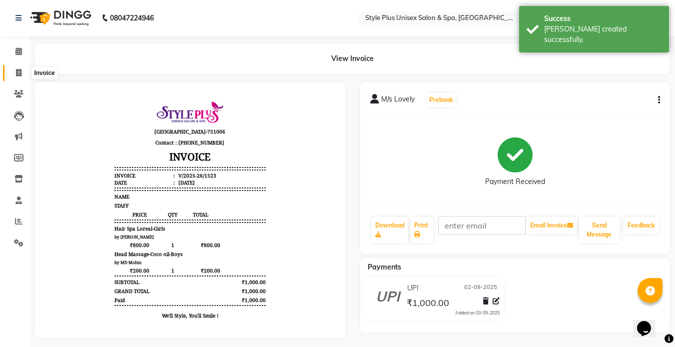
click at [13, 77] on span at bounding box center [18, 72] width 17 height 11
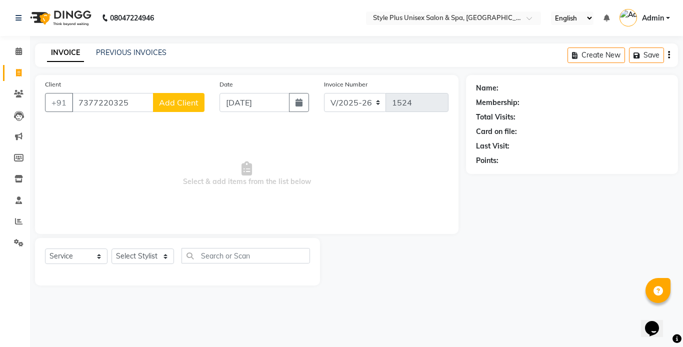
click at [170, 104] on span "Add Client" at bounding box center [178, 102] width 39 height 10
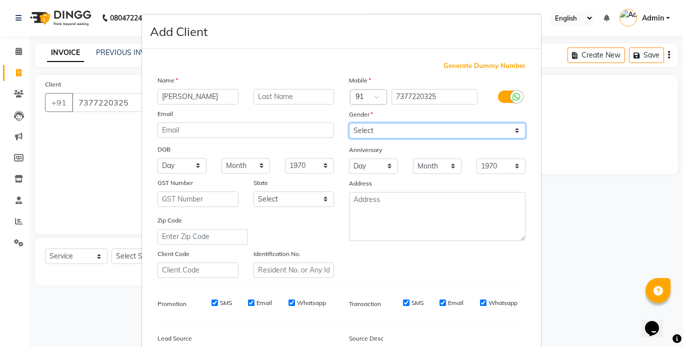
click at [421, 127] on select "Select [DEMOGRAPHIC_DATA] [DEMOGRAPHIC_DATA] Other Prefer Not To Say" at bounding box center [437, 130] width 176 height 15
click at [349, 123] on select "Select [DEMOGRAPHIC_DATA] [DEMOGRAPHIC_DATA] Other Prefer Not To Say" at bounding box center [437, 130] width 176 height 15
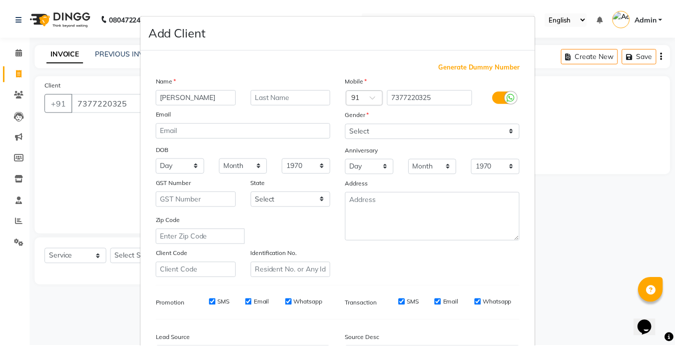
scroll to position [114, 0]
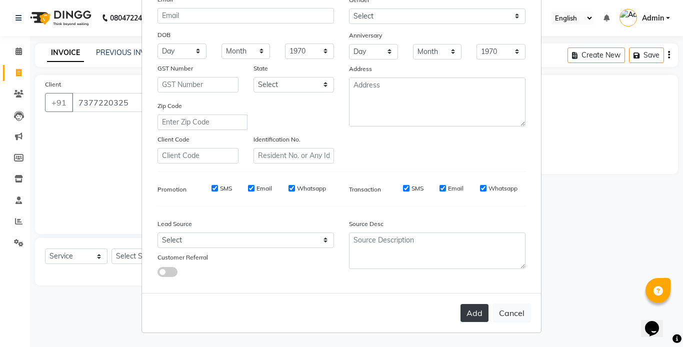
click at [465, 304] on button "Add" at bounding box center [474, 313] width 28 height 18
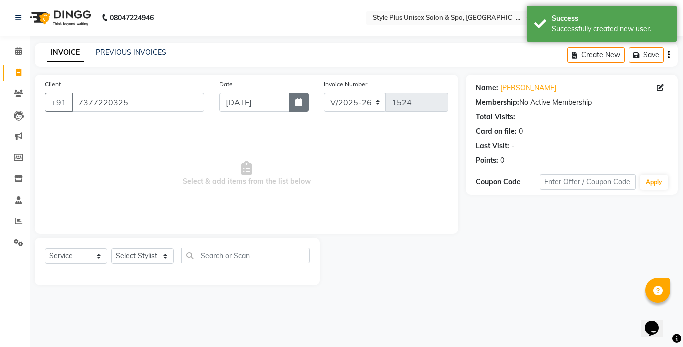
click at [298, 96] on button "button" at bounding box center [299, 102] width 20 height 19
click at [158, 257] on select "Select Stylist [PERSON_NAME] [PERSON_NAME] J [PERSON_NAME] MD [PERSON_NAME] [PE…" at bounding box center [142, 255] width 62 height 15
click at [111, 248] on select "Select Stylist [PERSON_NAME] [PERSON_NAME] J [PERSON_NAME] MD [PERSON_NAME] [PE…" at bounding box center [142, 255] width 62 height 15
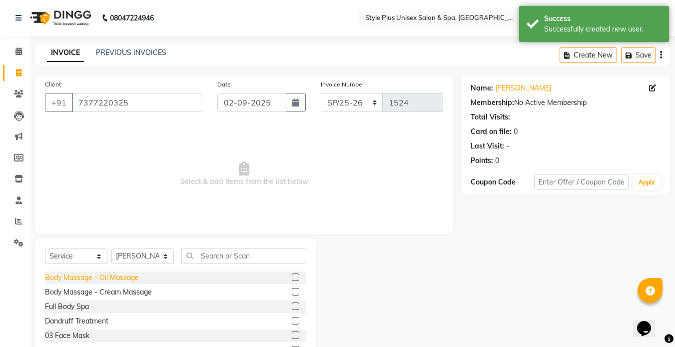
click at [123, 279] on div "Body Massage - Oil Massage" at bounding box center [92, 277] width 94 height 10
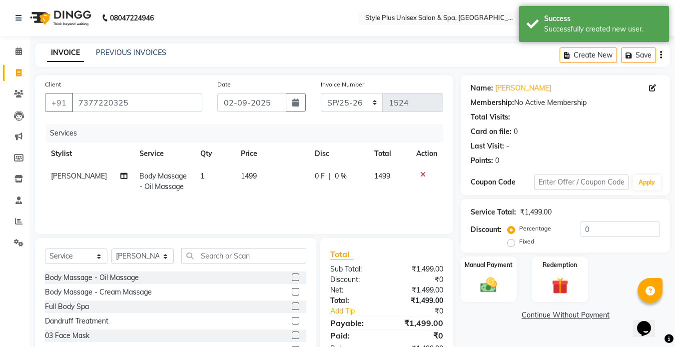
click at [245, 178] on span "1499" at bounding box center [249, 175] width 16 height 9
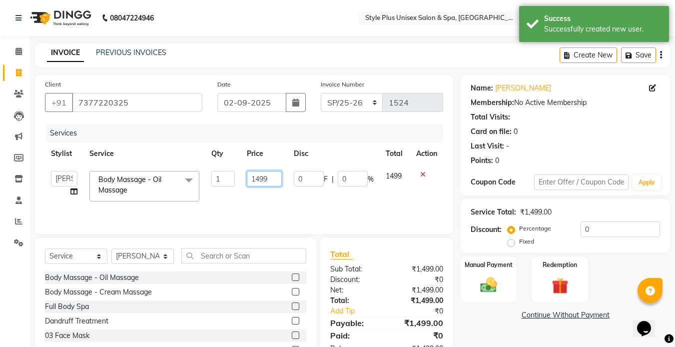
click at [270, 176] on input "1499" at bounding box center [264, 178] width 34 height 15
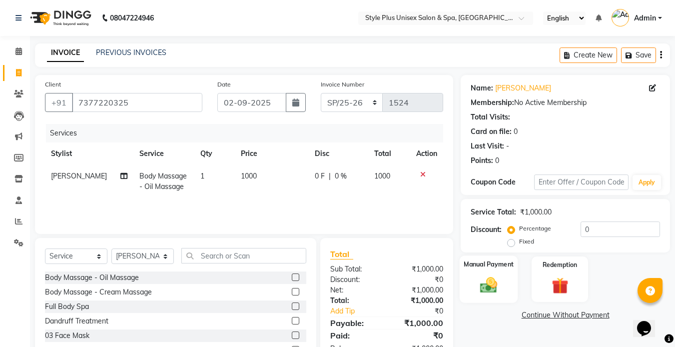
click at [481, 297] on div "Manual Payment" at bounding box center [489, 278] width 58 height 47
click at [546, 315] on span "PayTM" at bounding box center [545, 315] width 24 height 11
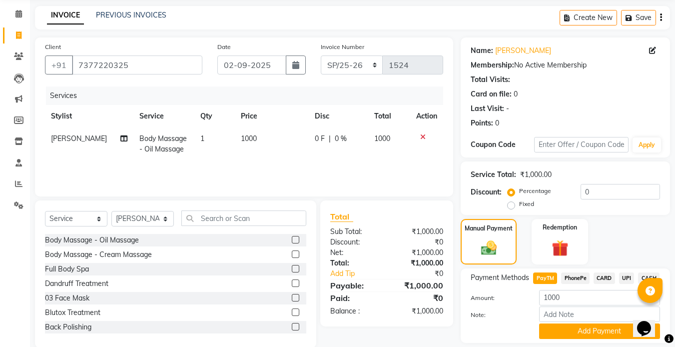
scroll to position [69, 0]
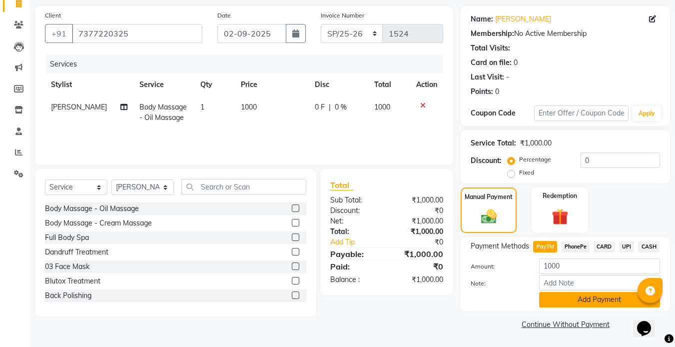
click at [606, 306] on button "Add Payment" at bounding box center [599, 299] width 121 height 15
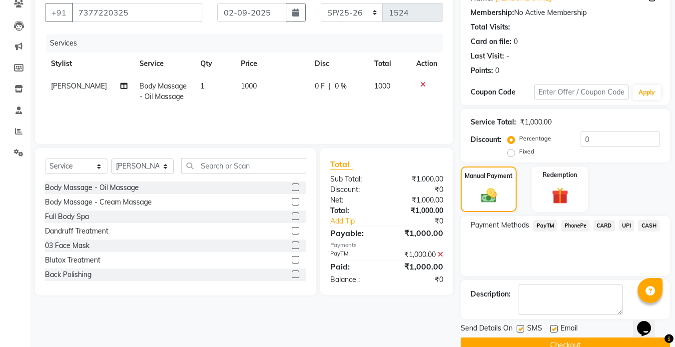
scroll to position [111, 0]
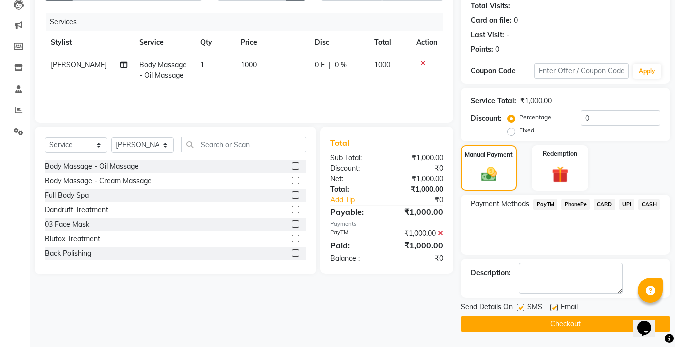
click at [521, 307] on label at bounding box center [520, 307] width 7 height 7
click at [521, 307] on input "checkbox" at bounding box center [520, 308] width 6 height 6
click at [554, 308] on label at bounding box center [553, 307] width 7 height 7
click at [554, 308] on input "checkbox" at bounding box center [553, 308] width 6 height 6
click at [536, 322] on button "Checkout" at bounding box center [565, 323] width 209 height 15
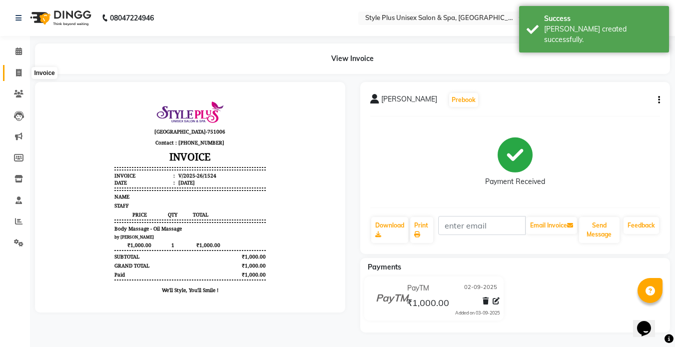
click at [20, 72] on icon at bounding box center [18, 72] width 5 height 7
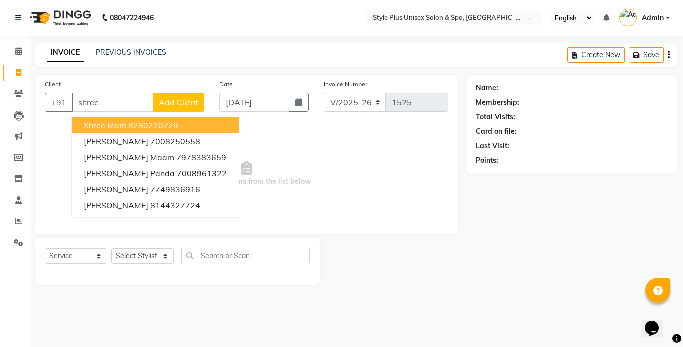
click at [179, 123] on button "Shree Mam 8280220729" at bounding box center [155, 125] width 167 height 16
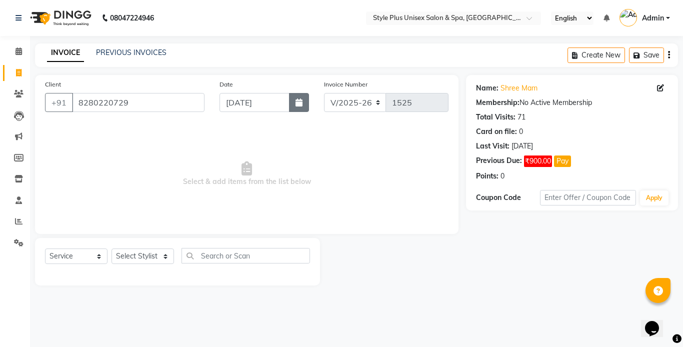
click at [295, 104] on button "button" at bounding box center [299, 102] width 20 height 19
click at [154, 260] on select "Select Stylist [PERSON_NAME] [PERSON_NAME] J [PERSON_NAME] MD [PERSON_NAME] [PE…" at bounding box center [142, 255] width 62 height 15
click at [111, 248] on select "Select Stylist [PERSON_NAME] [PERSON_NAME] J [PERSON_NAME] MD [PERSON_NAME] [PE…" at bounding box center [142, 255] width 62 height 15
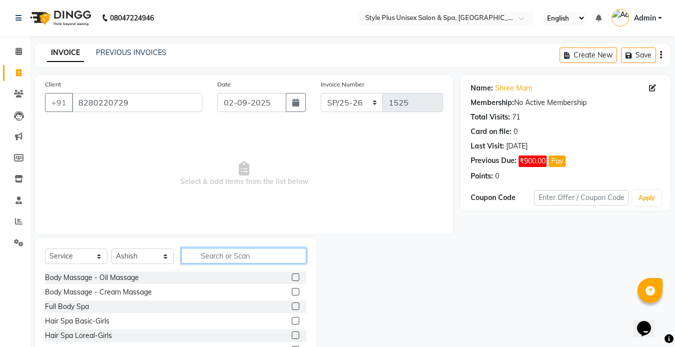
click at [219, 257] on input "text" at bounding box center [243, 255] width 125 height 15
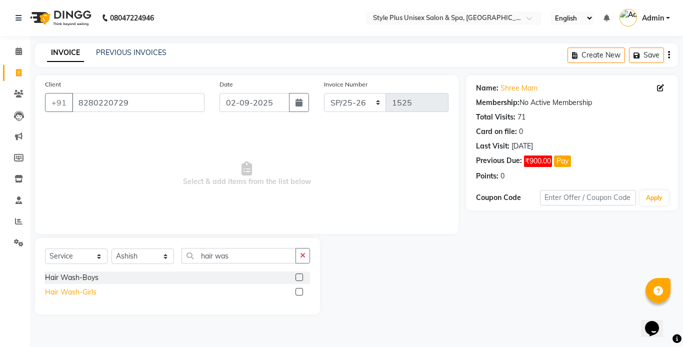
click at [65, 295] on div "Hair Wash-Girls" at bounding box center [70, 292] width 51 height 10
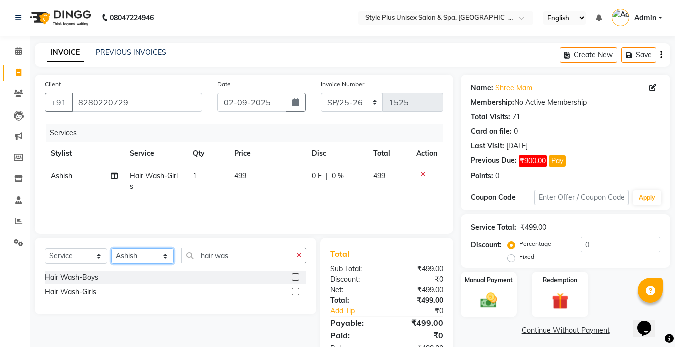
click at [157, 252] on select "Select Stylist [PERSON_NAME] [PERSON_NAME] J [PERSON_NAME] MD [PERSON_NAME] [PE…" at bounding box center [142, 255] width 62 height 15
click at [111, 248] on select "Select Stylist [PERSON_NAME] [PERSON_NAME] J [PERSON_NAME] MD [PERSON_NAME] [PE…" at bounding box center [142, 255] width 62 height 15
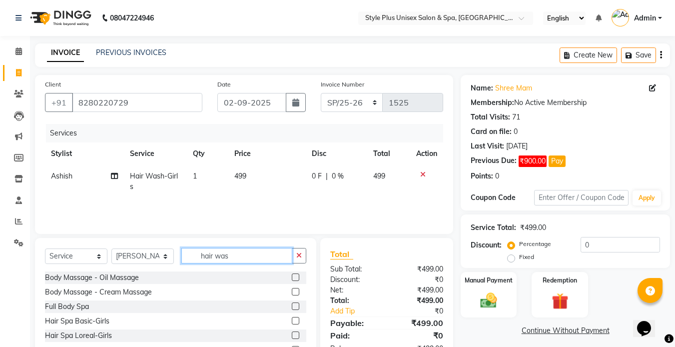
click at [241, 252] on input "hair was" at bounding box center [236, 255] width 111 height 15
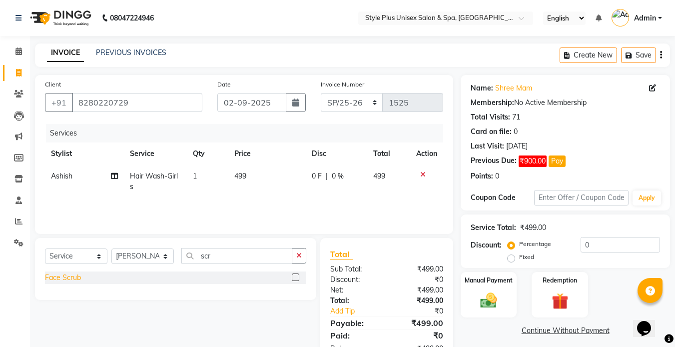
click at [70, 277] on div "Face Scrub" at bounding box center [63, 277] width 36 height 10
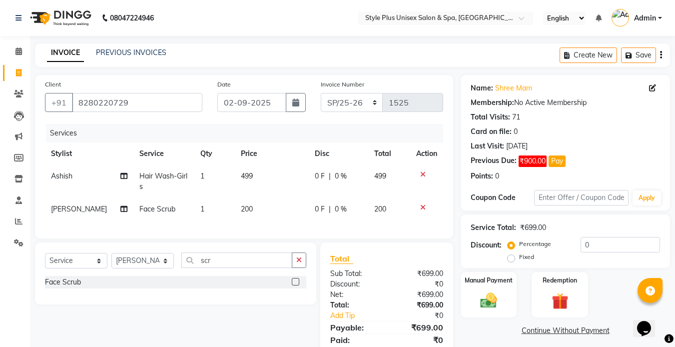
click at [250, 179] on td "499" at bounding box center [272, 181] width 74 height 33
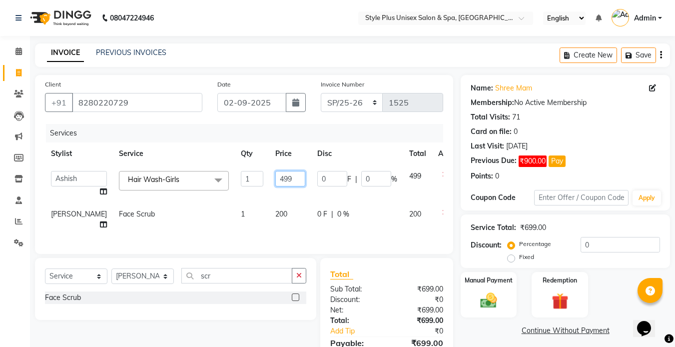
click at [275, 177] on input "499" at bounding box center [290, 178] width 30 height 15
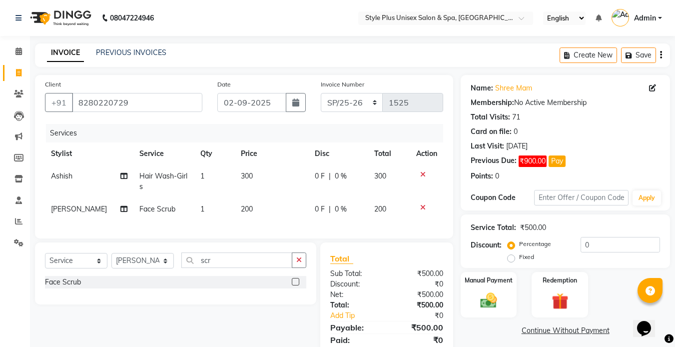
click at [262, 209] on td "200" at bounding box center [272, 209] width 74 height 22
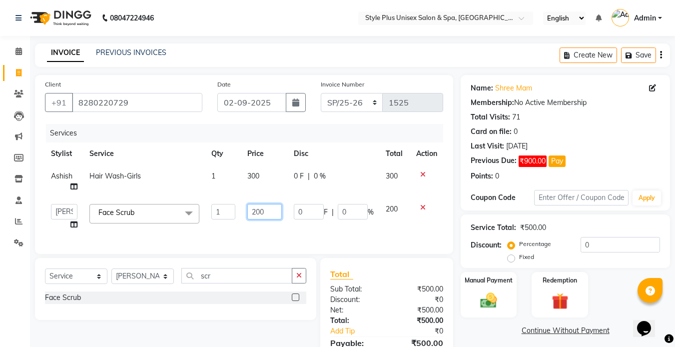
click at [270, 213] on input "200" at bounding box center [264, 211] width 34 height 15
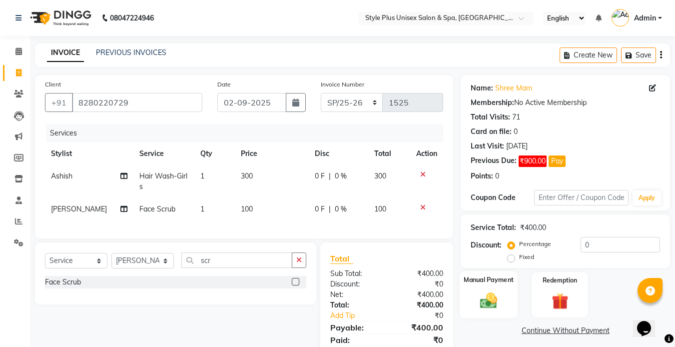
click at [472, 290] on div "Manual Payment" at bounding box center [489, 294] width 58 height 47
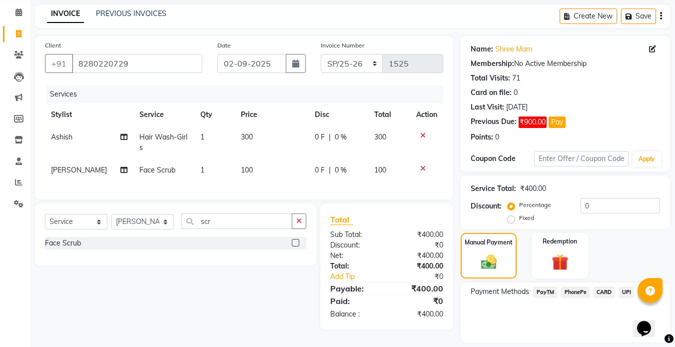
scroll to position [70, 0]
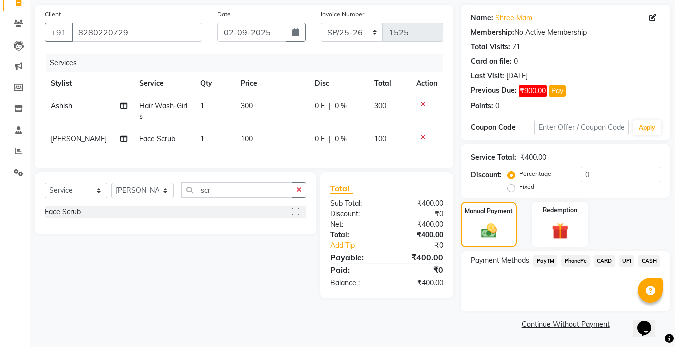
click at [578, 322] on link "Continue Without Payment" at bounding box center [565, 324] width 205 height 10
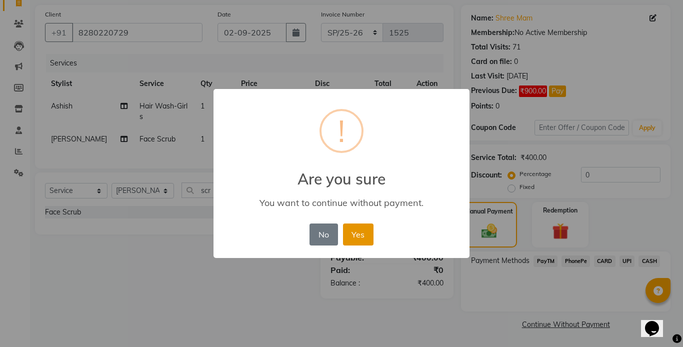
click at [364, 233] on button "Yes" at bounding box center [358, 234] width 30 height 22
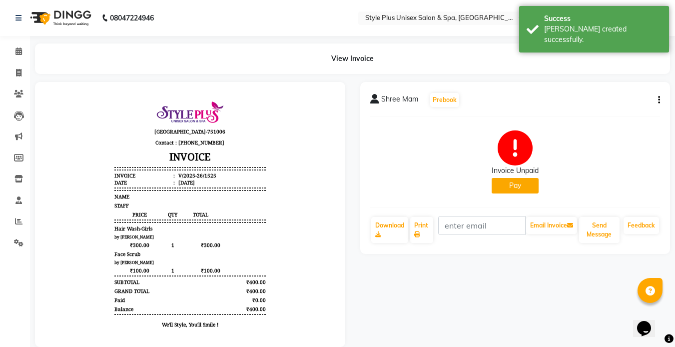
click at [27, 76] on li "Invoice" at bounding box center [15, 72] width 30 height 21
click at [19, 75] on icon at bounding box center [18, 72] width 5 height 7
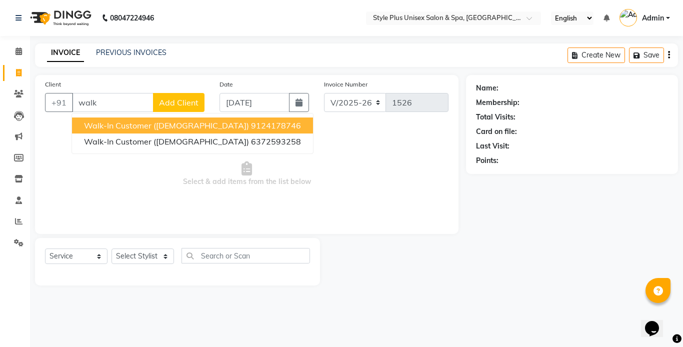
click at [126, 122] on span "Walk-in Customer ([DEMOGRAPHIC_DATA])" at bounding box center [166, 125] width 165 height 10
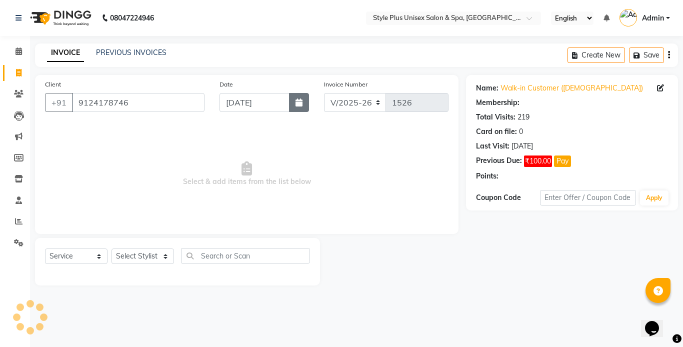
click at [295, 108] on button "button" at bounding box center [299, 102] width 20 height 19
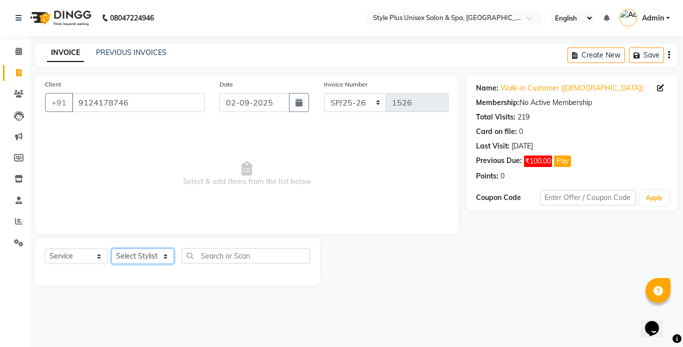
click at [159, 256] on select "Select Stylist [PERSON_NAME] [PERSON_NAME] J [PERSON_NAME] MD [PERSON_NAME] [PE…" at bounding box center [142, 255] width 62 height 15
click at [111, 248] on select "Select Stylist [PERSON_NAME] [PERSON_NAME] J [PERSON_NAME] MD [PERSON_NAME] [PE…" at bounding box center [142, 255] width 62 height 15
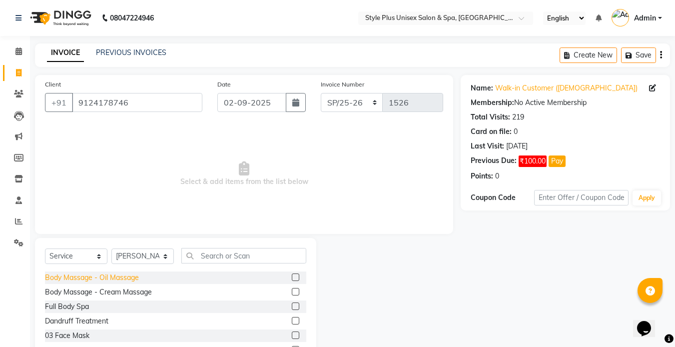
click at [121, 275] on div "Body Massage - Oil Massage" at bounding box center [92, 277] width 94 height 10
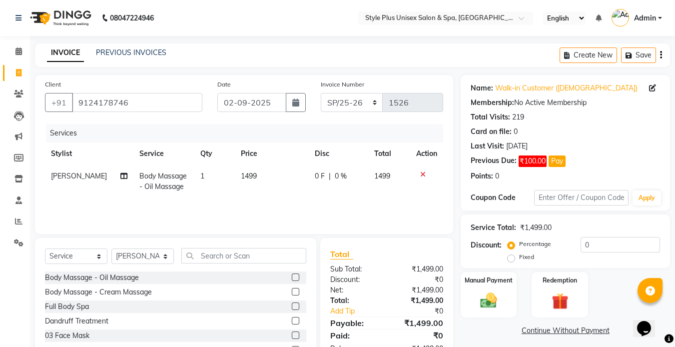
click at [245, 181] on td "1499" at bounding box center [272, 181] width 74 height 33
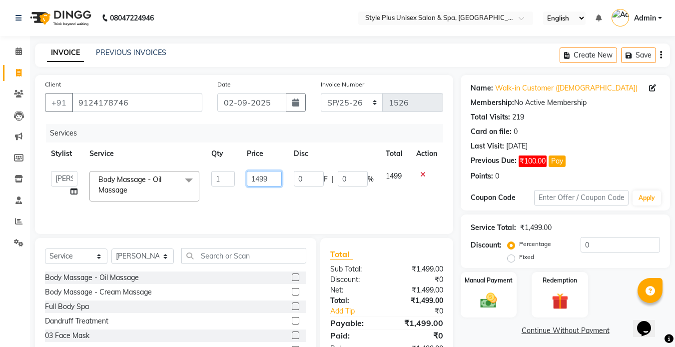
click at [270, 179] on input "1499" at bounding box center [264, 178] width 34 height 15
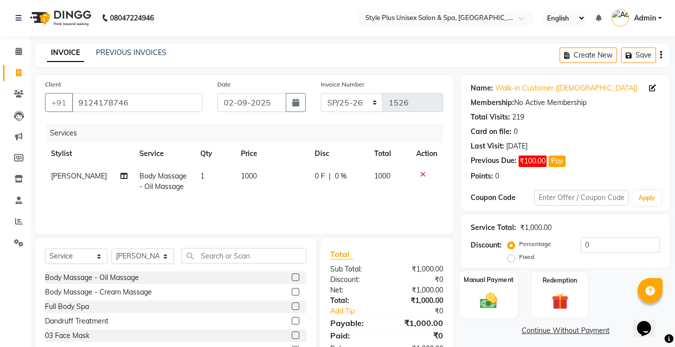
click at [487, 289] on div "Manual Payment" at bounding box center [489, 294] width 58 height 47
click at [545, 333] on span "PayTM" at bounding box center [545, 330] width 24 height 11
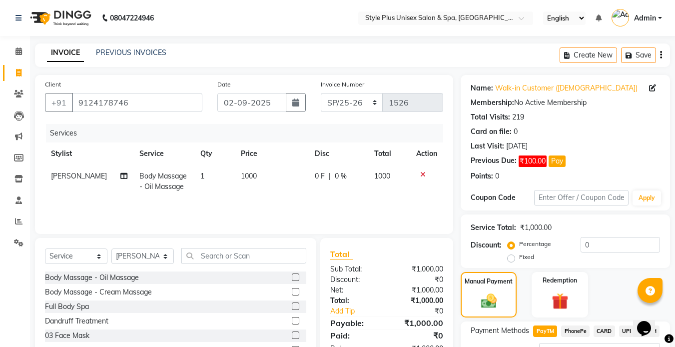
scroll to position [84, 0]
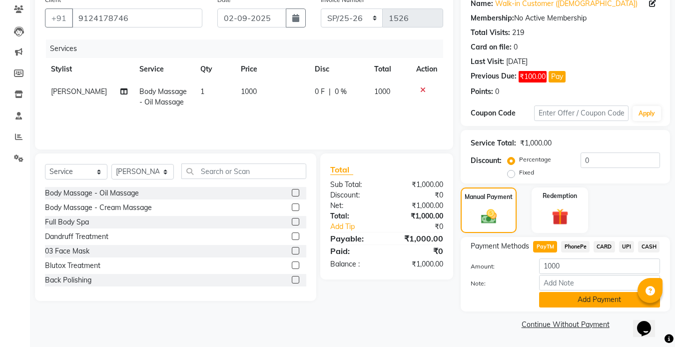
click at [591, 292] on button "Add Payment" at bounding box center [599, 299] width 121 height 15
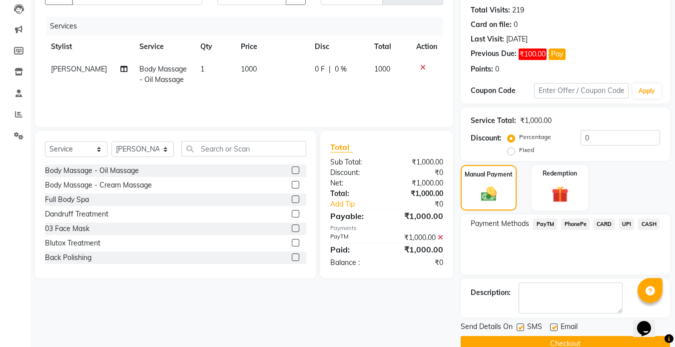
scroll to position [126, 0]
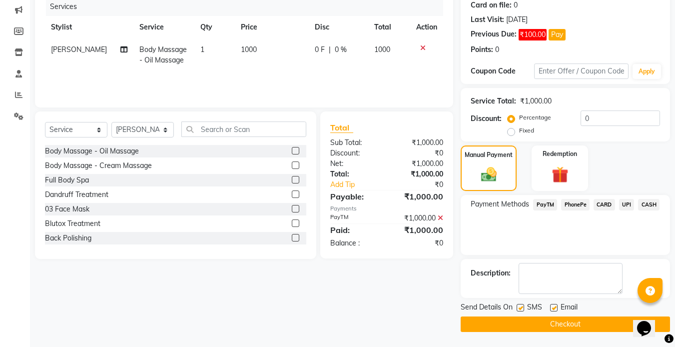
click at [519, 307] on label at bounding box center [520, 307] width 7 height 7
click at [519, 307] on input "checkbox" at bounding box center [520, 308] width 6 height 6
click at [554, 306] on label at bounding box center [553, 307] width 7 height 7
click at [554, 306] on input "checkbox" at bounding box center [553, 308] width 6 height 6
click at [539, 318] on button "Checkout" at bounding box center [565, 323] width 209 height 15
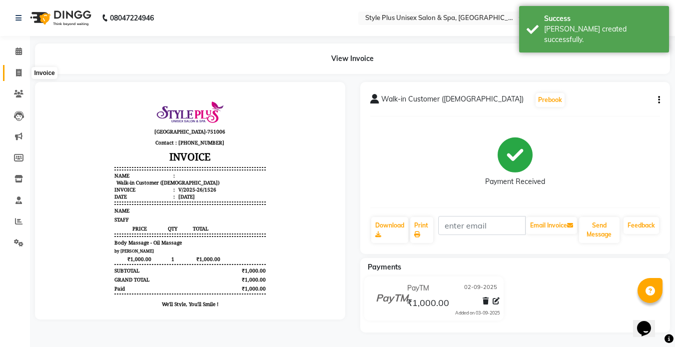
click at [17, 69] on icon at bounding box center [18, 72] width 5 height 7
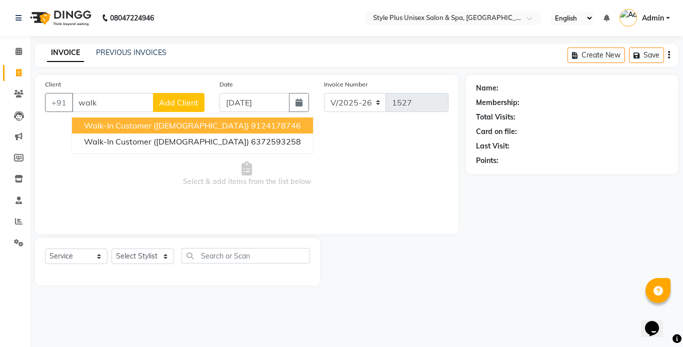
click at [137, 126] on span "Walk-in Customer ([DEMOGRAPHIC_DATA])" at bounding box center [166, 125] width 165 height 10
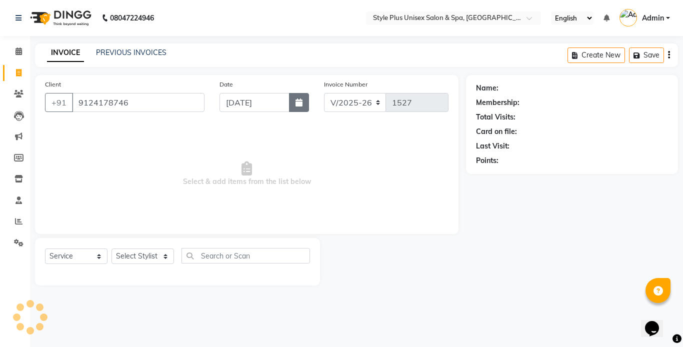
click at [303, 101] on button "button" at bounding box center [299, 102] width 20 height 19
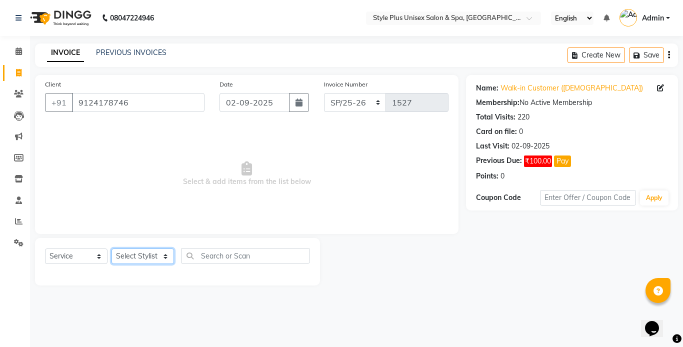
click at [156, 254] on select "Select Stylist [PERSON_NAME] [PERSON_NAME] J [PERSON_NAME] MD [PERSON_NAME] [PE…" at bounding box center [142, 255] width 62 height 15
click at [111, 248] on select "Select Stylist [PERSON_NAME] [PERSON_NAME] J [PERSON_NAME] MD [PERSON_NAME] [PE…" at bounding box center [142, 255] width 62 height 15
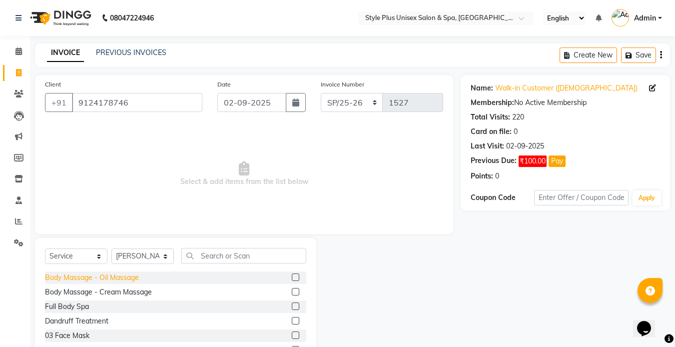
click at [101, 282] on div "Body Massage - Oil Massage" at bounding box center [92, 277] width 94 height 10
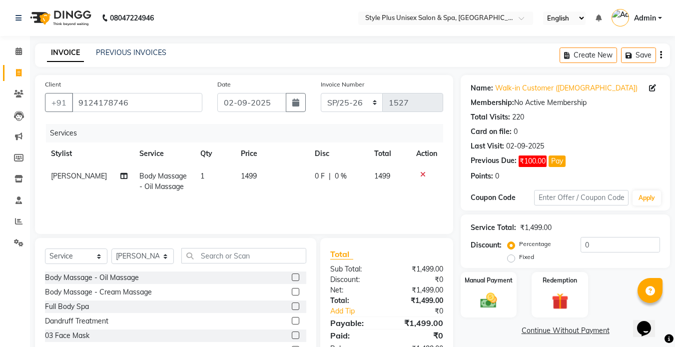
click at [249, 184] on td "1499" at bounding box center [272, 181] width 74 height 33
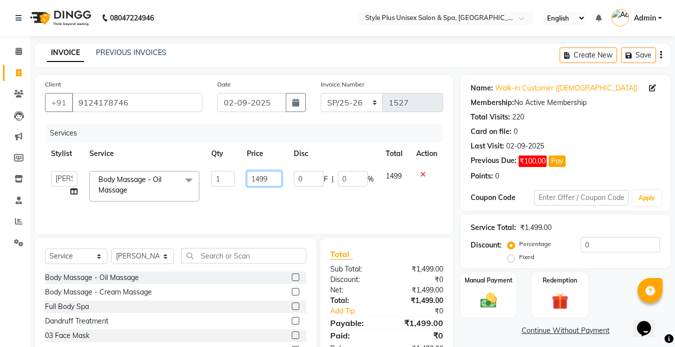
click at [267, 183] on input "1499" at bounding box center [264, 178] width 34 height 15
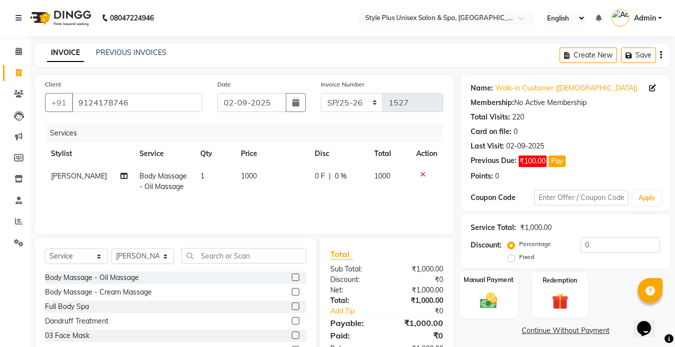
click at [490, 297] on img at bounding box center [489, 300] width 28 height 20
click at [541, 331] on span "PayTM" at bounding box center [545, 330] width 24 height 11
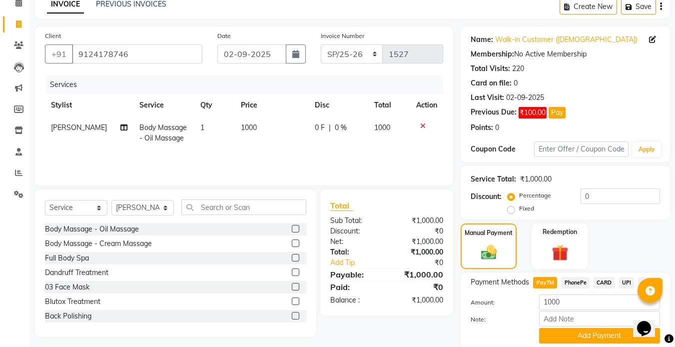
scroll to position [84, 0]
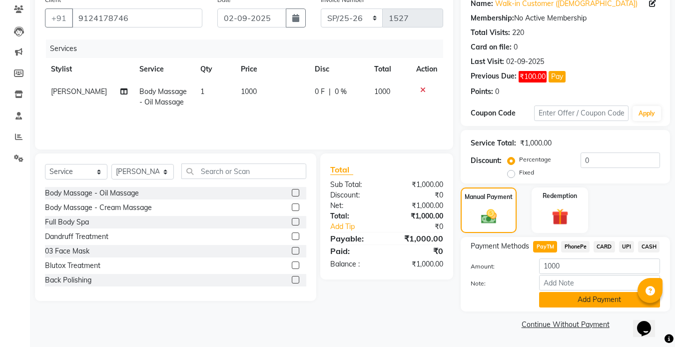
click at [597, 292] on button "Add Payment" at bounding box center [599, 299] width 121 height 15
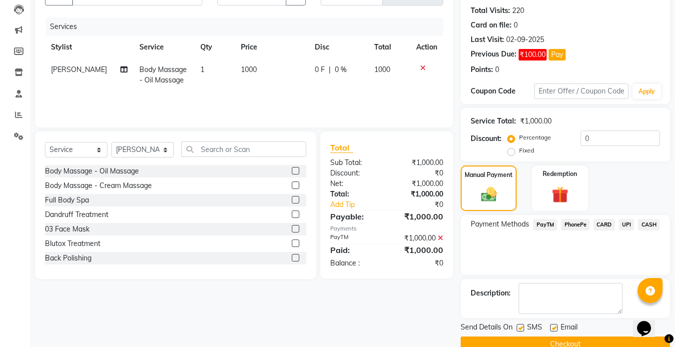
scroll to position [126, 0]
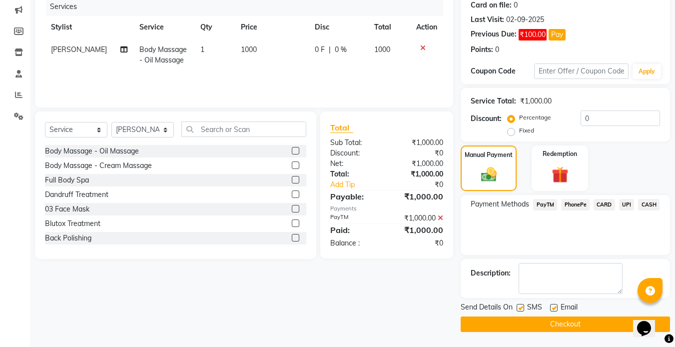
click at [519, 305] on label at bounding box center [520, 307] width 7 height 7
click at [519, 305] on input "checkbox" at bounding box center [520, 308] width 6 height 6
click at [557, 305] on label at bounding box center [553, 307] width 7 height 7
click at [557, 305] on input "checkbox" at bounding box center [553, 308] width 6 height 6
click at [538, 319] on button "Checkout" at bounding box center [565, 323] width 209 height 15
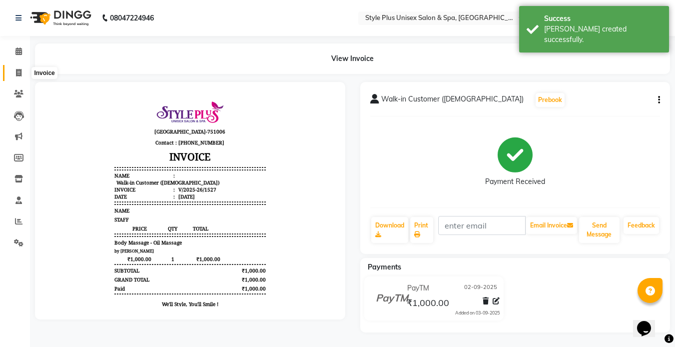
click at [20, 69] on icon at bounding box center [18, 72] width 5 height 7
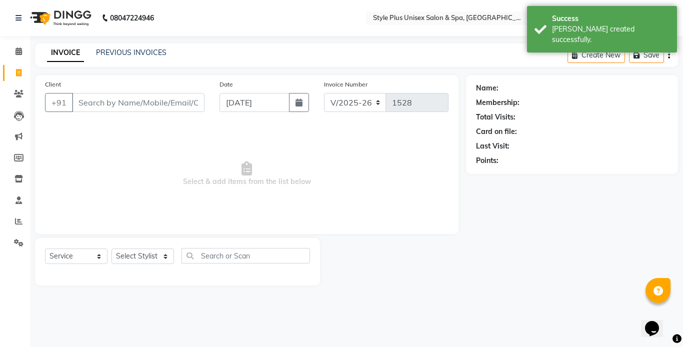
click at [105, 104] on input "Client" at bounding box center [138, 102] width 132 height 19
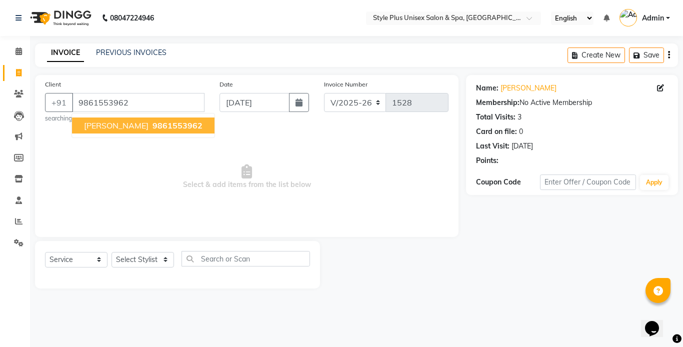
click at [162, 119] on button "[PERSON_NAME] 9861553962" at bounding box center [143, 125] width 142 height 16
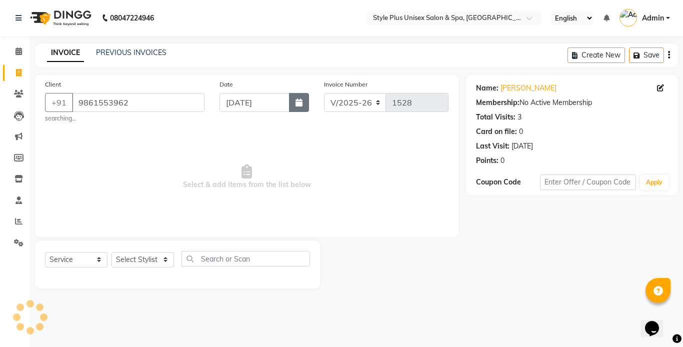
click at [301, 106] on button "button" at bounding box center [299, 102] width 20 height 19
click at [152, 267] on div "Select Service Product Membership Package Voucher Prepaid Gift Card Select Styl…" at bounding box center [177, 262] width 265 height 23
click at [148, 261] on select "Select Stylist [PERSON_NAME] [PERSON_NAME] J [PERSON_NAME] MD [PERSON_NAME] [PE…" at bounding box center [142, 259] width 62 height 15
click at [111, 252] on select "Select Stylist [PERSON_NAME] [PERSON_NAME] J [PERSON_NAME] MD [PERSON_NAME] [PE…" at bounding box center [142, 259] width 62 height 15
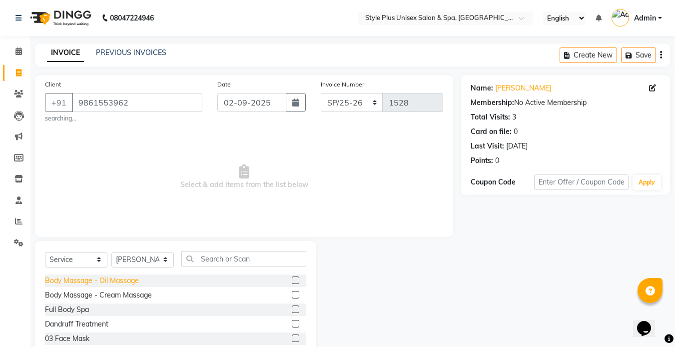
click at [111, 285] on div "Body Massage - Oil Massage" at bounding box center [92, 280] width 94 height 10
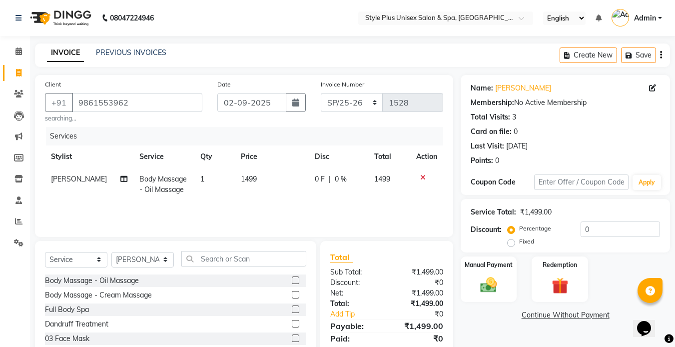
click at [256, 181] on td "1499" at bounding box center [272, 184] width 74 height 33
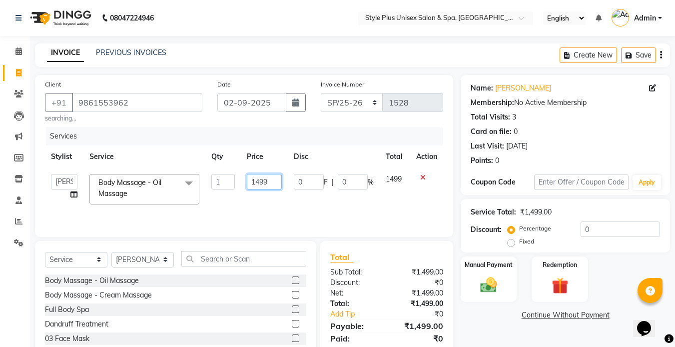
click at [272, 184] on input "1499" at bounding box center [264, 181] width 34 height 15
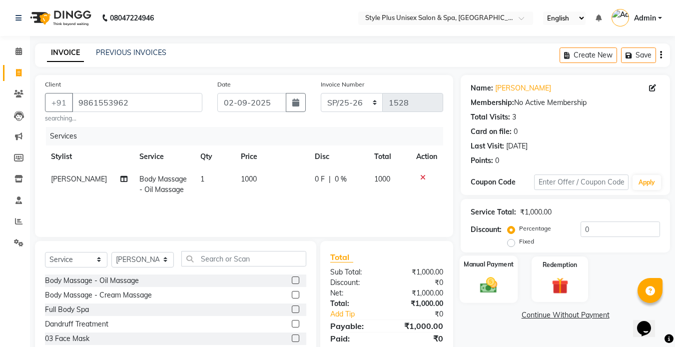
click at [473, 274] on div "Manual Payment" at bounding box center [489, 278] width 58 height 47
click at [545, 318] on span "PayTM" at bounding box center [545, 315] width 24 height 11
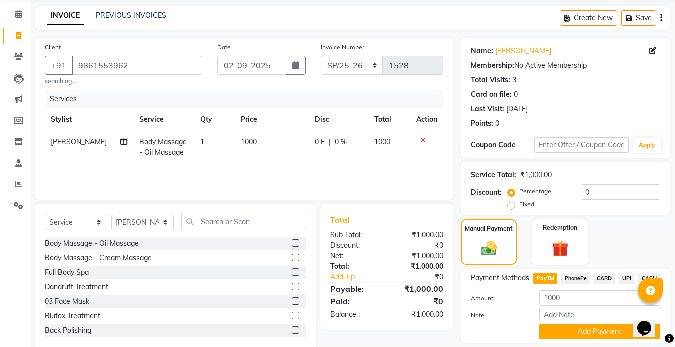
scroll to position [69, 0]
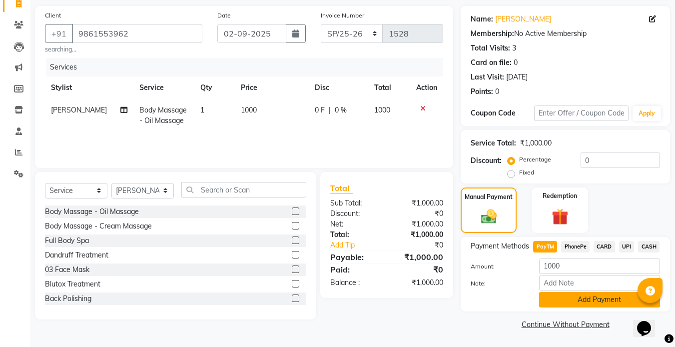
click at [586, 298] on button "Add Payment" at bounding box center [599, 299] width 121 height 15
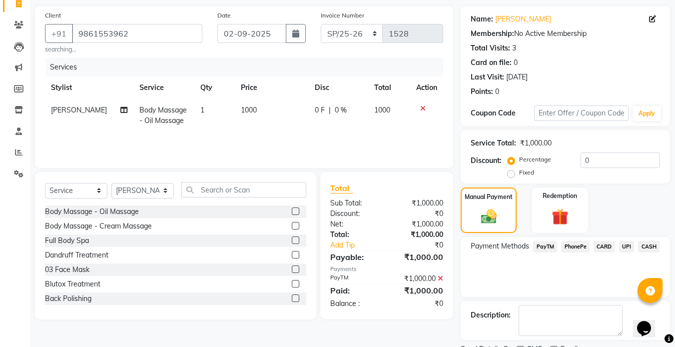
scroll to position [111, 0]
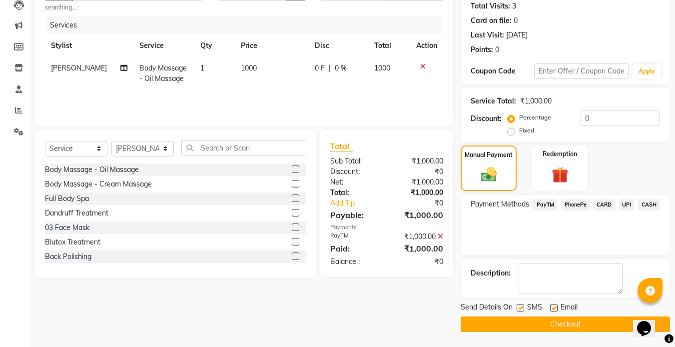
click at [520, 307] on label at bounding box center [520, 307] width 7 height 7
click at [520, 307] on input "checkbox" at bounding box center [520, 308] width 6 height 6
click at [553, 307] on label at bounding box center [553, 307] width 7 height 7
click at [553, 307] on input "checkbox" at bounding box center [553, 308] width 6 height 6
click at [522, 325] on button "Checkout" at bounding box center [565, 323] width 209 height 15
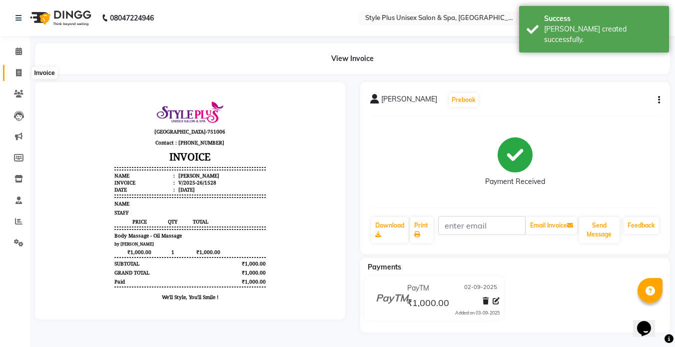
click at [15, 73] on span at bounding box center [18, 72] width 17 height 11
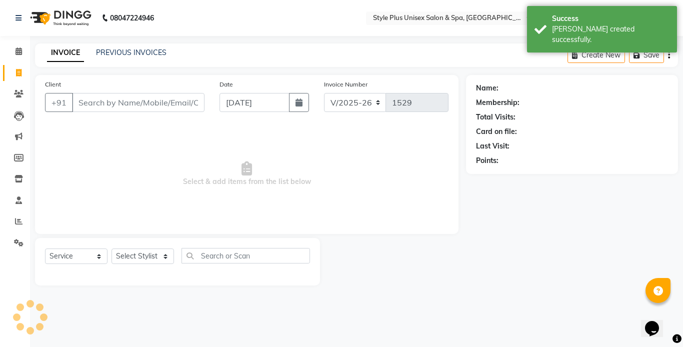
click at [95, 99] on input "Client" at bounding box center [138, 102] width 132 height 19
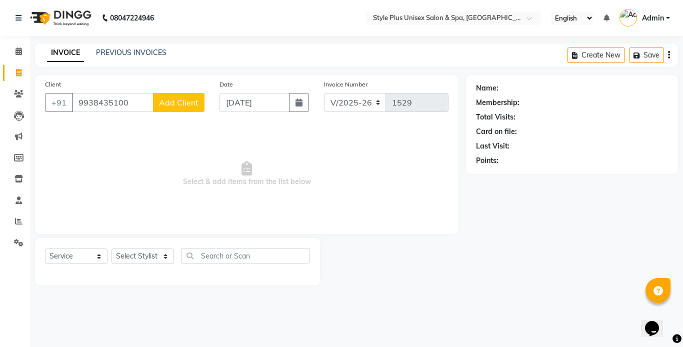
click at [201, 99] on button "Add Client" at bounding box center [178, 102] width 51 height 19
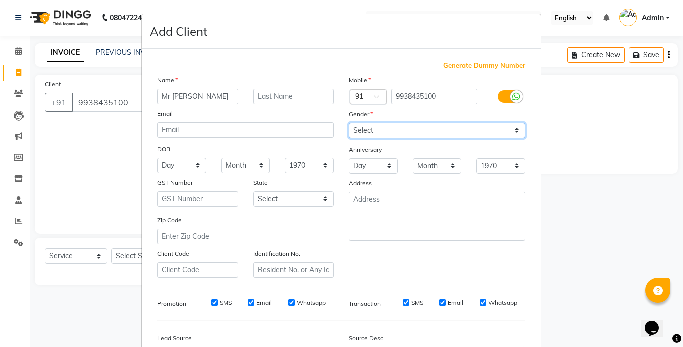
click at [366, 130] on select "Select [DEMOGRAPHIC_DATA] [DEMOGRAPHIC_DATA] Other Prefer Not To Say" at bounding box center [437, 130] width 176 height 15
click at [349, 123] on select "Select [DEMOGRAPHIC_DATA] [DEMOGRAPHIC_DATA] Other Prefer Not To Say" at bounding box center [437, 130] width 176 height 15
click at [675, 283] on ngb-modal-window "Add Client Generate Dummy Number Name Mr [PERSON_NAME] Email DOB Day 01 02 03 0…" at bounding box center [341, 173] width 683 height 347
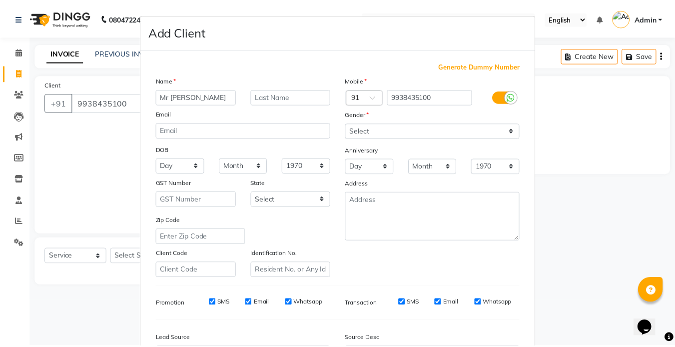
scroll to position [114, 0]
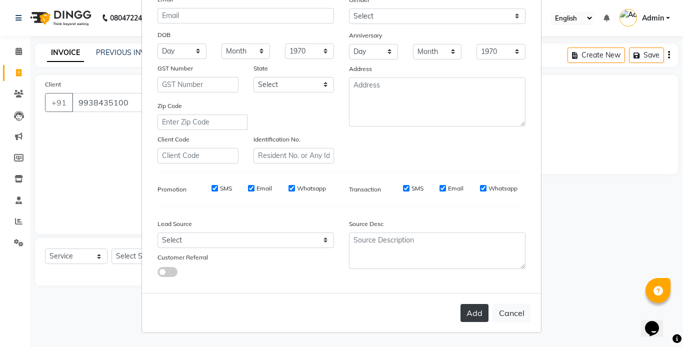
click at [469, 307] on button "Add" at bounding box center [474, 313] width 28 height 18
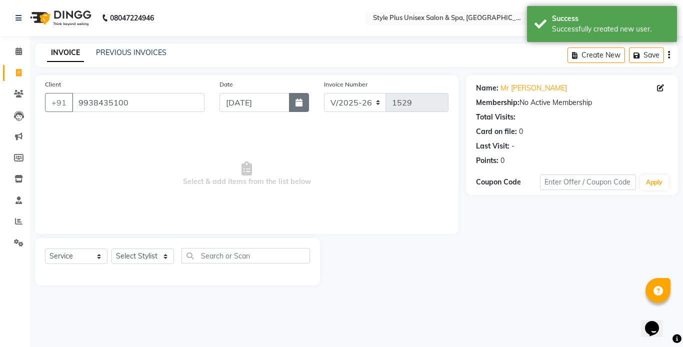
click at [301, 107] on button "button" at bounding box center [299, 102] width 20 height 19
click at [157, 261] on select "Select Stylist [PERSON_NAME] [PERSON_NAME] J [PERSON_NAME] MD [PERSON_NAME] [PE…" at bounding box center [142, 255] width 62 height 15
click at [111, 248] on select "Select Stylist [PERSON_NAME] [PERSON_NAME] J [PERSON_NAME] MD [PERSON_NAME] [PE…" at bounding box center [142, 255] width 62 height 15
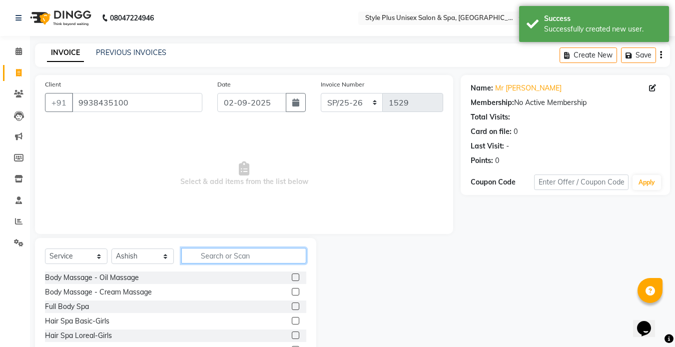
click at [202, 256] on input "text" at bounding box center [243, 255] width 125 height 15
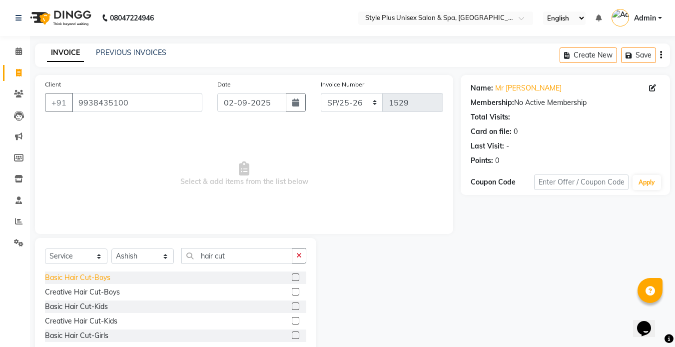
click at [102, 280] on div "Basic Hair Cut-Boys" at bounding box center [77, 277] width 65 height 10
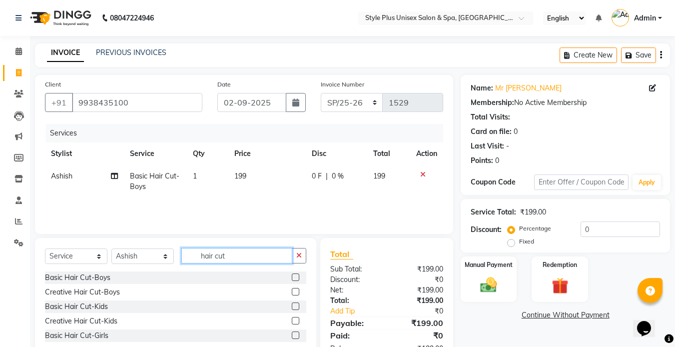
click at [246, 255] on input "hair cut" at bounding box center [236, 255] width 111 height 15
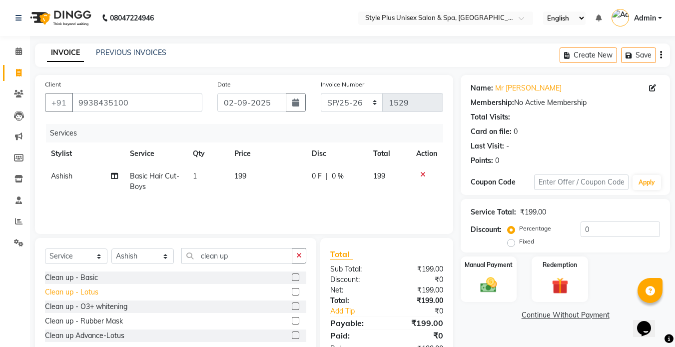
click at [92, 297] on div "Clean up - Lotus" at bounding box center [71, 292] width 53 height 10
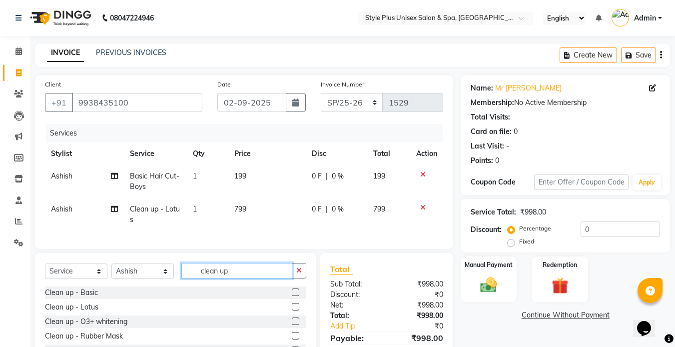
click at [237, 278] on input "clean up" at bounding box center [236, 270] width 111 height 15
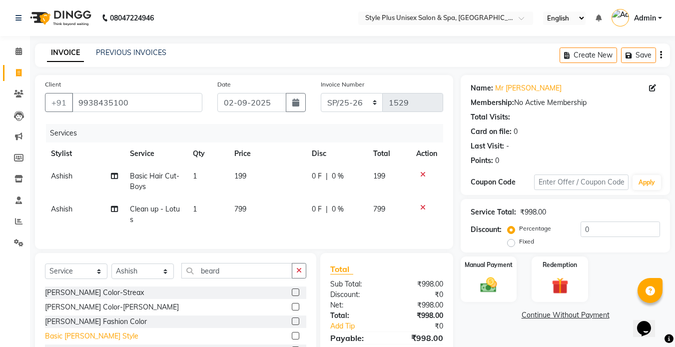
click at [71, 341] on div "Basic [PERSON_NAME] Style" at bounding box center [91, 336] width 93 height 10
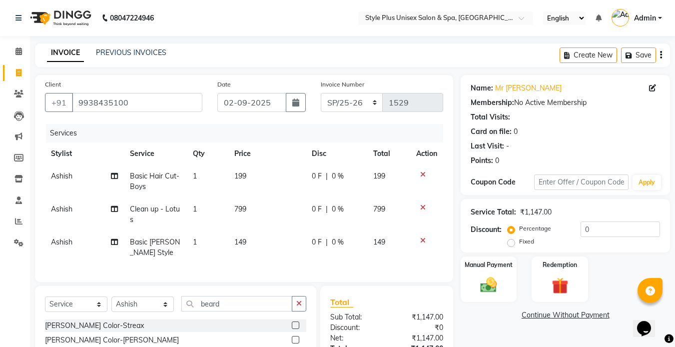
click at [246, 177] on span "199" at bounding box center [240, 175] width 12 height 9
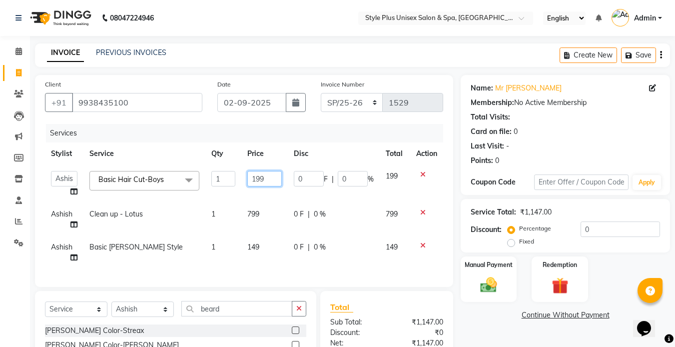
click at [270, 177] on input "199" at bounding box center [264, 178] width 34 height 15
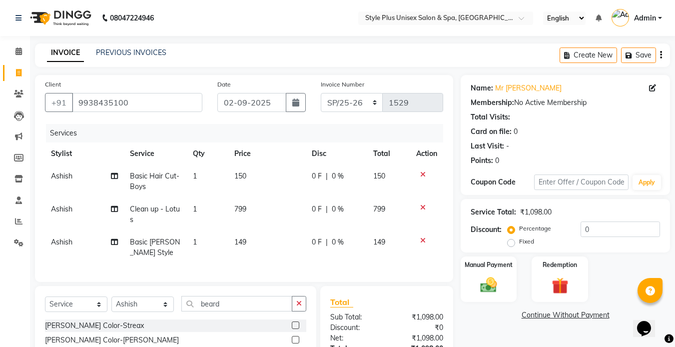
click at [219, 184] on td "1" at bounding box center [208, 181] width 42 height 33
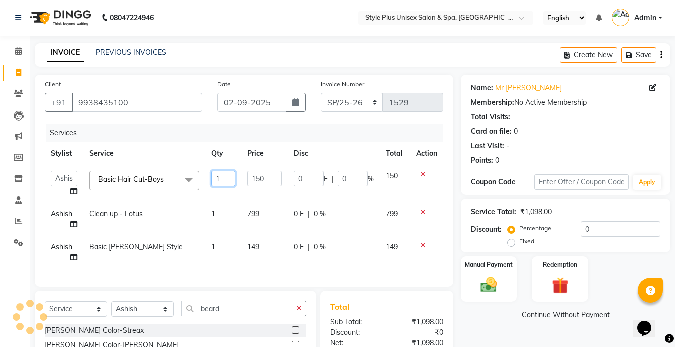
click at [219, 184] on input "1" at bounding box center [222, 178] width 23 height 15
click at [261, 209] on td "799" at bounding box center [264, 219] width 46 height 33
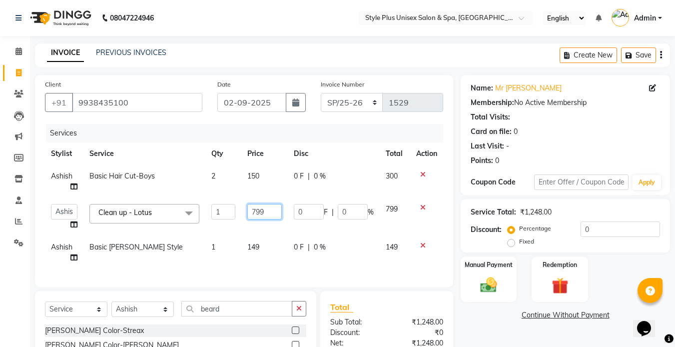
click at [269, 210] on input "799" at bounding box center [264, 211] width 34 height 15
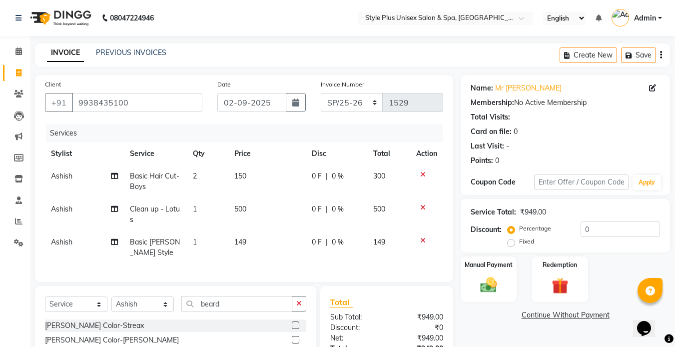
click at [260, 255] on td "149" at bounding box center [266, 247] width 77 height 33
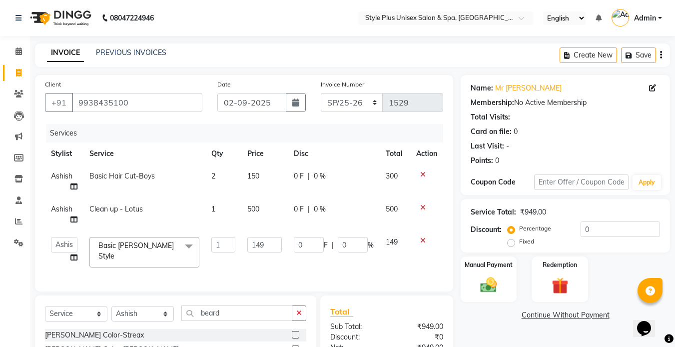
click at [260, 255] on td "149" at bounding box center [264, 252] width 46 height 42
click at [274, 245] on input "149" at bounding box center [264, 244] width 34 height 15
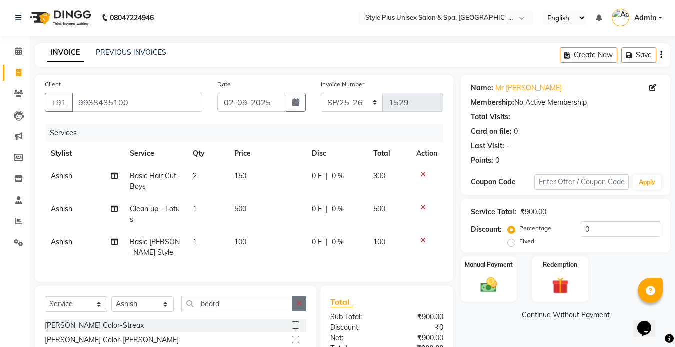
click at [301, 319] on div "Select Service Product Membership Package Voucher Prepaid Gift Card Select Styl…" at bounding box center [175, 307] width 261 height 23
click at [489, 289] on img at bounding box center [489, 285] width 28 height 20
click at [629, 310] on span "UPI" at bounding box center [626, 315] width 15 height 11
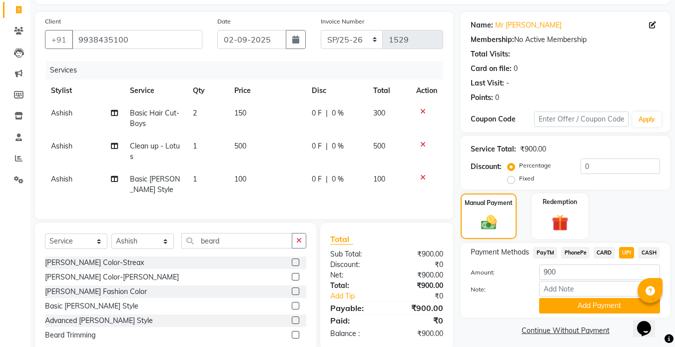
scroll to position [96, 0]
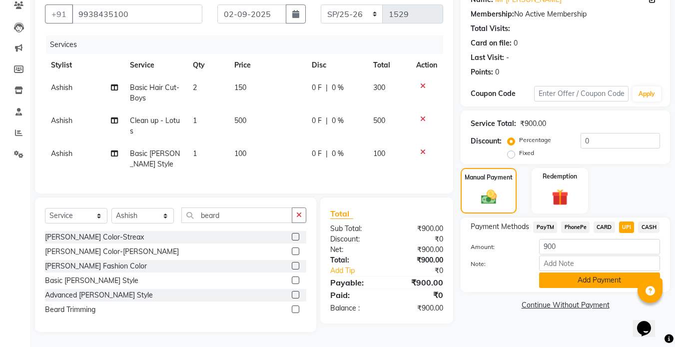
click at [594, 272] on button "Add Payment" at bounding box center [599, 279] width 121 height 15
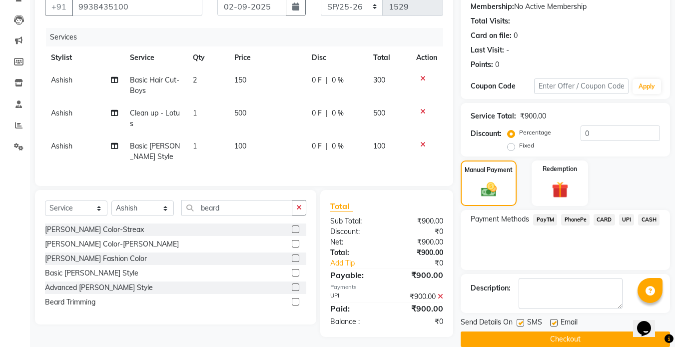
click at [521, 320] on label at bounding box center [520, 322] width 7 height 7
click at [521, 320] on input "checkbox" at bounding box center [520, 323] width 6 height 6
click at [557, 319] on label at bounding box center [553, 322] width 7 height 7
click at [557, 320] on input "checkbox" at bounding box center [553, 323] width 6 height 6
click at [537, 339] on button "Checkout" at bounding box center [565, 338] width 209 height 15
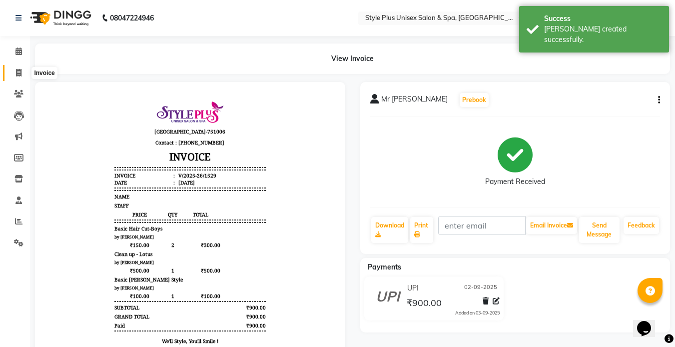
click at [18, 69] on icon at bounding box center [18, 72] width 5 height 7
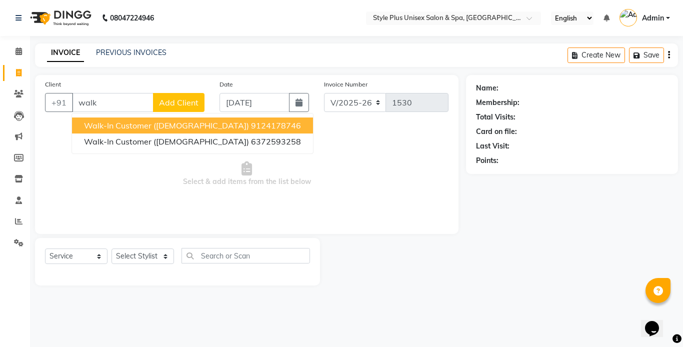
click at [129, 120] on button "Walk-in Customer ([DEMOGRAPHIC_DATA]) 9124178746" at bounding box center [192, 125] width 241 height 16
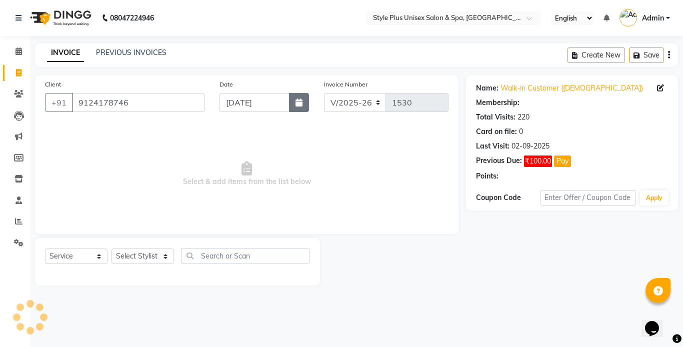
click at [290, 102] on button "button" at bounding box center [299, 102] width 20 height 19
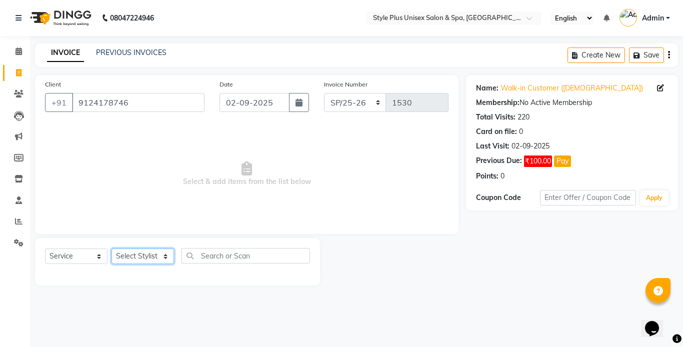
click at [159, 260] on select "Select Stylist [PERSON_NAME] [PERSON_NAME] J [PERSON_NAME] MD [PERSON_NAME] [PE…" at bounding box center [142, 255] width 62 height 15
click at [111, 248] on select "Select Stylist [PERSON_NAME] [PERSON_NAME] J [PERSON_NAME] MD [PERSON_NAME] [PE…" at bounding box center [142, 255] width 62 height 15
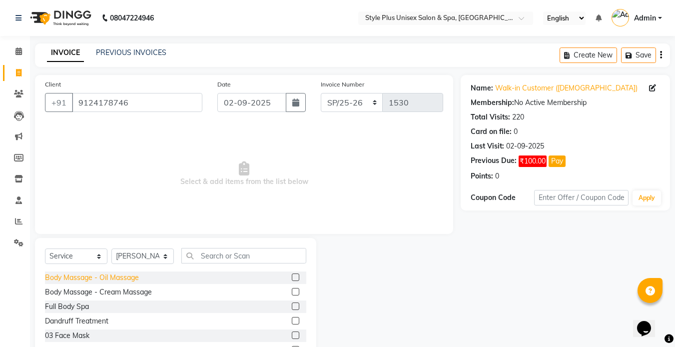
click at [116, 280] on div "Body Massage - Oil Massage" at bounding box center [92, 277] width 94 height 10
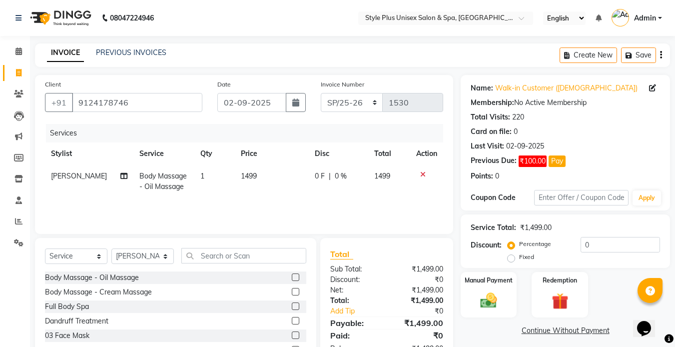
click at [249, 181] on td "1499" at bounding box center [272, 181] width 74 height 33
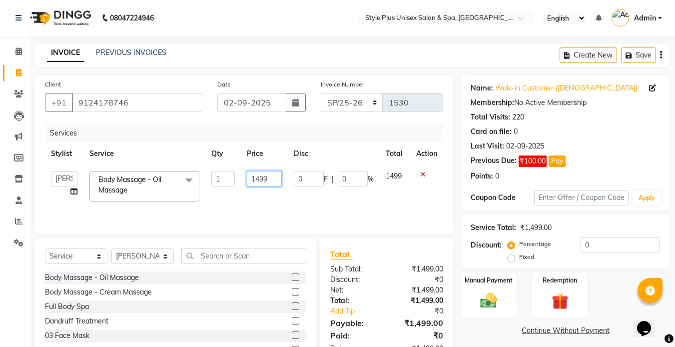
click at [273, 180] on input "1499" at bounding box center [264, 178] width 34 height 15
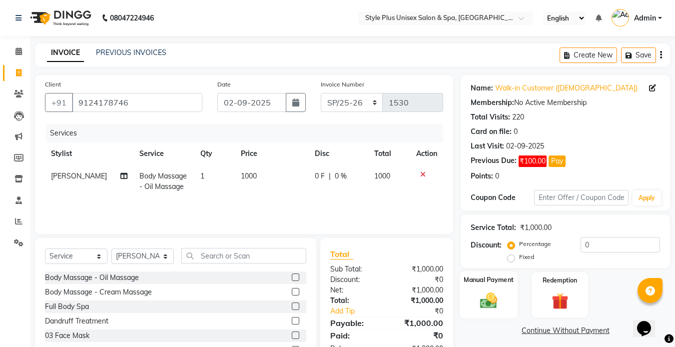
click at [476, 280] on label "Manual Payment" at bounding box center [489, 279] width 50 height 9
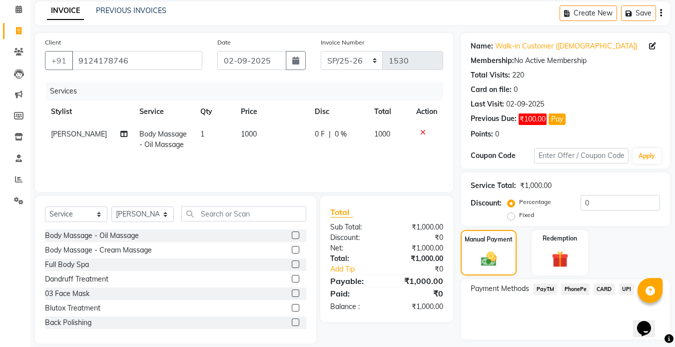
scroll to position [70, 0]
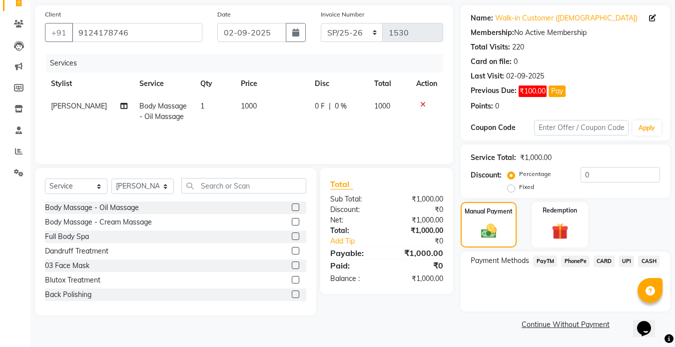
click at [649, 263] on span "CASH" at bounding box center [648, 260] width 21 height 11
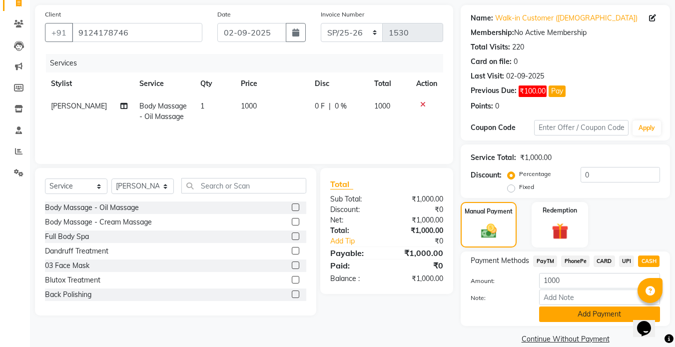
click at [587, 315] on button "Add Payment" at bounding box center [599, 313] width 121 height 15
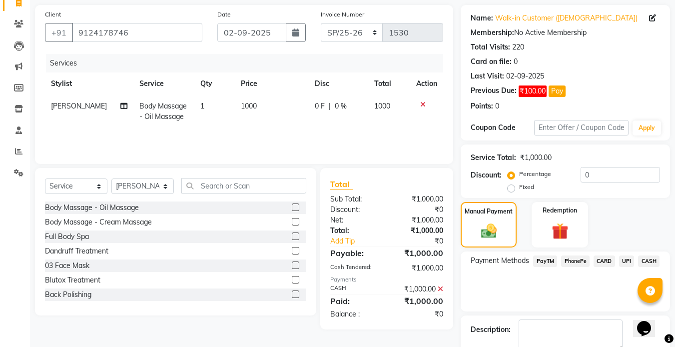
scroll to position [126, 0]
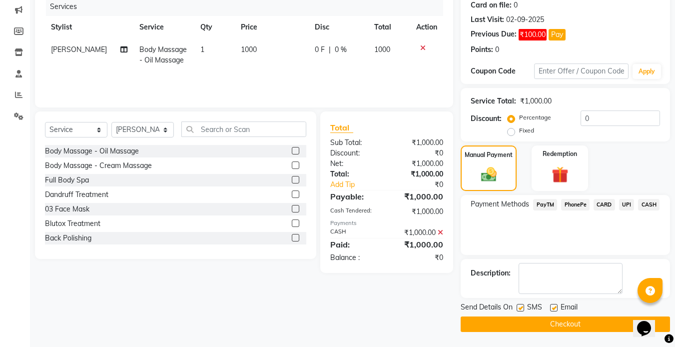
click at [523, 309] on label at bounding box center [520, 307] width 7 height 7
click at [523, 309] on input "checkbox" at bounding box center [520, 308] width 6 height 6
click at [555, 307] on label at bounding box center [553, 307] width 7 height 7
click at [555, 307] on input "checkbox" at bounding box center [553, 308] width 6 height 6
click at [536, 323] on button "Checkout" at bounding box center [565, 323] width 209 height 15
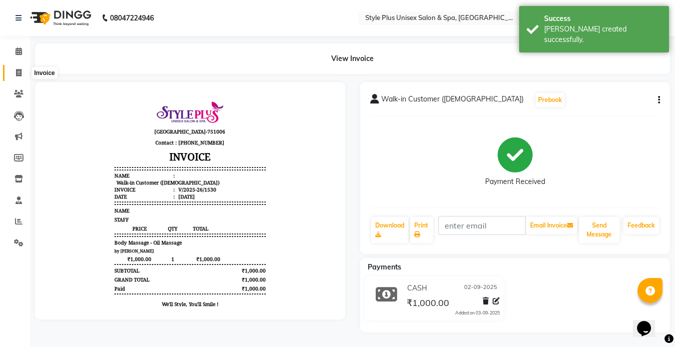
click at [21, 76] on span at bounding box center [18, 72] width 17 height 11
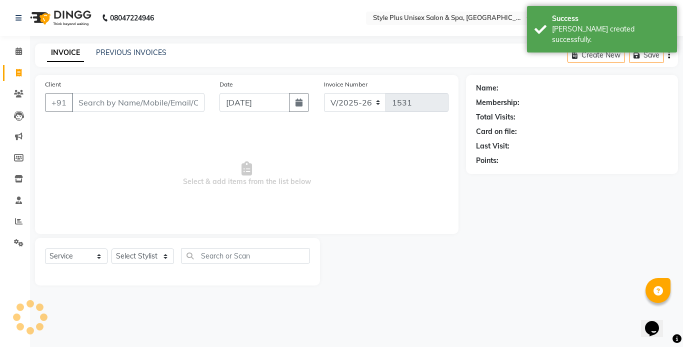
click at [115, 104] on input "Client" at bounding box center [138, 102] width 132 height 19
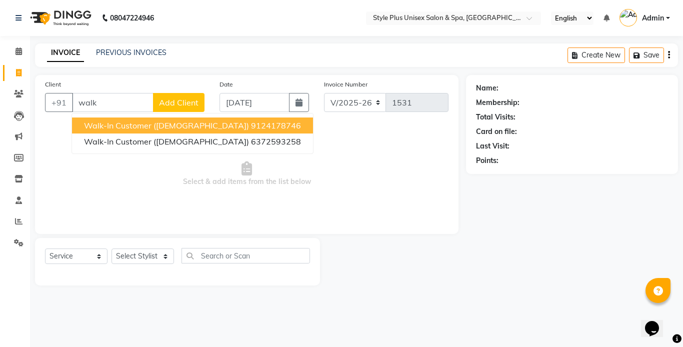
click at [155, 126] on span "Walk-in Customer ([DEMOGRAPHIC_DATA])" at bounding box center [166, 125] width 165 height 10
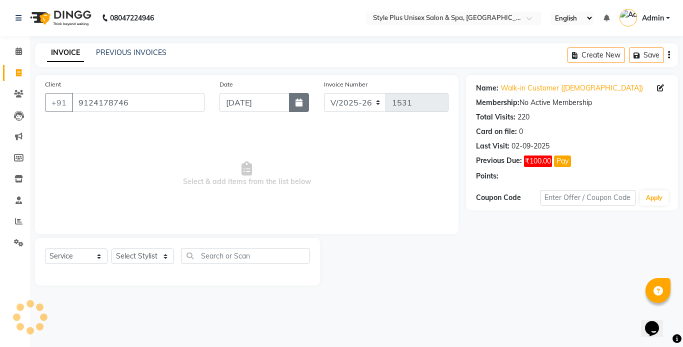
click at [295, 104] on button "button" at bounding box center [299, 102] width 20 height 19
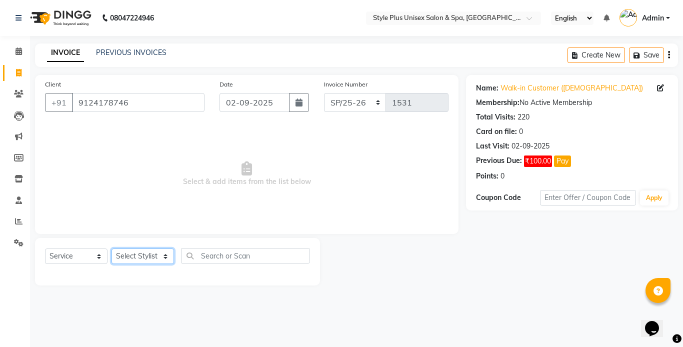
click at [144, 261] on select "Select Stylist [PERSON_NAME] [PERSON_NAME] J [PERSON_NAME] MD [PERSON_NAME] [PE…" at bounding box center [142, 255] width 62 height 15
click at [111, 248] on select "Select Stylist [PERSON_NAME] [PERSON_NAME] J [PERSON_NAME] MD [PERSON_NAME] [PE…" at bounding box center [142, 255] width 62 height 15
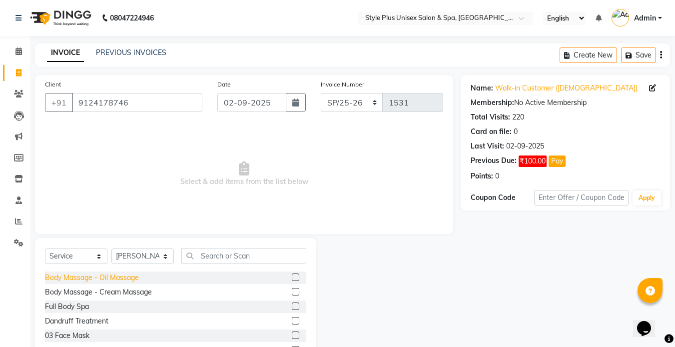
click at [122, 276] on div "Body Massage - Oil Massage" at bounding box center [92, 277] width 94 height 10
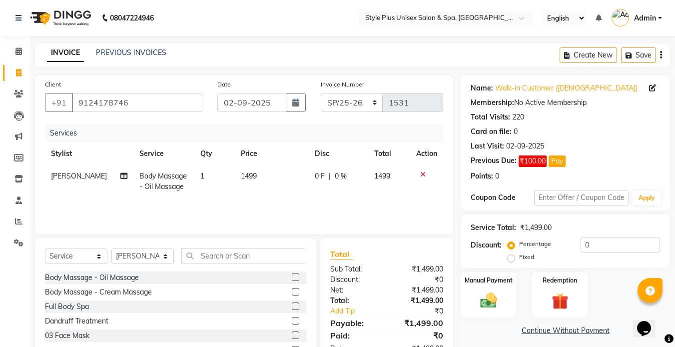
click at [256, 171] on td "1499" at bounding box center [272, 181] width 74 height 33
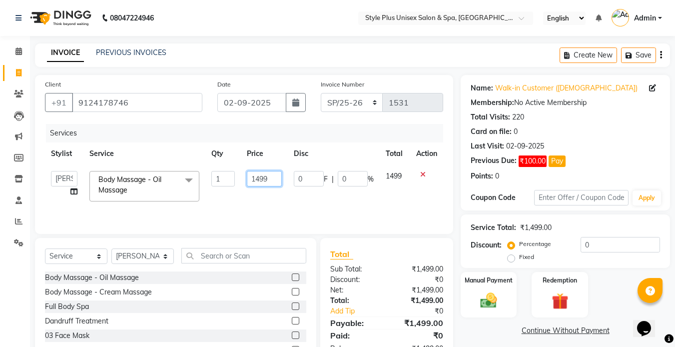
click at [276, 180] on input "1499" at bounding box center [264, 178] width 34 height 15
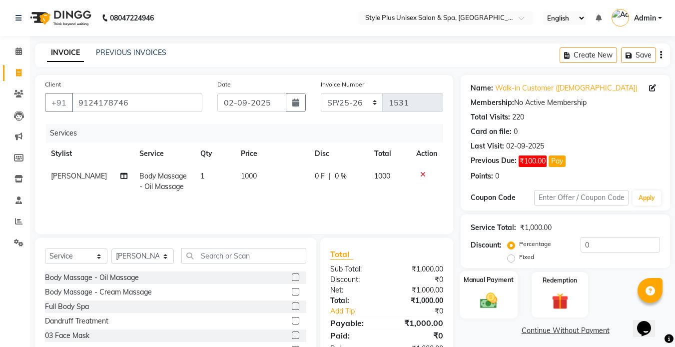
click at [493, 306] on img at bounding box center [489, 300] width 28 height 20
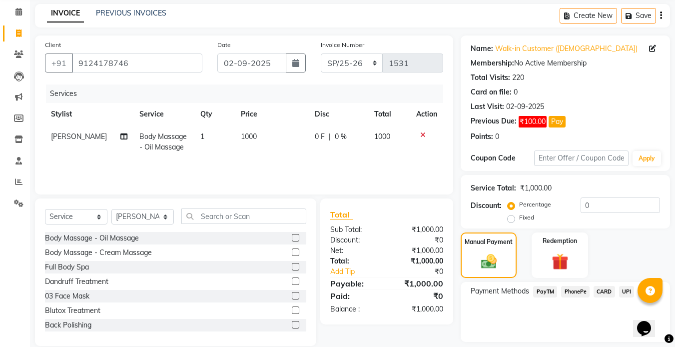
scroll to position [70, 0]
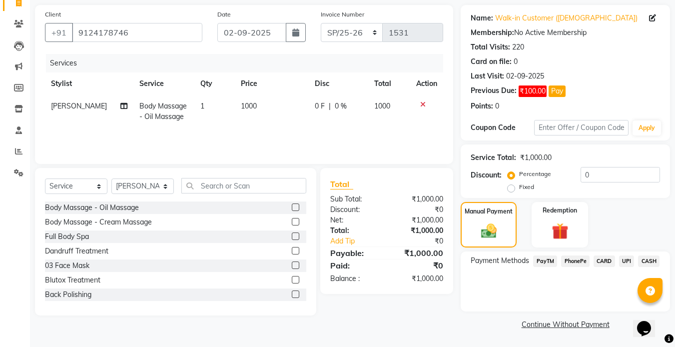
click at [650, 263] on span "CASH" at bounding box center [648, 260] width 21 height 11
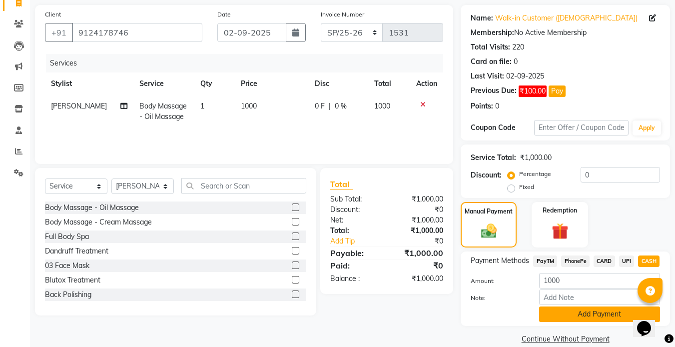
click at [597, 312] on button "Add Payment" at bounding box center [599, 313] width 121 height 15
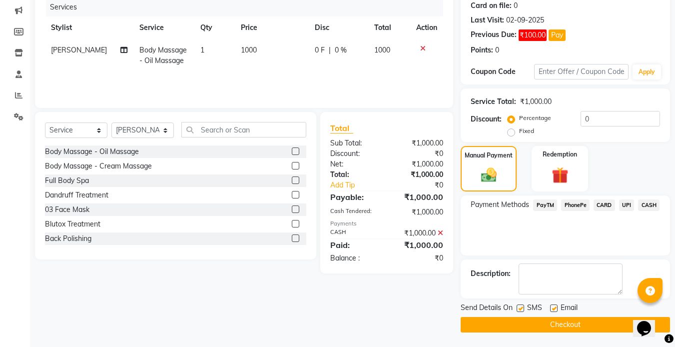
scroll to position [126, 0]
click at [517, 304] on div at bounding box center [520, 309] width 6 height 10
click at [521, 309] on label at bounding box center [520, 307] width 7 height 7
click at [521, 309] on input "checkbox" at bounding box center [520, 308] width 6 height 6
click at [550, 306] on label at bounding box center [553, 307] width 7 height 7
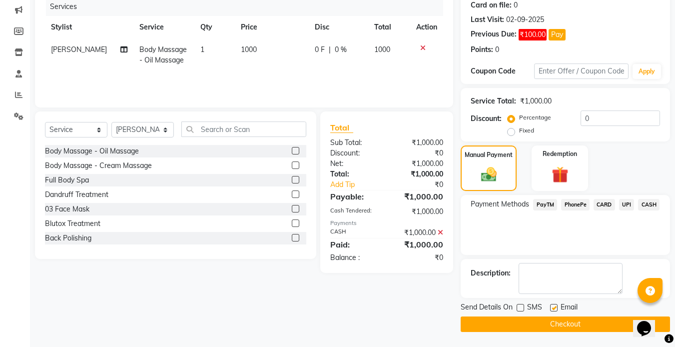
click at [550, 306] on input "checkbox" at bounding box center [553, 308] width 6 height 6
click at [523, 326] on button "Checkout" at bounding box center [565, 323] width 209 height 15
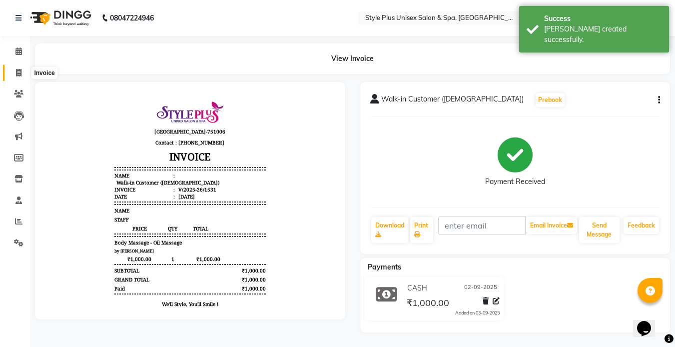
click at [13, 71] on span at bounding box center [18, 72] width 17 height 11
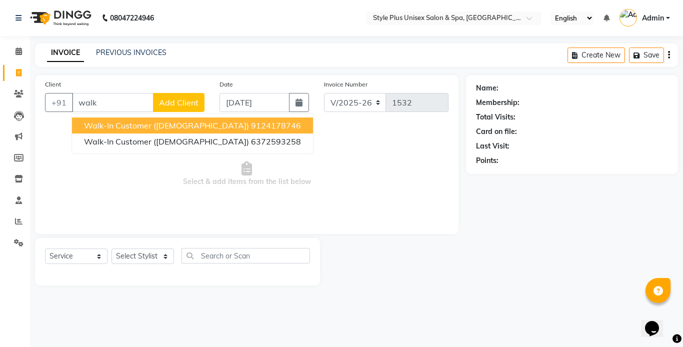
click at [130, 124] on span "Walk-in Customer ([DEMOGRAPHIC_DATA])" at bounding box center [166, 125] width 165 height 10
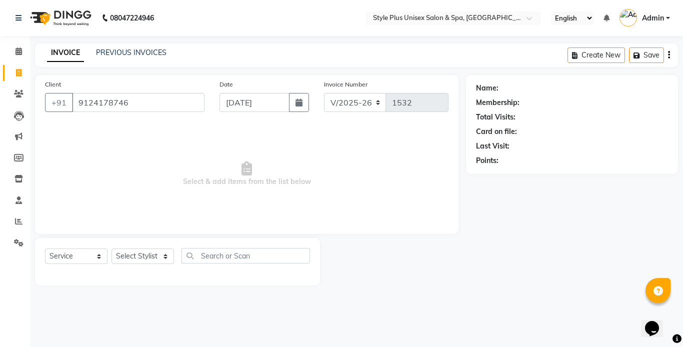
click at [130, 124] on span "Select & add items from the list below" at bounding box center [246, 174] width 403 height 100
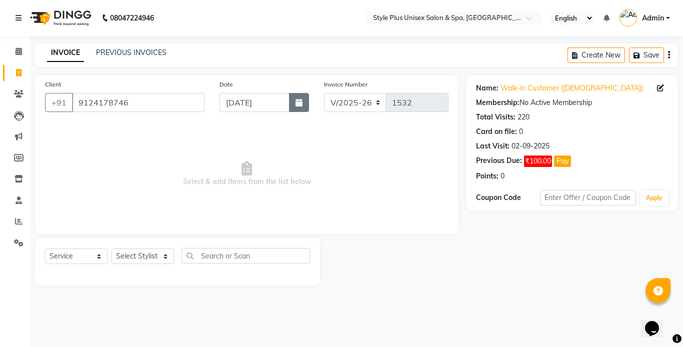
click at [305, 100] on button "button" at bounding box center [299, 102] width 20 height 19
click at [157, 254] on select "Select Stylist [PERSON_NAME] [PERSON_NAME] J [PERSON_NAME] MD [PERSON_NAME] [PE…" at bounding box center [142, 255] width 62 height 15
click at [111, 248] on select "Select Stylist [PERSON_NAME] [PERSON_NAME] J [PERSON_NAME] MD [PERSON_NAME] [PE…" at bounding box center [142, 255] width 62 height 15
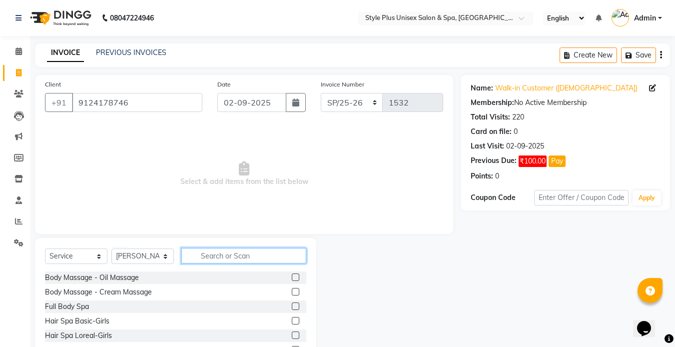
click at [219, 251] on input "text" at bounding box center [243, 255] width 125 height 15
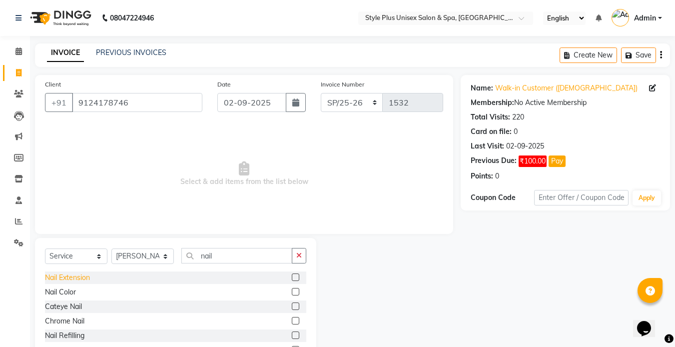
click at [87, 279] on div "Nail Extension" at bounding box center [67, 277] width 45 height 10
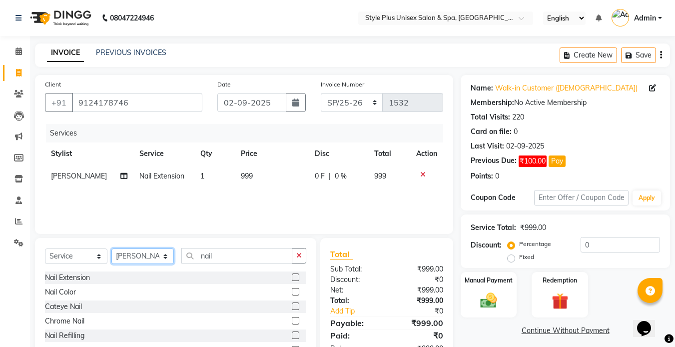
click at [153, 255] on select "Select Stylist [PERSON_NAME] [PERSON_NAME] J [PERSON_NAME] MD [PERSON_NAME] [PE…" at bounding box center [142, 255] width 62 height 15
click at [111, 248] on select "Select Stylist [PERSON_NAME] [PERSON_NAME] J [PERSON_NAME] MD [PERSON_NAME] [PE…" at bounding box center [142, 255] width 62 height 15
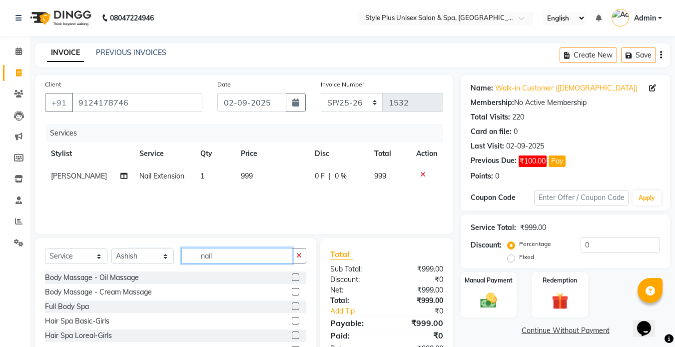
click at [237, 254] on input "nail" at bounding box center [236, 255] width 111 height 15
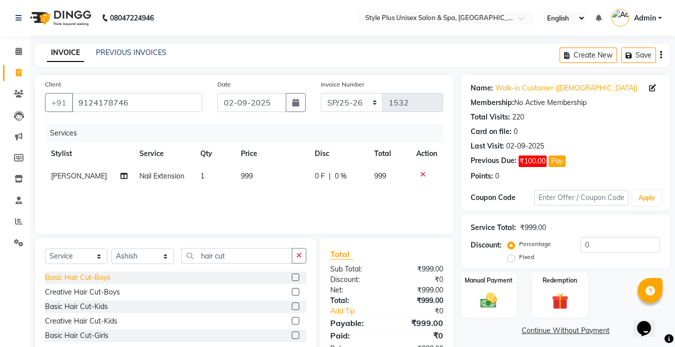
click at [94, 277] on div "Basic Hair Cut-Boys" at bounding box center [77, 277] width 65 height 10
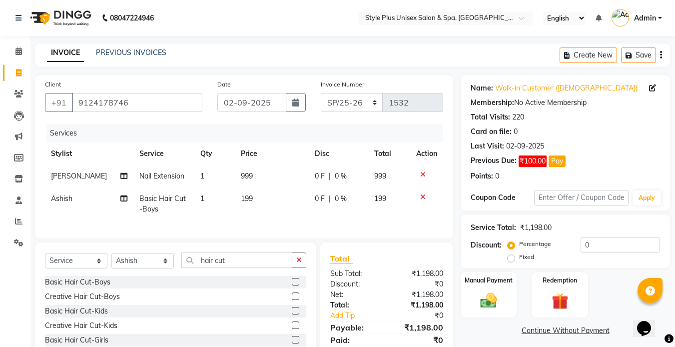
click at [251, 175] on td "999" at bounding box center [272, 176] width 74 height 22
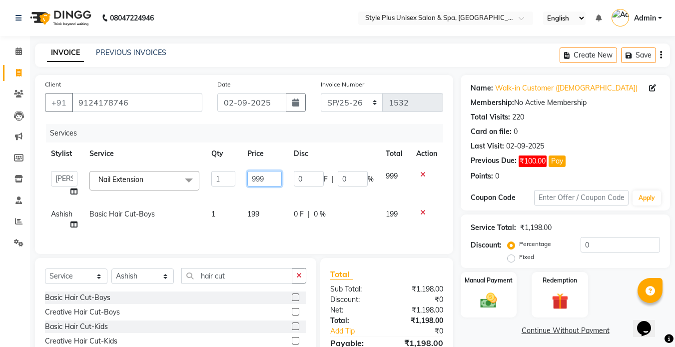
click at [264, 178] on input "999" at bounding box center [264, 178] width 34 height 15
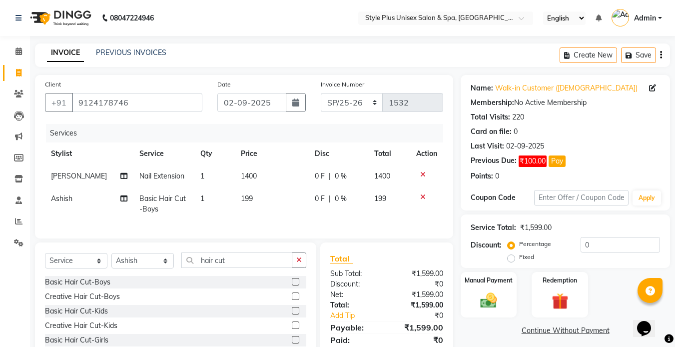
click at [261, 217] on td "199" at bounding box center [272, 203] width 74 height 33
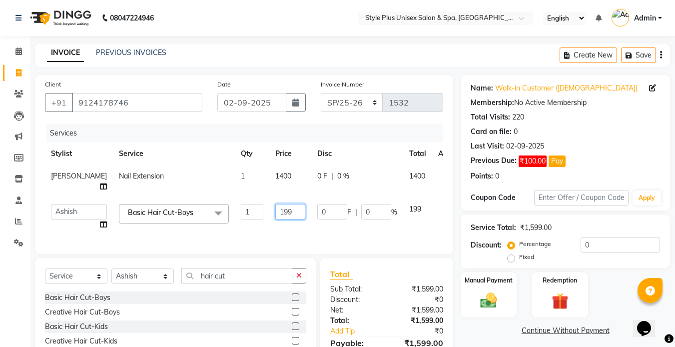
click at [275, 219] on input "199" at bounding box center [290, 211] width 30 height 15
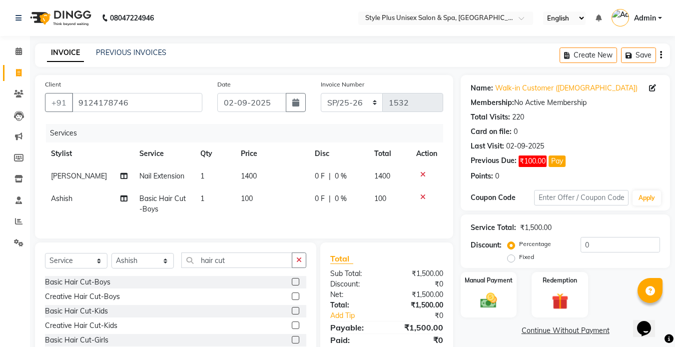
click at [300, 285] on div "Select Service Product Membership Package Voucher Prepaid Gift Card Select Styl…" at bounding box center [175, 302] width 281 height 120
click at [298, 263] on icon "button" at bounding box center [298, 259] width 5 height 7
click at [490, 298] on img at bounding box center [489, 300] width 28 height 20
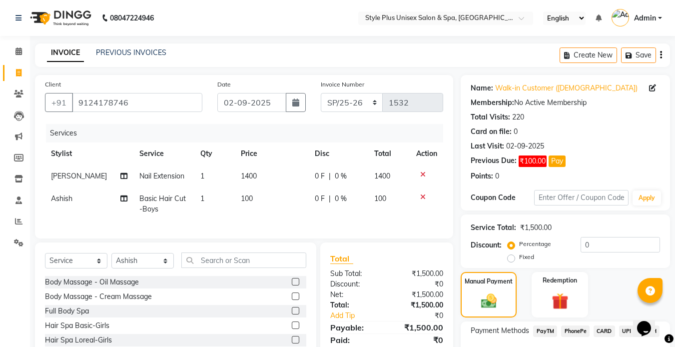
click at [627, 332] on span "UPI" at bounding box center [626, 330] width 15 height 11
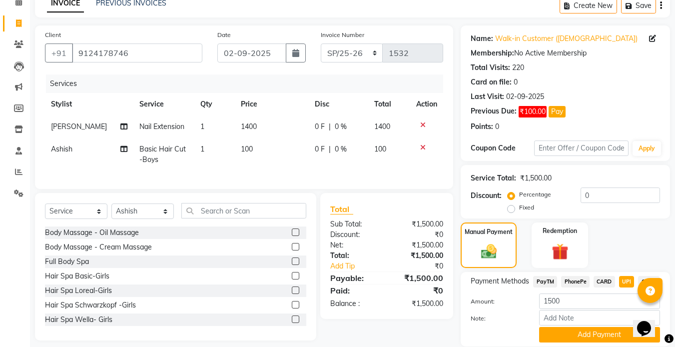
scroll to position [84, 0]
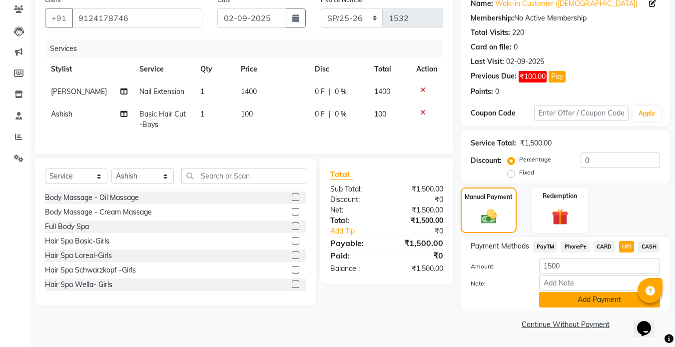
click at [599, 306] on button "Add Payment" at bounding box center [599, 299] width 121 height 15
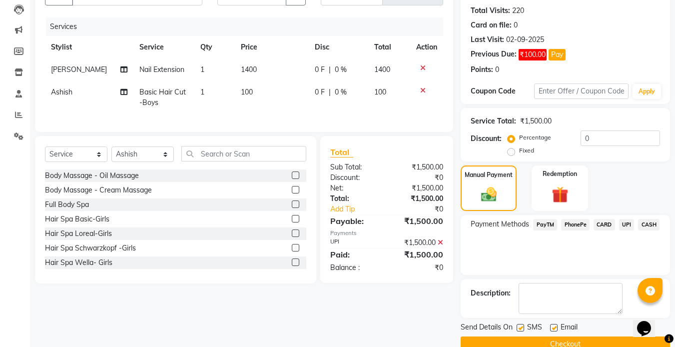
scroll to position [126, 0]
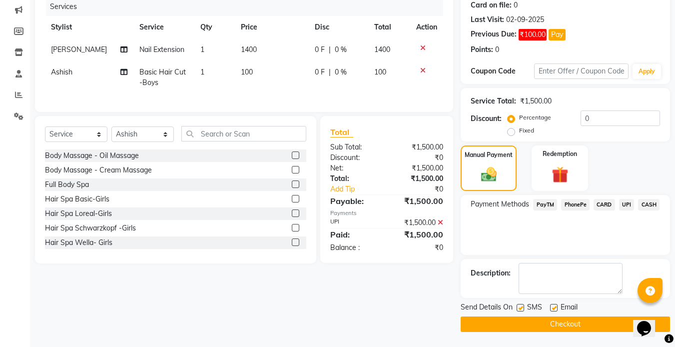
click at [519, 305] on label at bounding box center [520, 307] width 7 height 7
click at [519, 305] on input "checkbox" at bounding box center [520, 308] width 6 height 6
click at [553, 307] on label at bounding box center [553, 307] width 7 height 7
click at [553, 307] on input "checkbox" at bounding box center [553, 308] width 6 height 6
click at [531, 321] on button "Checkout" at bounding box center [565, 323] width 209 height 15
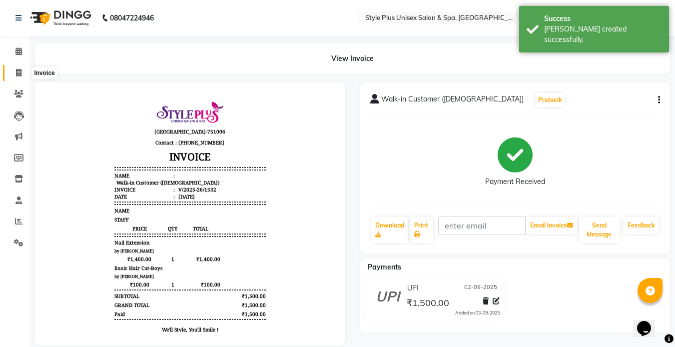
click at [20, 74] on icon at bounding box center [18, 72] width 5 height 7
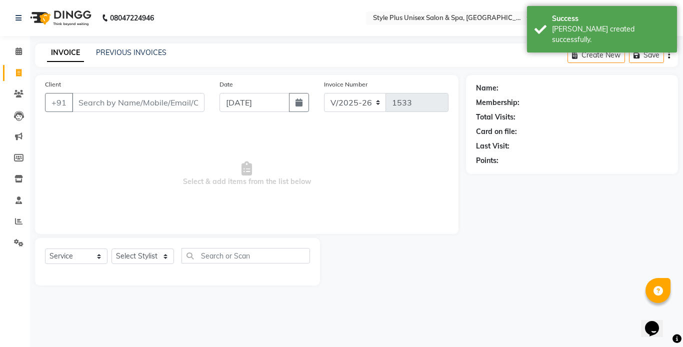
click at [93, 98] on input "Client" at bounding box center [138, 102] width 132 height 19
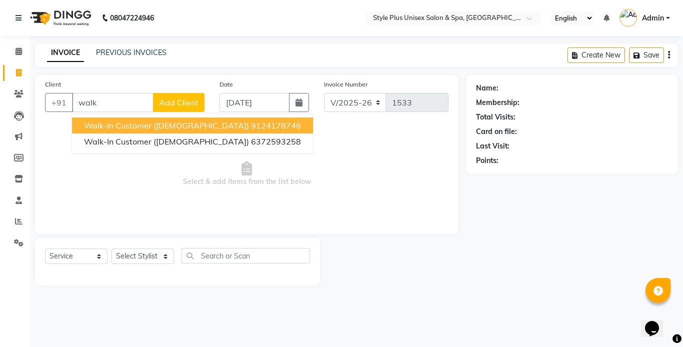
click at [134, 121] on span "Walk-in Customer ([DEMOGRAPHIC_DATA])" at bounding box center [166, 125] width 165 height 10
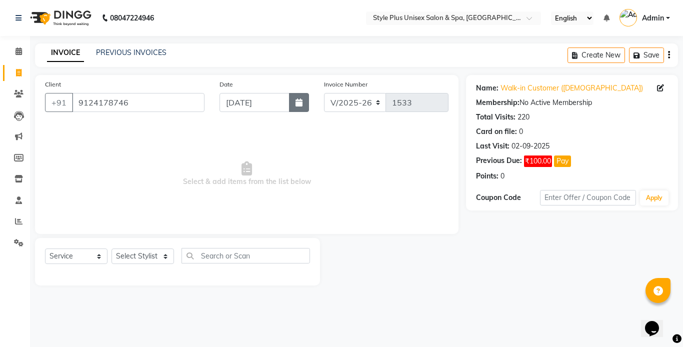
click at [298, 105] on icon "button" at bounding box center [298, 102] width 7 height 8
click at [157, 253] on select "Select Stylist [PERSON_NAME] [PERSON_NAME] J [PERSON_NAME] MD [PERSON_NAME] [PE…" at bounding box center [142, 255] width 62 height 15
click at [111, 248] on select "Select Stylist [PERSON_NAME] [PERSON_NAME] J [PERSON_NAME] MD [PERSON_NAME] [PE…" at bounding box center [142, 255] width 62 height 15
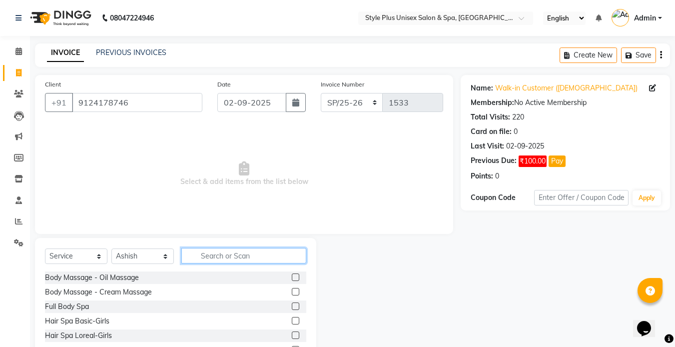
click at [210, 258] on input "text" at bounding box center [243, 255] width 125 height 15
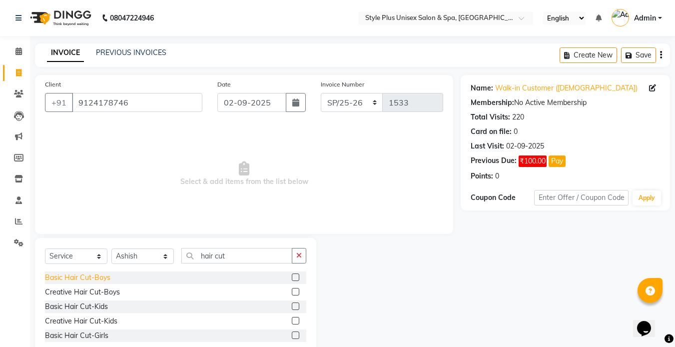
click at [106, 276] on div "Basic Hair Cut-Boys" at bounding box center [77, 277] width 65 height 10
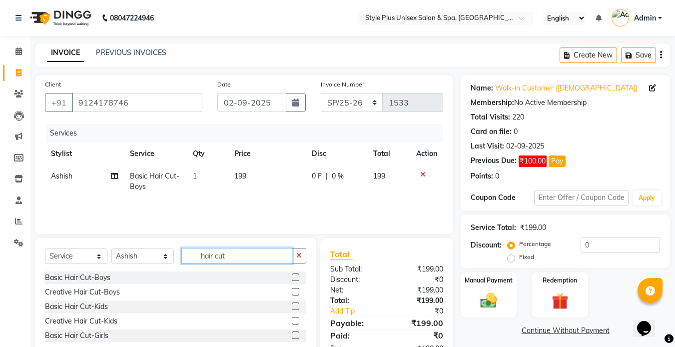
click at [245, 254] on input "hair cut" at bounding box center [236, 255] width 111 height 15
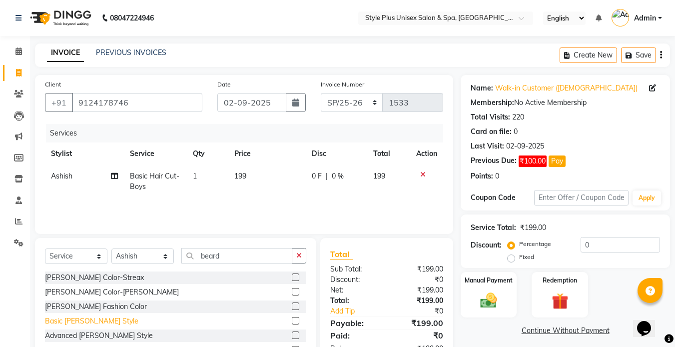
click at [88, 316] on div "Basic [PERSON_NAME] Style" at bounding box center [91, 321] width 93 height 10
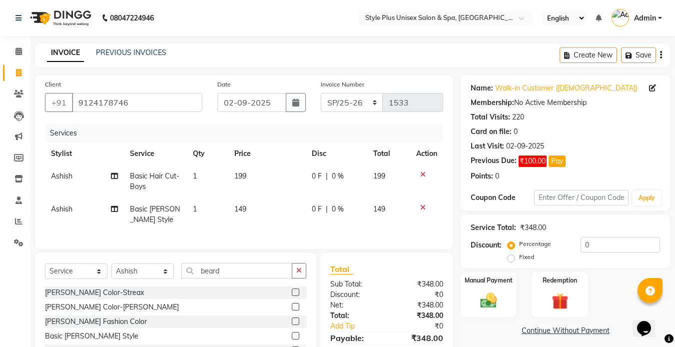
click at [248, 177] on td "199" at bounding box center [266, 181] width 77 height 33
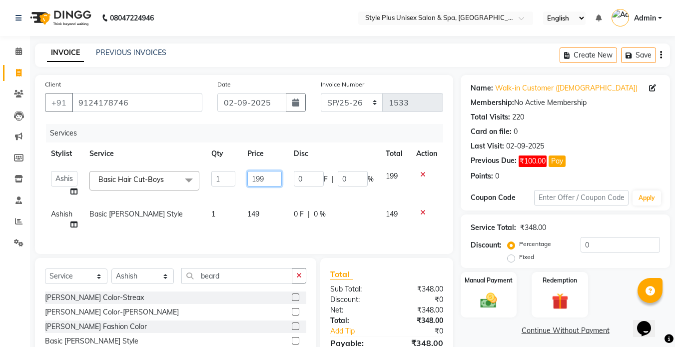
click at [265, 181] on input "199" at bounding box center [264, 178] width 34 height 15
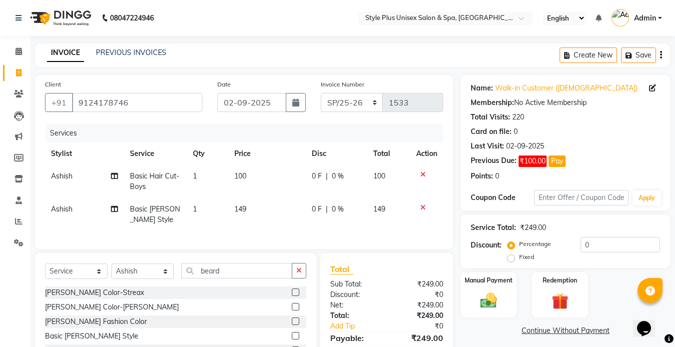
click at [205, 176] on td "1" at bounding box center [208, 181] width 42 height 33
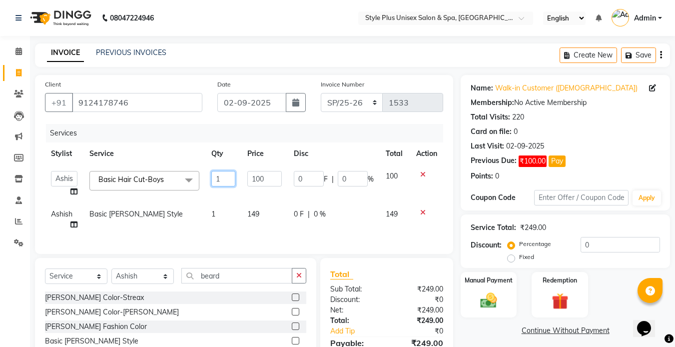
click at [224, 178] on input "1" at bounding box center [222, 178] width 23 height 15
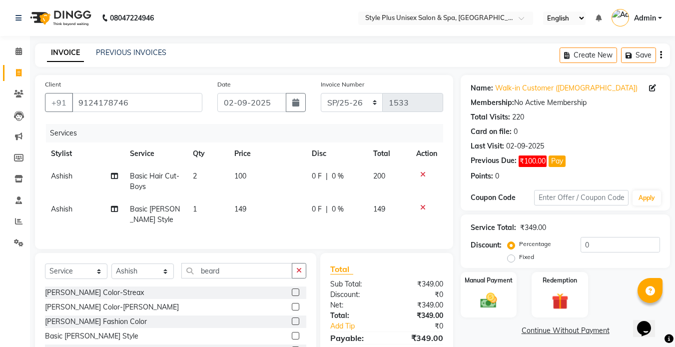
click at [264, 211] on td "149" at bounding box center [266, 214] width 77 height 33
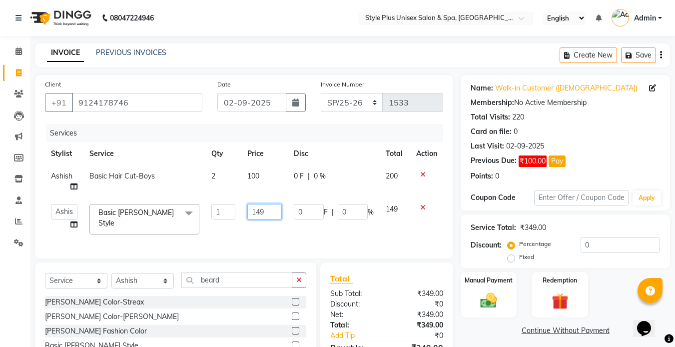
click at [264, 211] on input "149" at bounding box center [264, 211] width 34 height 15
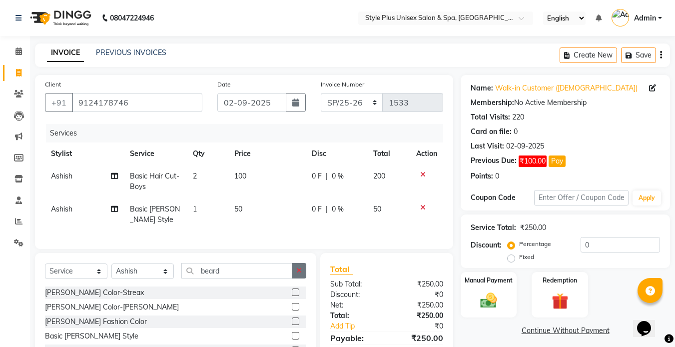
click at [301, 278] on button "button" at bounding box center [299, 270] width 14 height 15
click at [497, 289] on div "Manual Payment" at bounding box center [489, 294] width 58 height 47
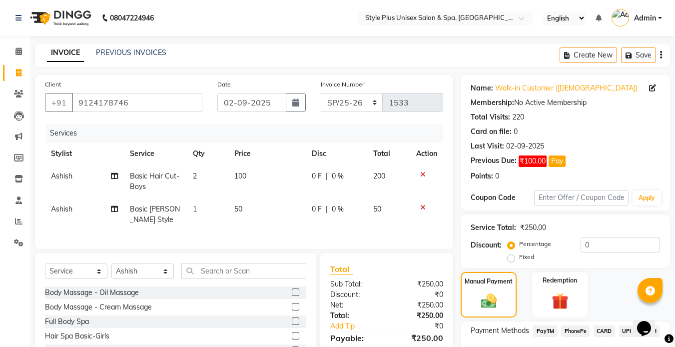
scroll to position [76, 0]
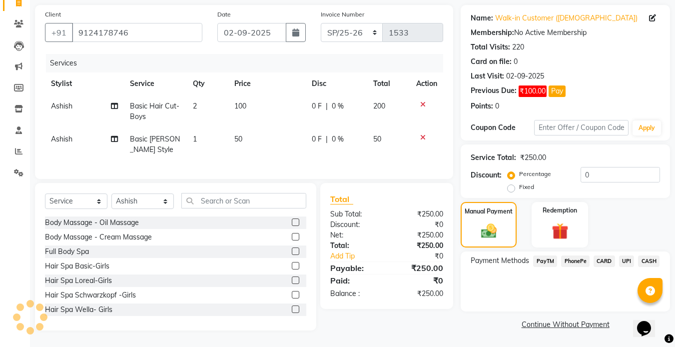
click at [651, 255] on span "CASH" at bounding box center [648, 260] width 21 height 11
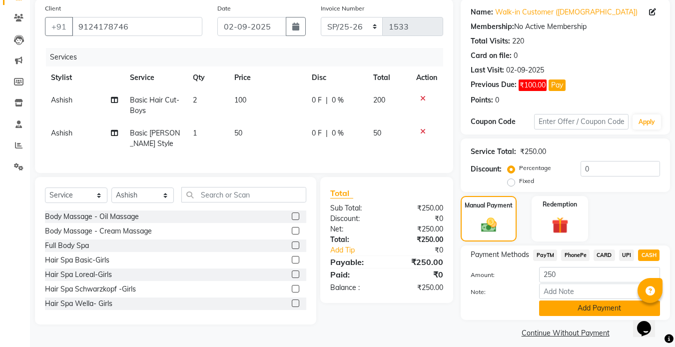
click at [593, 307] on button "Add Payment" at bounding box center [599, 307] width 121 height 15
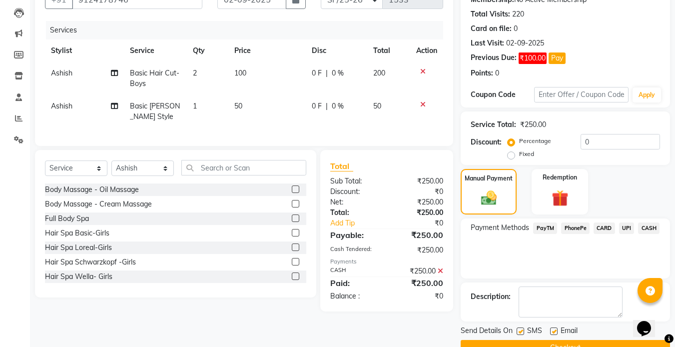
scroll to position [126, 0]
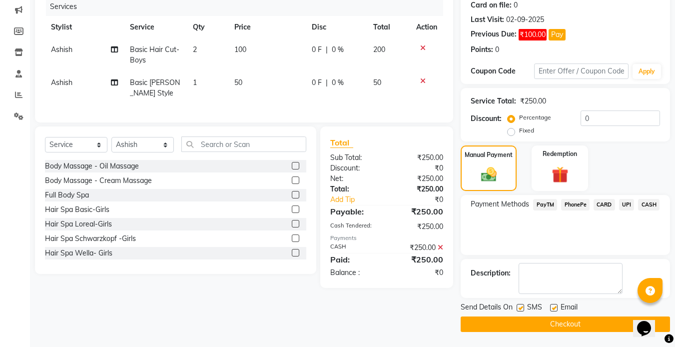
click at [523, 305] on label at bounding box center [520, 307] width 7 height 7
click at [523, 305] on input "checkbox" at bounding box center [520, 308] width 6 height 6
click at [554, 305] on label at bounding box center [553, 307] width 7 height 7
click at [554, 305] on input "checkbox" at bounding box center [553, 308] width 6 height 6
click at [531, 327] on button "Checkout" at bounding box center [565, 323] width 209 height 15
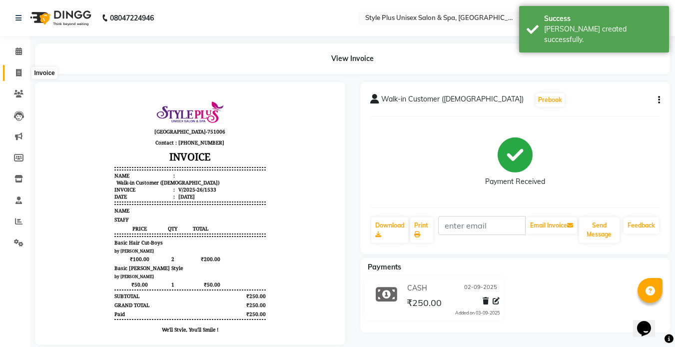
click at [20, 68] on span at bounding box center [18, 72] width 17 height 11
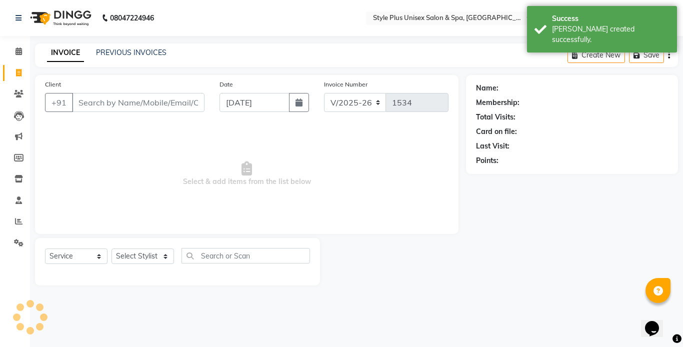
click at [106, 97] on input "Client" at bounding box center [138, 102] width 132 height 19
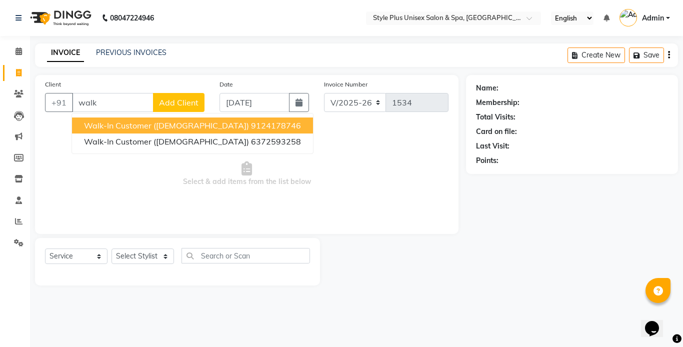
click at [144, 126] on span "Walk-in Customer ([DEMOGRAPHIC_DATA])" at bounding box center [166, 125] width 165 height 10
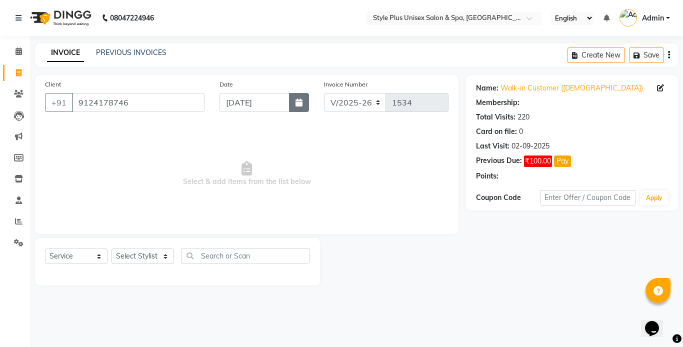
click at [296, 102] on icon "button" at bounding box center [298, 102] width 7 height 8
click at [146, 253] on select "Select Stylist [PERSON_NAME] [PERSON_NAME] J [PERSON_NAME] MD [PERSON_NAME] [PE…" at bounding box center [142, 255] width 62 height 15
click at [111, 248] on select "Select Stylist [PERSON_NAME] [PERSON_NAME] J [PERSON_NAME] MD [PERSON_NAME] [PE…" at bounding box center [142, 255] width 62 height 15
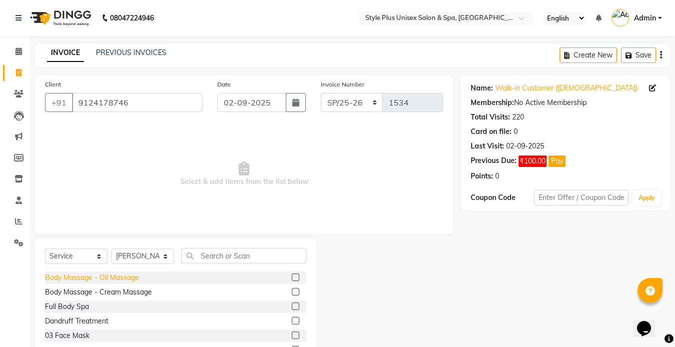
click at [125, 276] on div "Body Massage - Oil Massage" at bounding box center [92, 277] width 94 height 10
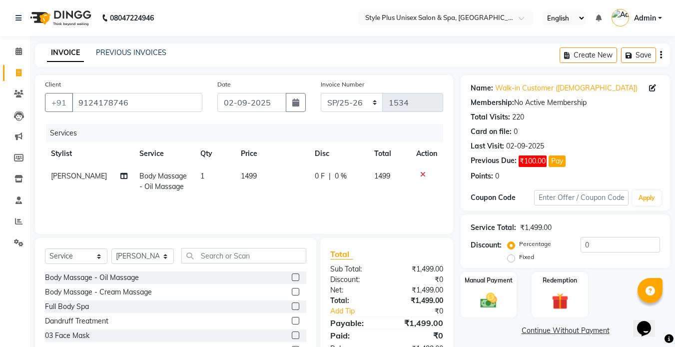
click at [249, 178] on span "1499" at bounding box center [249, 175] width 16 height 9
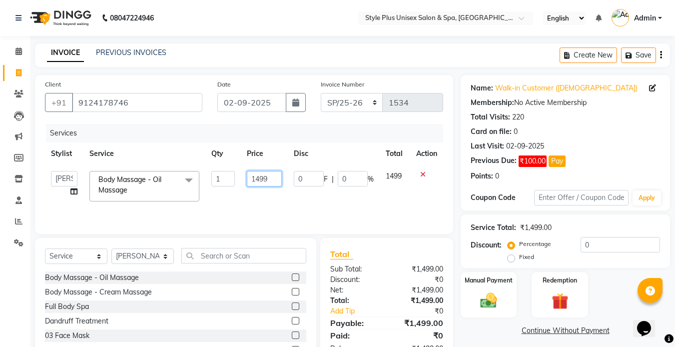
click at [268, 181] on input "1499" at bounding box center [264, 178] width 34 height 15
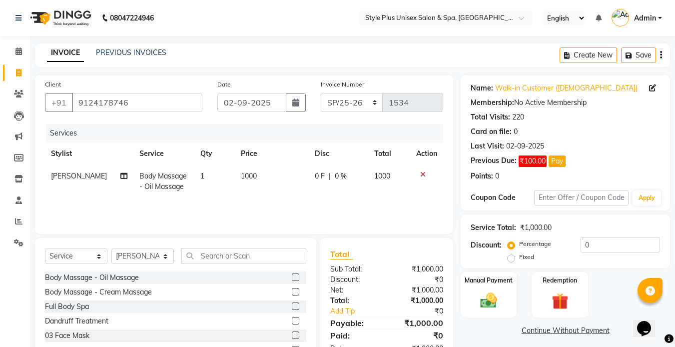
click at [221, 180] on td "1" at bounding box center [214, 181] width 40 height 33
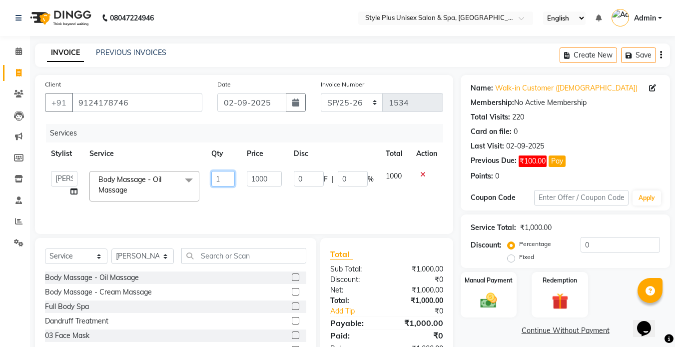
click at [221, 180] on input "1" at bounding box center [223, 178] width 24 height 15
click at [483, 304] on img at bounding box center [489, 300] width 28 height 20
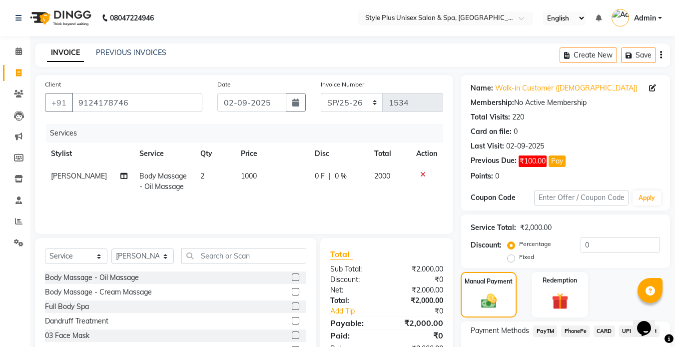
click at [543, 331] on span "PayTM" at bounding box center [545, 330] width 24 height 11
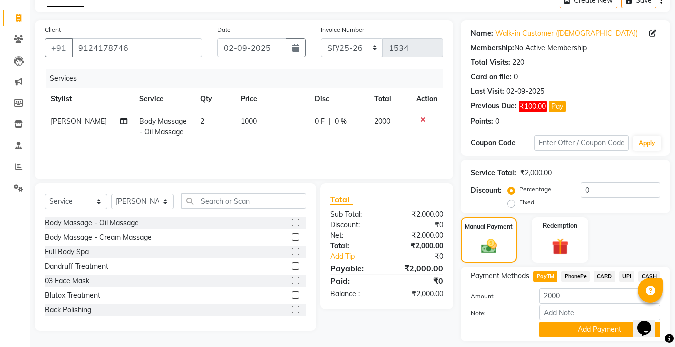
scroll to position [84, 0]
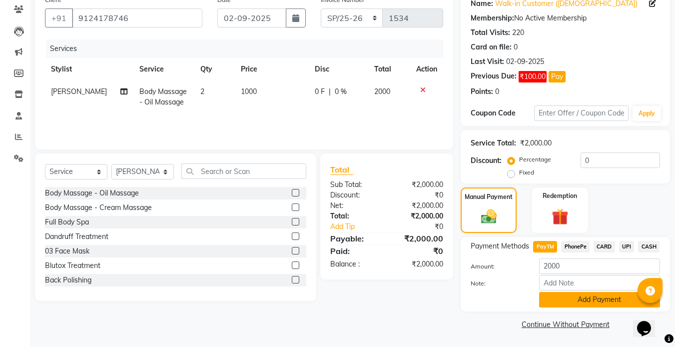
click at [621, 297] on button "Add Payment" at bounding box center [599, 299] width 121 height 15
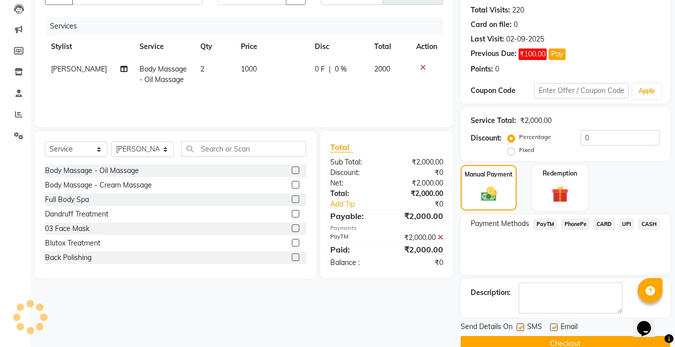
scroll to position [126, 0]
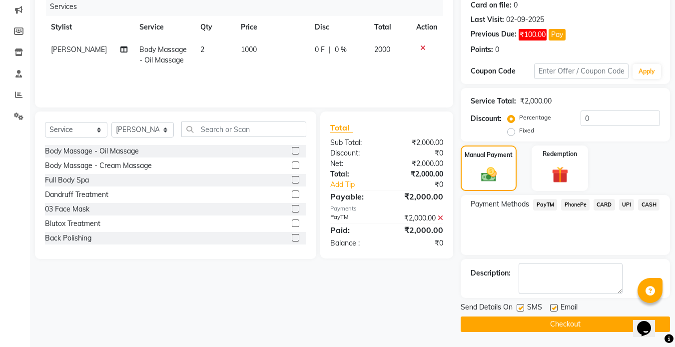
click at [518, 307] on label at bounding box center [520, 307] width 7 height 7
click at [518, 307] on input "checkbox" at bounding box center [520, 308] width 6 height 6
click at [553, 307] on label at bounding box center [553, 307] width 7 height 7
click at [553, 307] on input "checkbox" at bounding box center [553, 308] width 6 height 6
click at [531, 326] on button "Checkout" at bounding box center [565, 323] width 209 height 15
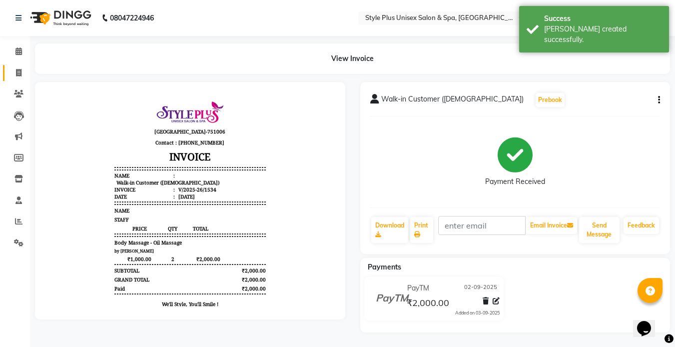
click at [11, 66] on link "Invoice" at bounding box center [15, 73] width 24 height 16
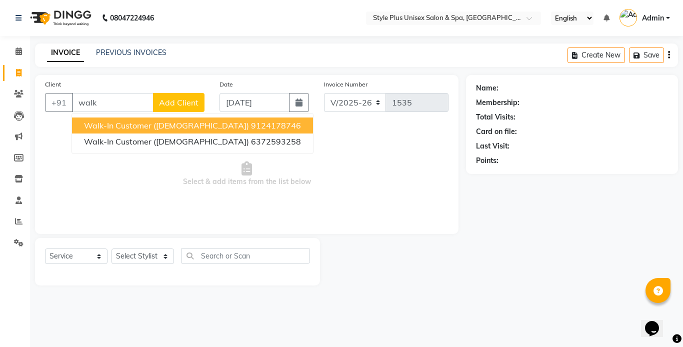
click at [141, 128] on span "Walk-in Customer ([DEMOGRAPHIC_DATA])" at bounding box center [166, 125] width 165 height 10
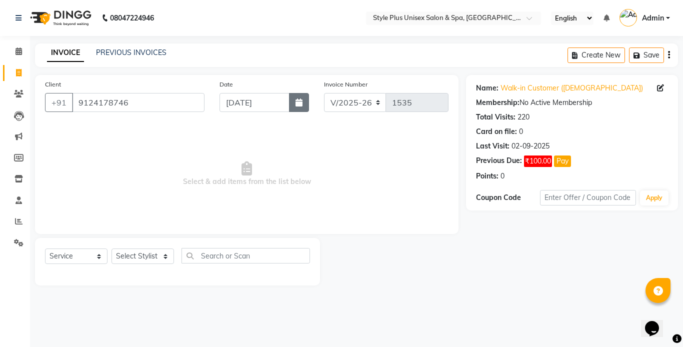
click at [299, 108] on button "button" at bounding box center [299, 102] width 20 height 19
click at [159, 249] on select "Select Stylist [PERSON_NAME] [PERSON_NAME] J [PERSON_NAME] MD [PERSON_NAME] [PE…" at bounding box center [142, 255] width 62 height 15
click at [111, 248] on select "Select Stylist [PERSON_NAME] [PERSON_NAME] J [PERSON_NAME] MD [PERSON_NAME] [PE…" at bounding box center [142, 255] width 62 height 15
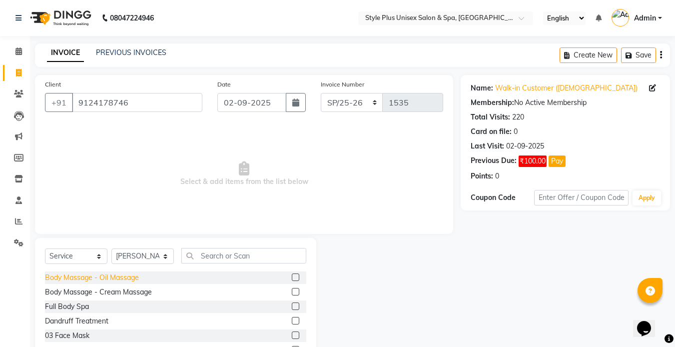
click at [125, 273] on div "Body Massage - Oil Massage" at bounding box center [92, 277] width 94 height 10
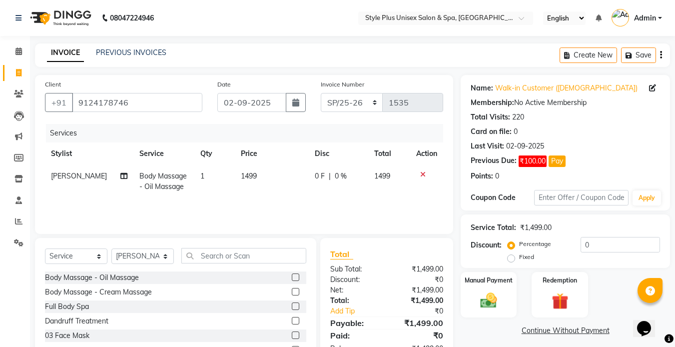
click at [246, 177] on span "1499" at bounding box center [249, 175] width 16 height 9
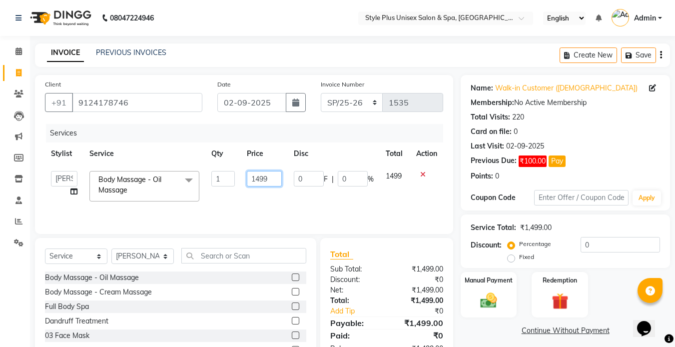
click at [271, 181] on input "1499" at bounding box center [264, 178] width 34 height 15
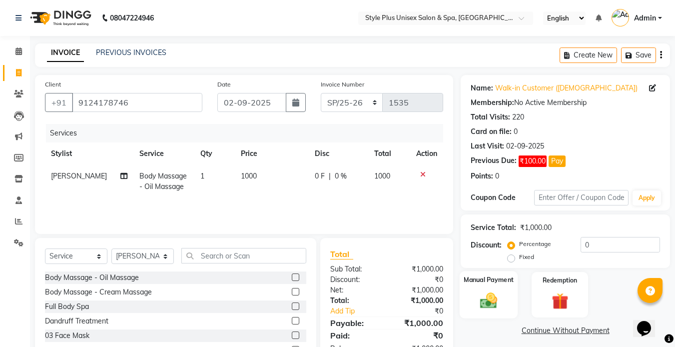
click at [489, 293] on img at bounding box center [489, 300] width 28 height 20
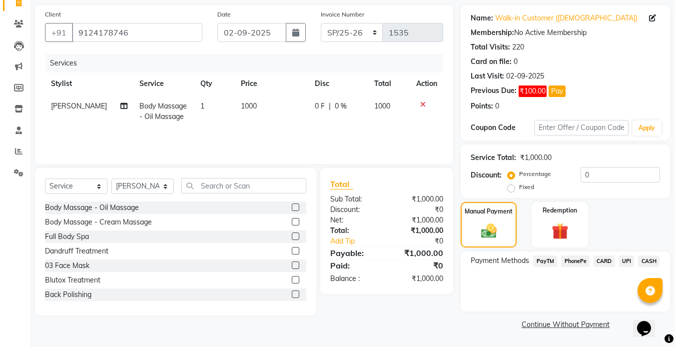
click at [649, 261] on span "CASH" at bounding box center [648, 260] width 21 height 11
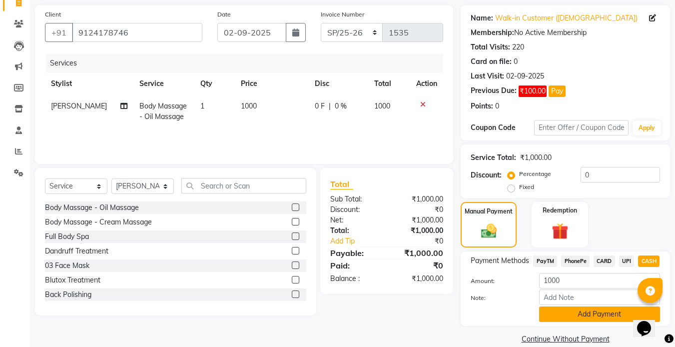
click at [578, 313] on button "Add Payment" at bounding box center [599, 313] width 121 height 15
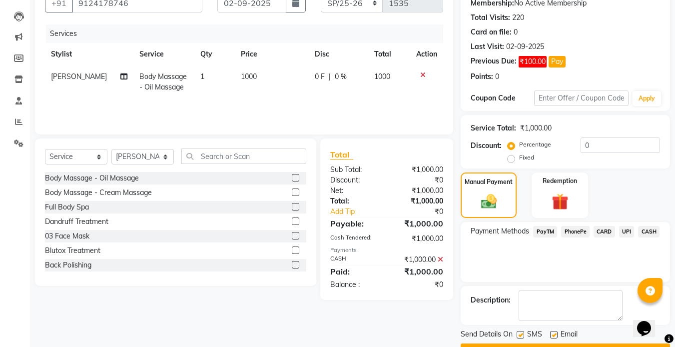
scroll to position [126, 0]
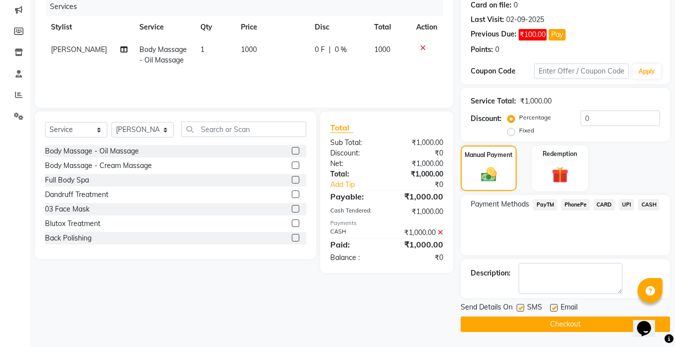
click at [521, 302] on div "SMS" at bounding box center [533, 308] width 33 height 12
click at [521, 307] on label at bounding box center [520, 307] width 7 height 7
click at [521, 307] on input "checkbox" at bounding box center [520, 308] width 6 height 6
click at [553, 305] on label at bounding box center [553, 307] width 7 height 7
click at [553, 305] on input "checkbox" at bounding box center [553, 308] width 6 height 6
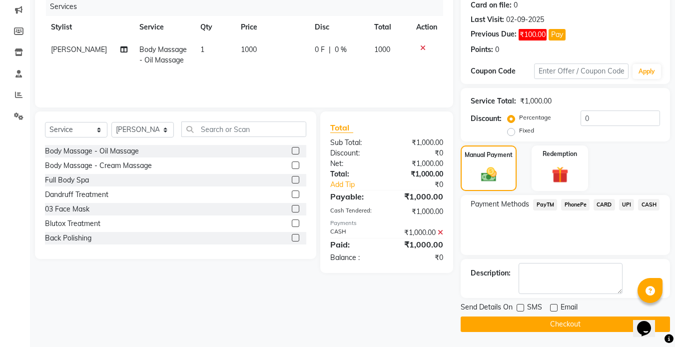
click at [526, 320] on button "Checkout" at bounding box center [565, 323] width 209 height 15
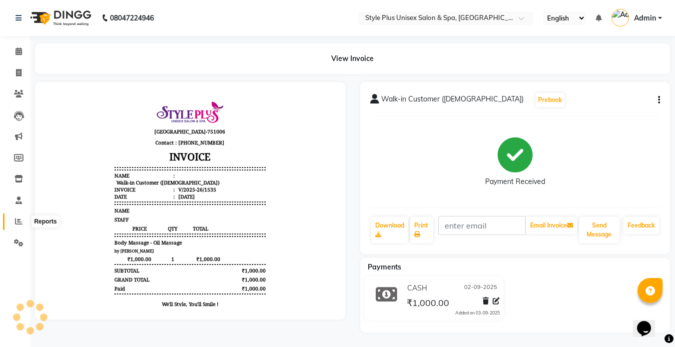
click at [12, 222] on span at bounding box center [18, 221] width 17 height 11
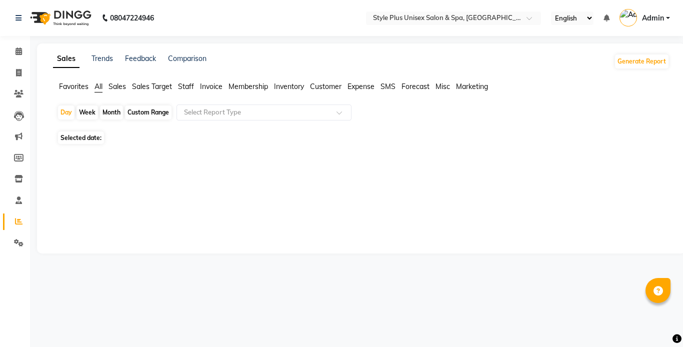
click at [437, 171] on div "Sales Trends Feedback Comparison Generate Report Favorites All Sales Sales Targ…" at bounding box center [361, 148] width 648 height 210
